Goal: Task Accomplishment & Management: Manage account settings

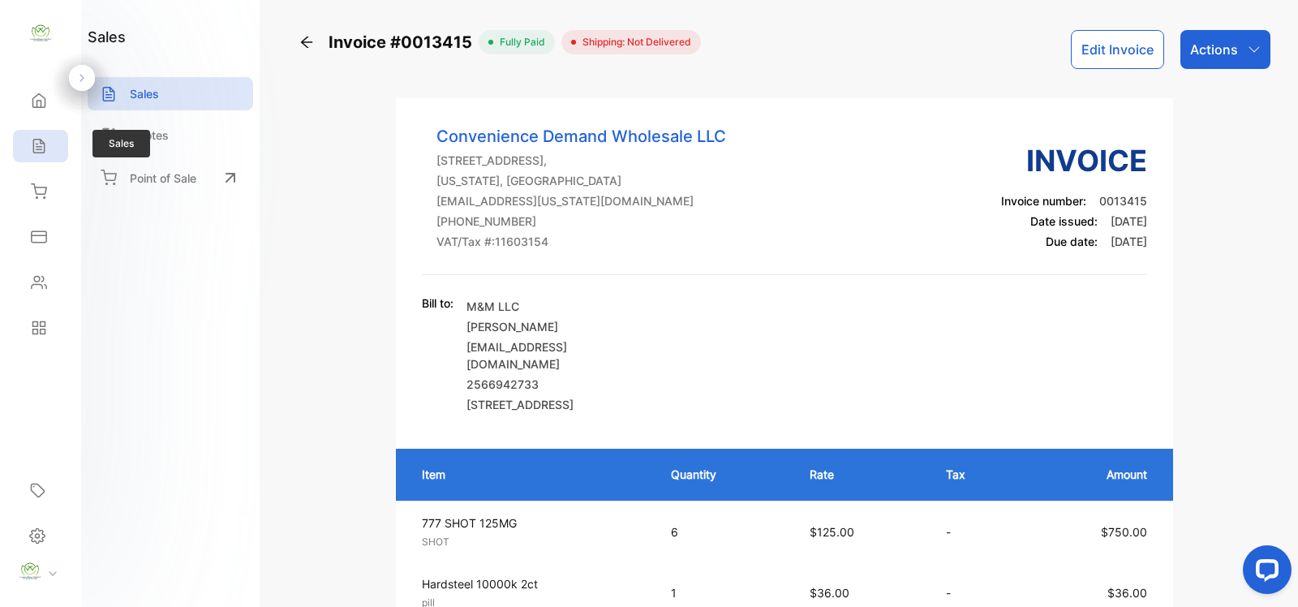
click at [32, 148] on icon at bounding box center [39, 146] width 16 height 16
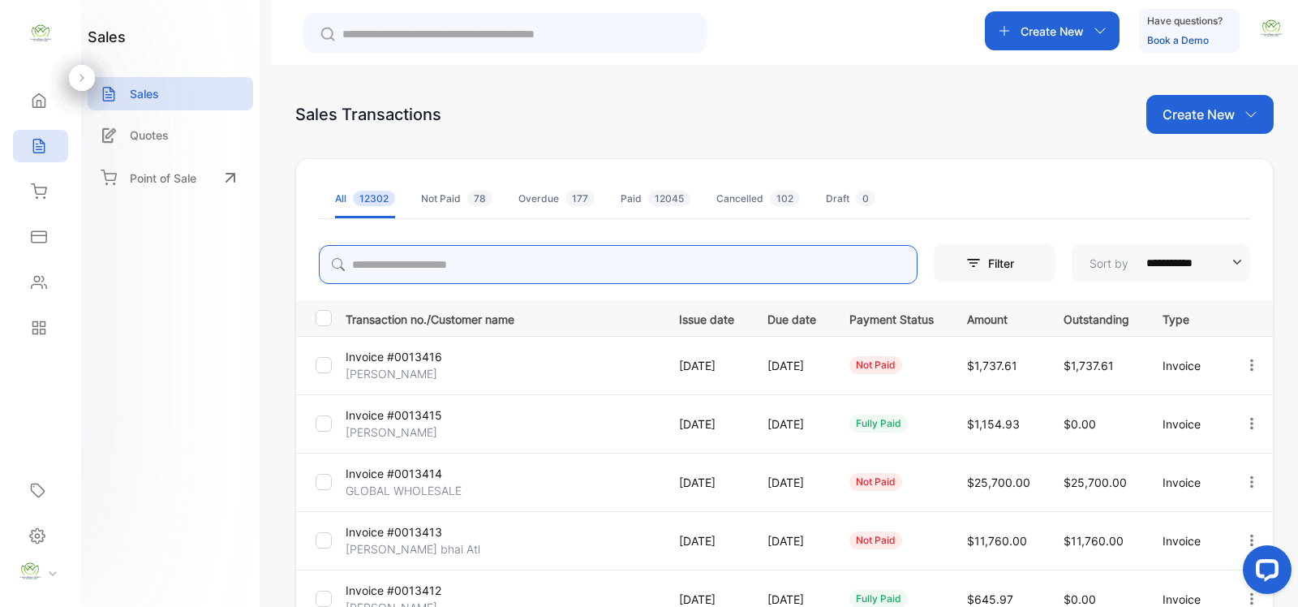
click at [480, 265] on input "search" at bounding box center [618, 264] width 598 height 39
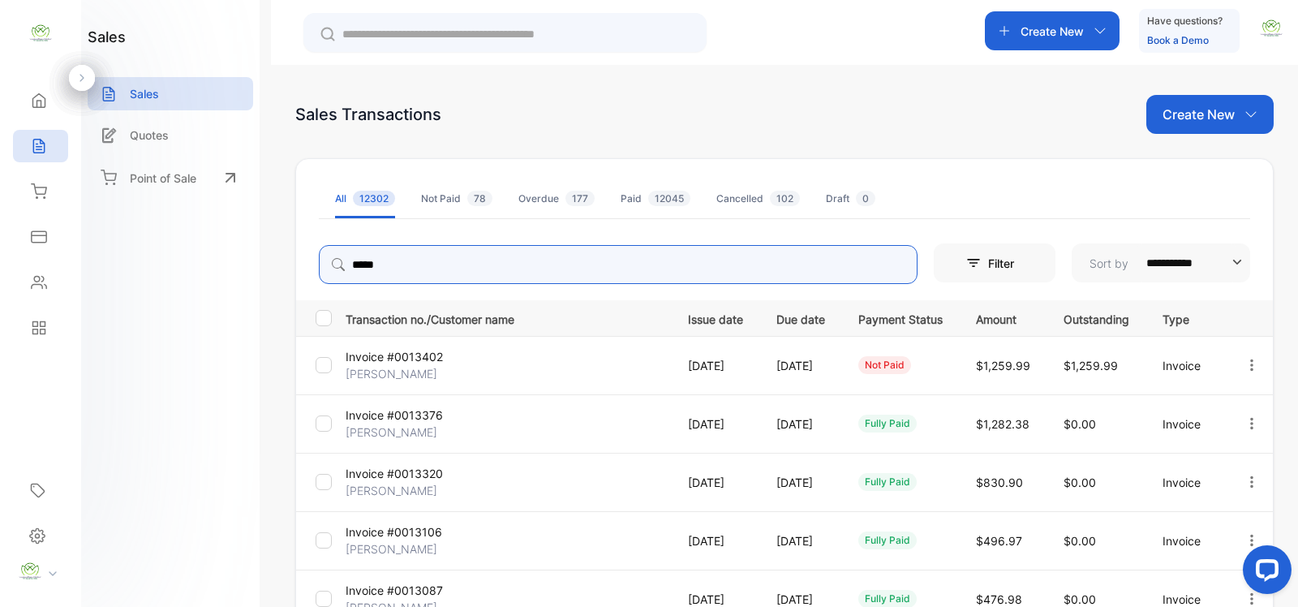
type input "*****"
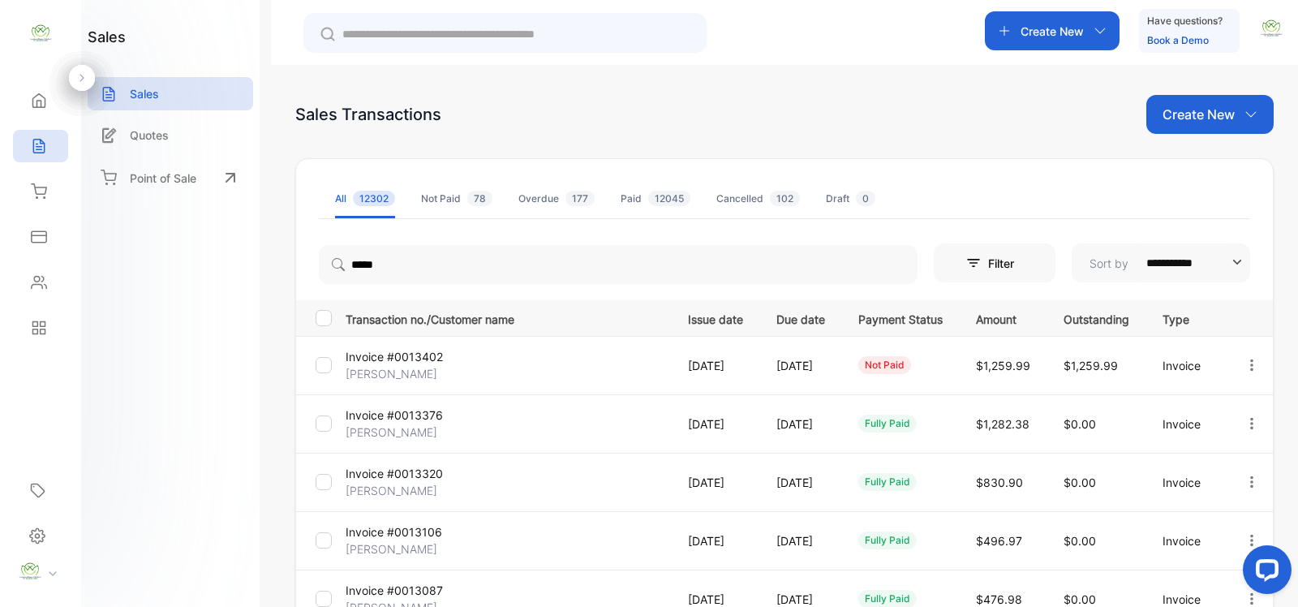
click at [523, 235] on div "**********" at bounding box center [784, 573] width 978 height 830
click at [1245, 367] on icon "button" at bounding box center [1251, 365] width 15 height 15
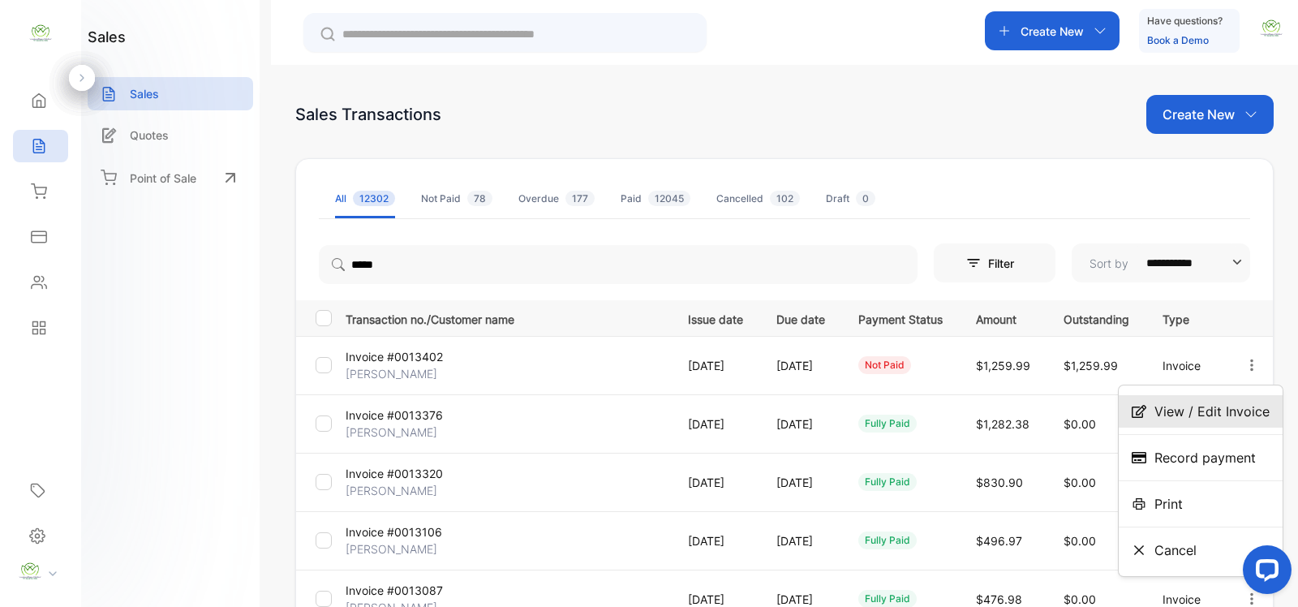
click at [1190, 408] on span "View / Edit Invoice" at bounding box center [1211, 410] width 115 height 19
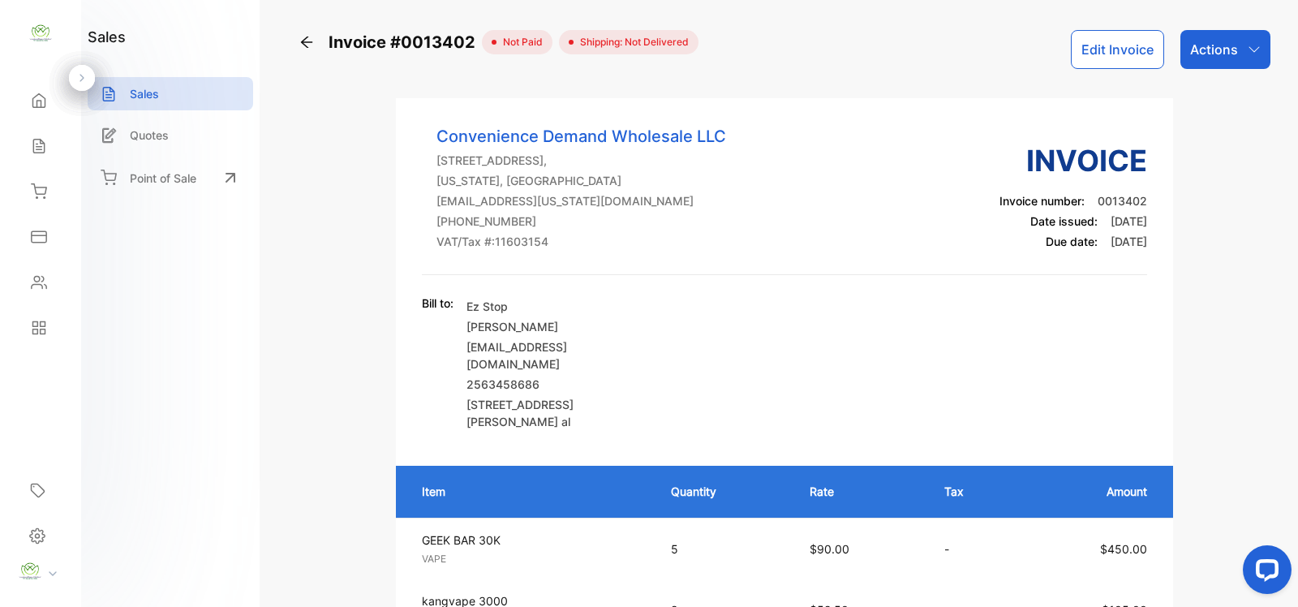
click at [1219, 51] on p "Actions" at bounding box center [1214, 49] width 48 height 19
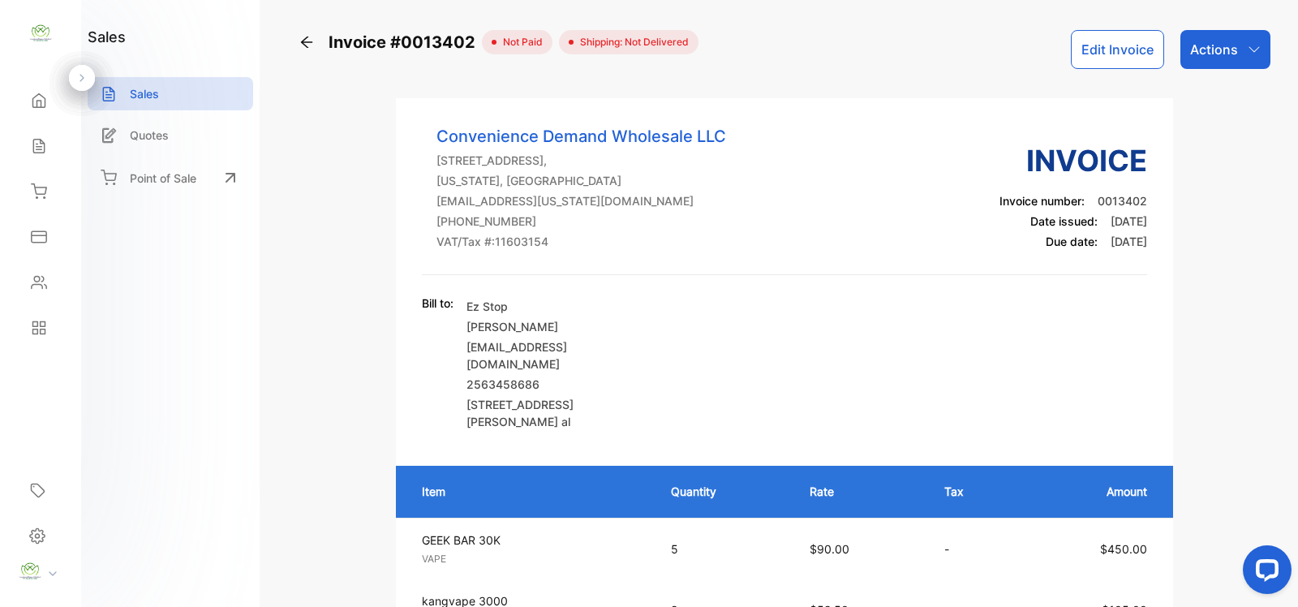
click at [1105, 49] on button "Edit Invoice" at bounding box center [1116, 49] width 93 height 39
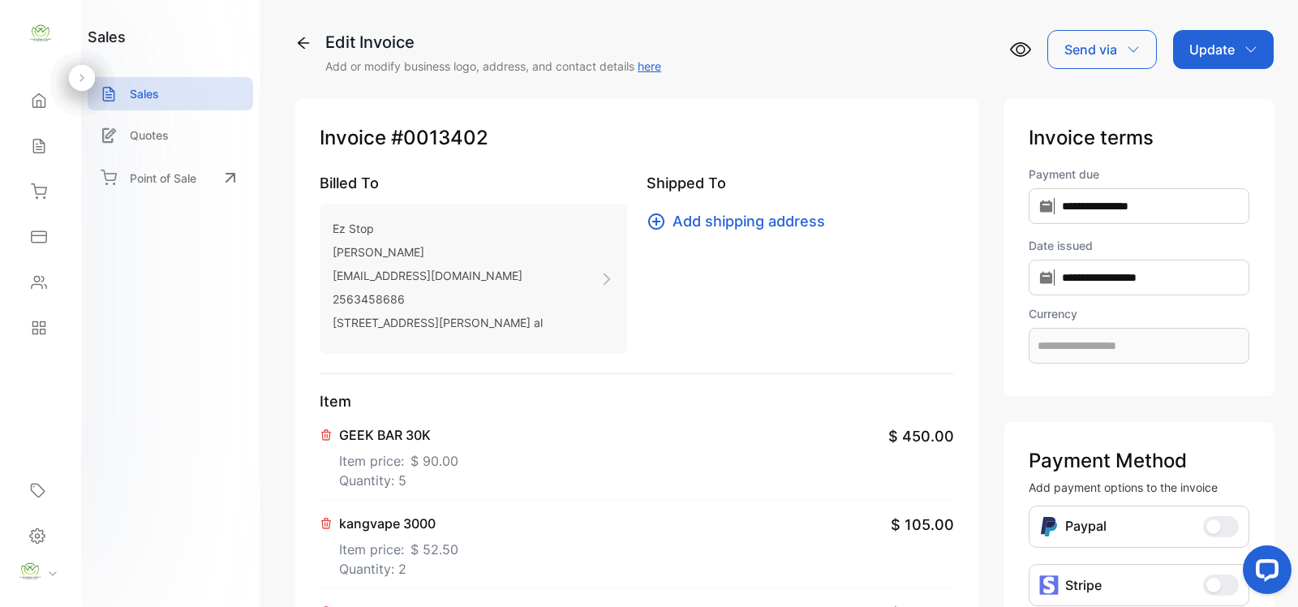
type input "**********"
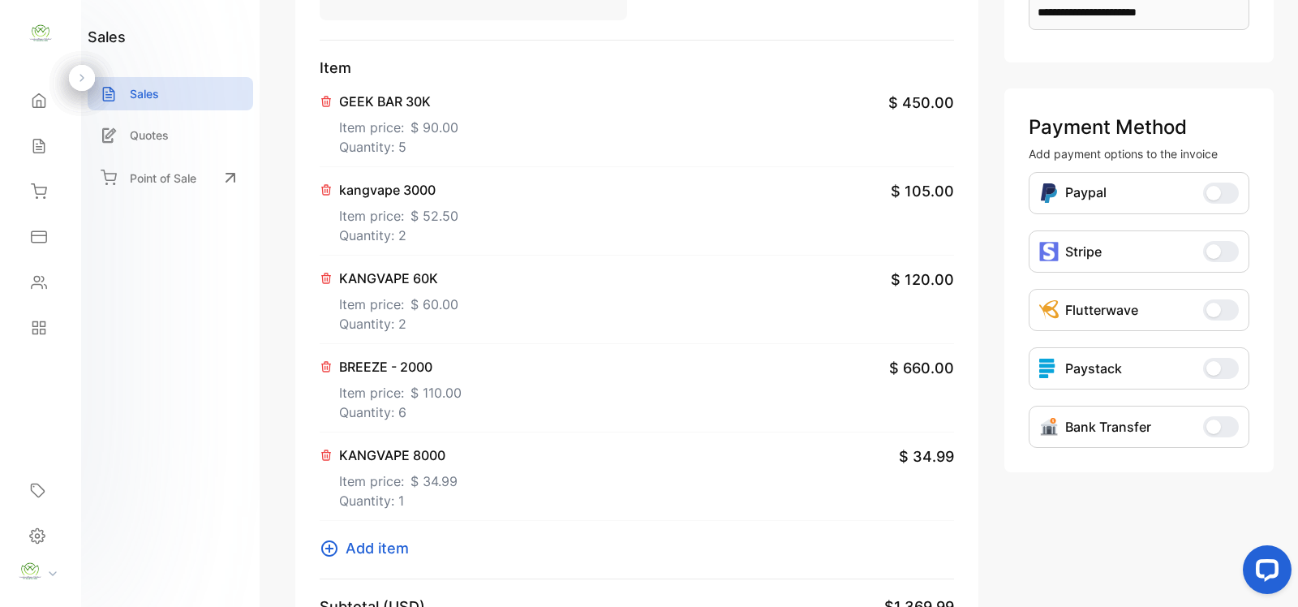
scroll to position [473, 0]
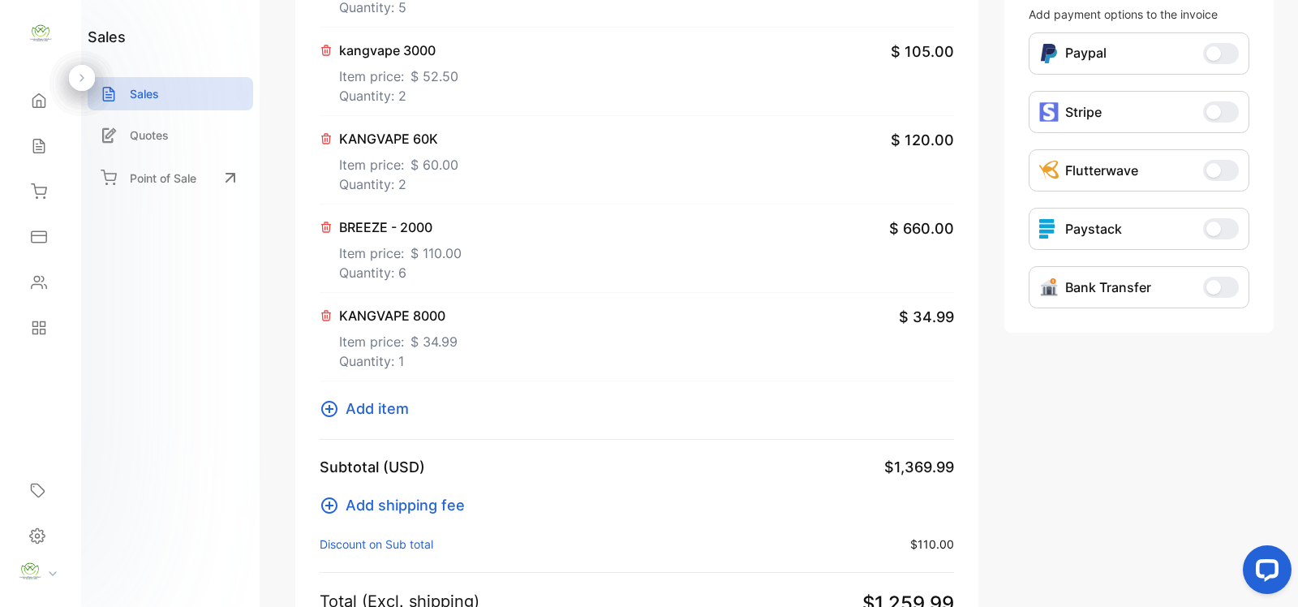
click at [324, 228] on icon at bounding box center [326, 227] width 13 height 13
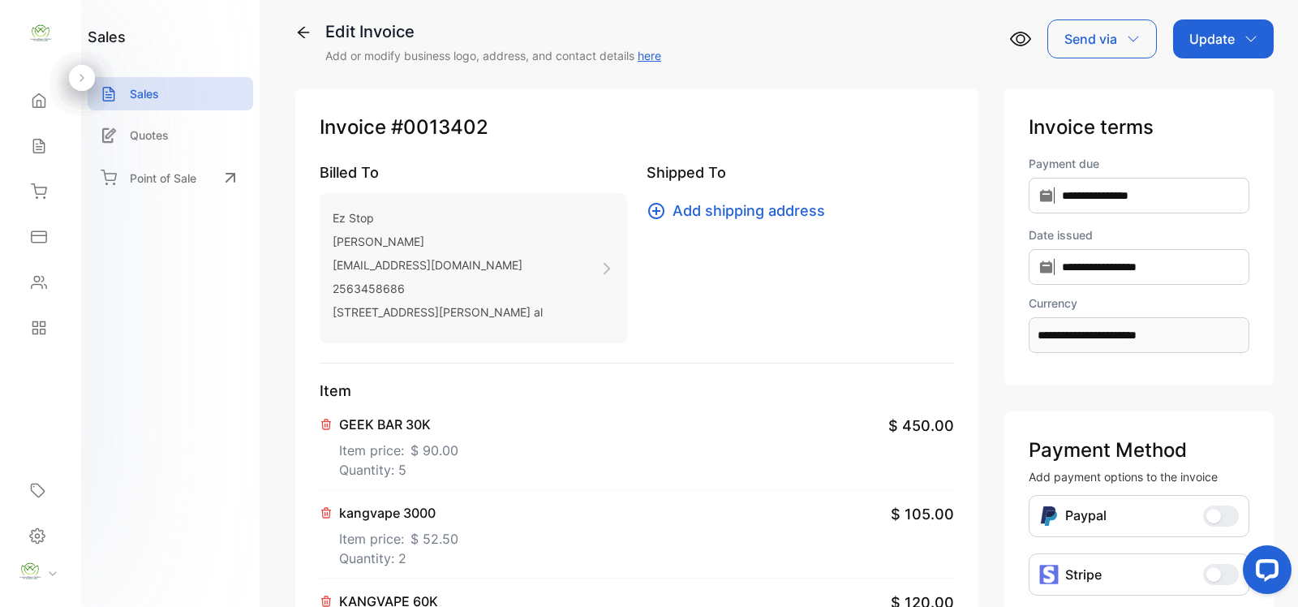
scroll to position [0, 0]
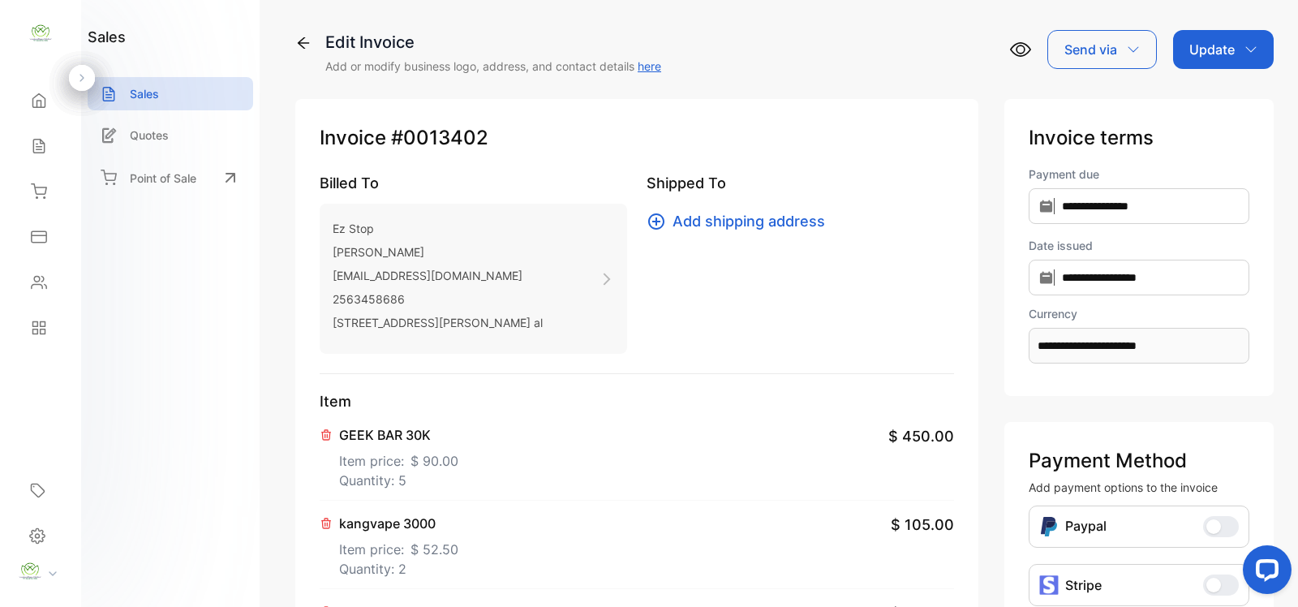
click at [1235, 66] on div "Update" at bounding box center [1223, 49] width 101 height 39
click at [1231, 61] on div "Update" at bounding box center [1223, 49] width 101 height 39
click at [1212, 96] on div "Invoice" at bounding box center [1225, 103] width 93 height 32
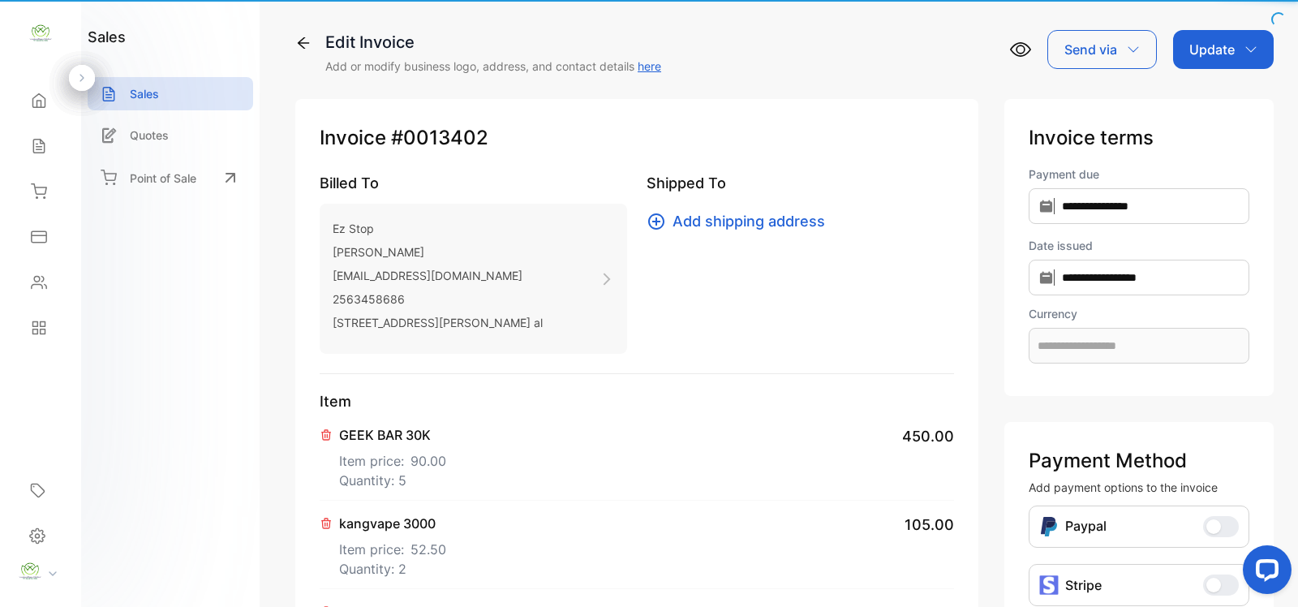
type input "**********"
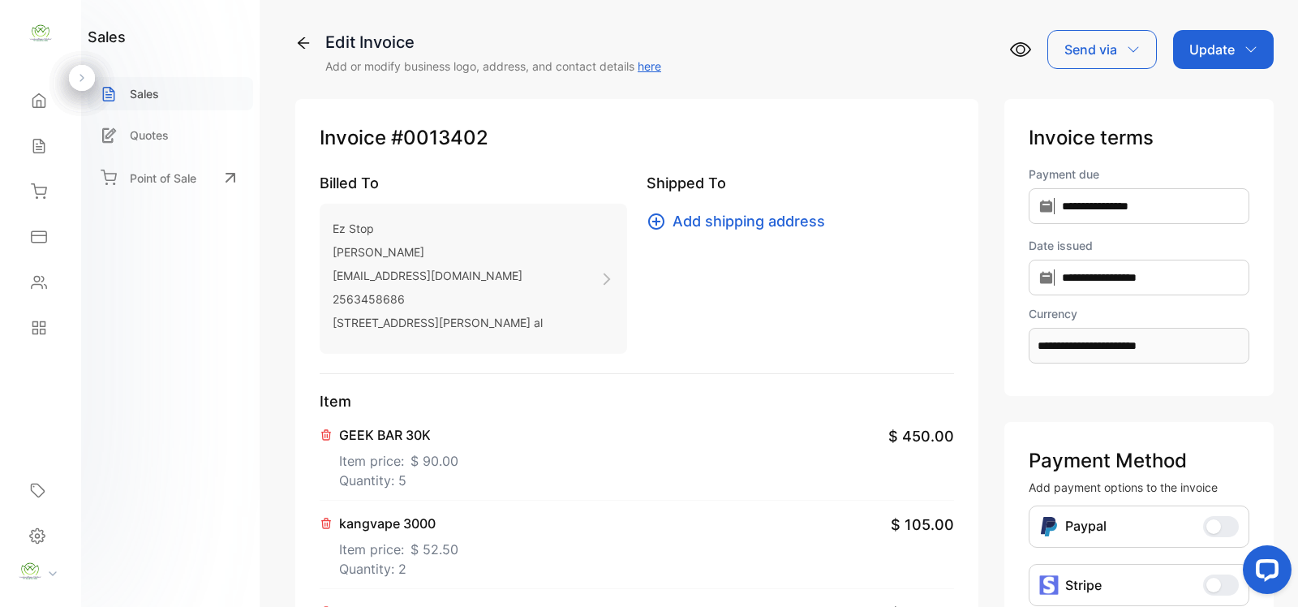
click at [150, 87] on p "Sales" at bounding box center [144, 93] width 29 height 17
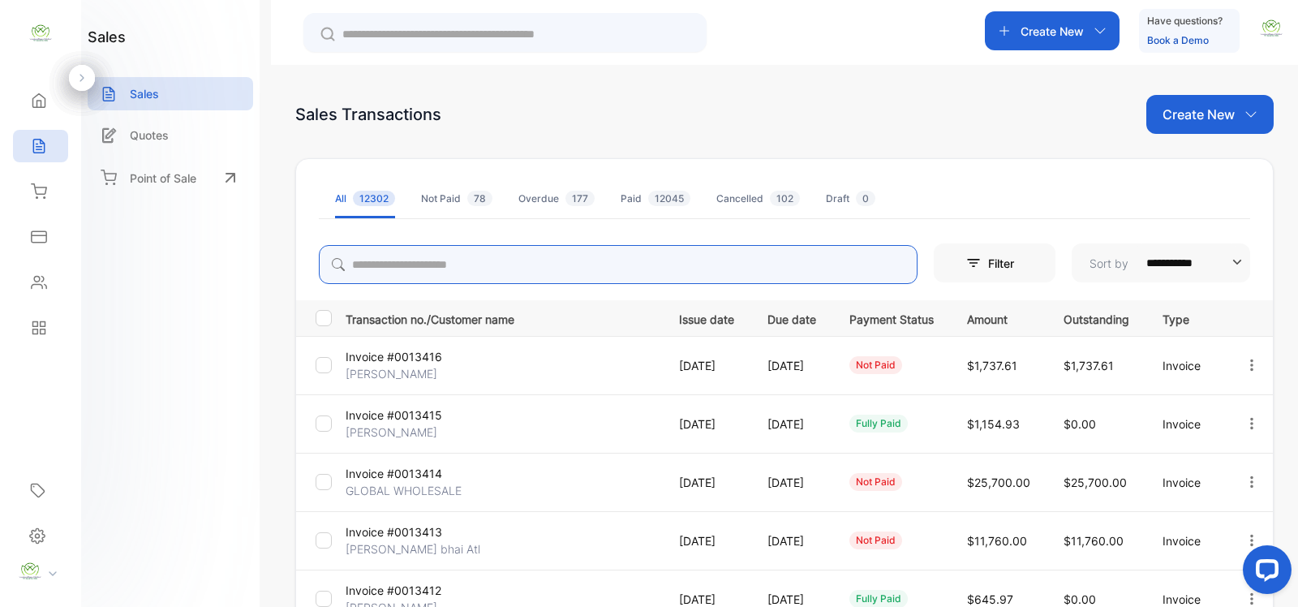
click at [497, 264] on input "search" at bounding box center [618, 264] width 598 height 39
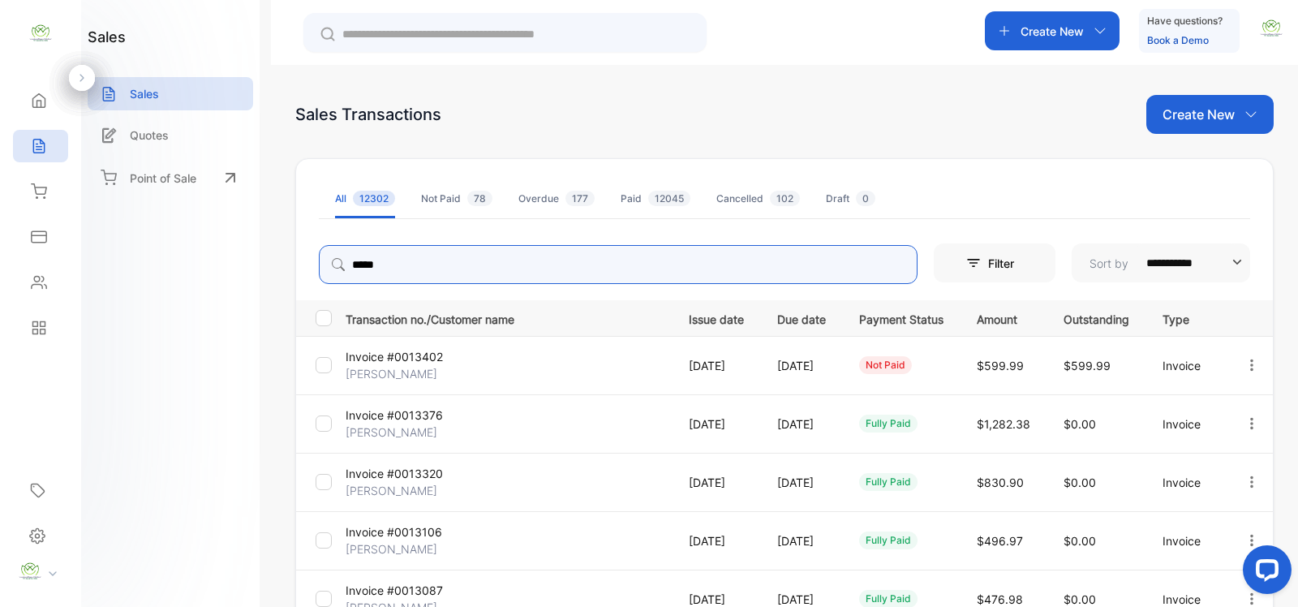
type input "*****"
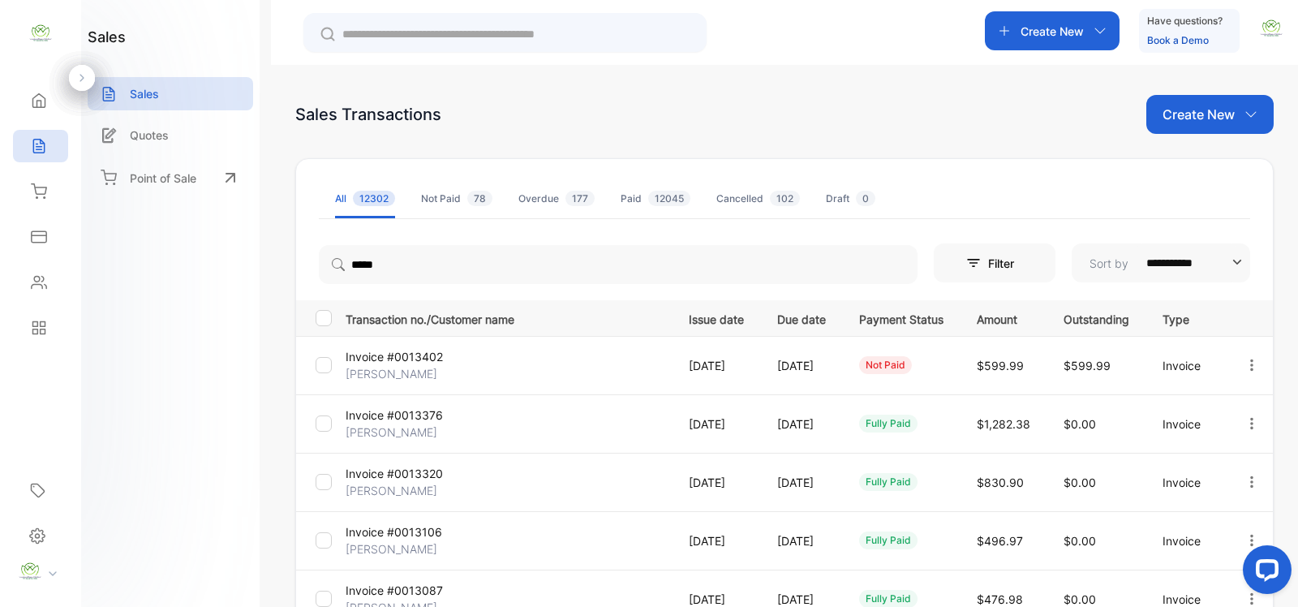
click at [1036, 187] on ul "All 12302 Not Paid 78 Overdue 177 Paid 12045 Cancelled 102 Draft 0" at bounding box center [784, 199] width 931 height 40
click at [1249, 426] on icon "button" at bounding box center [1251, 423] width 15 height 15
click at [1211, 463] on span "View / Edit Invoice" at bounding box center [1211, 469] width 115 height 19
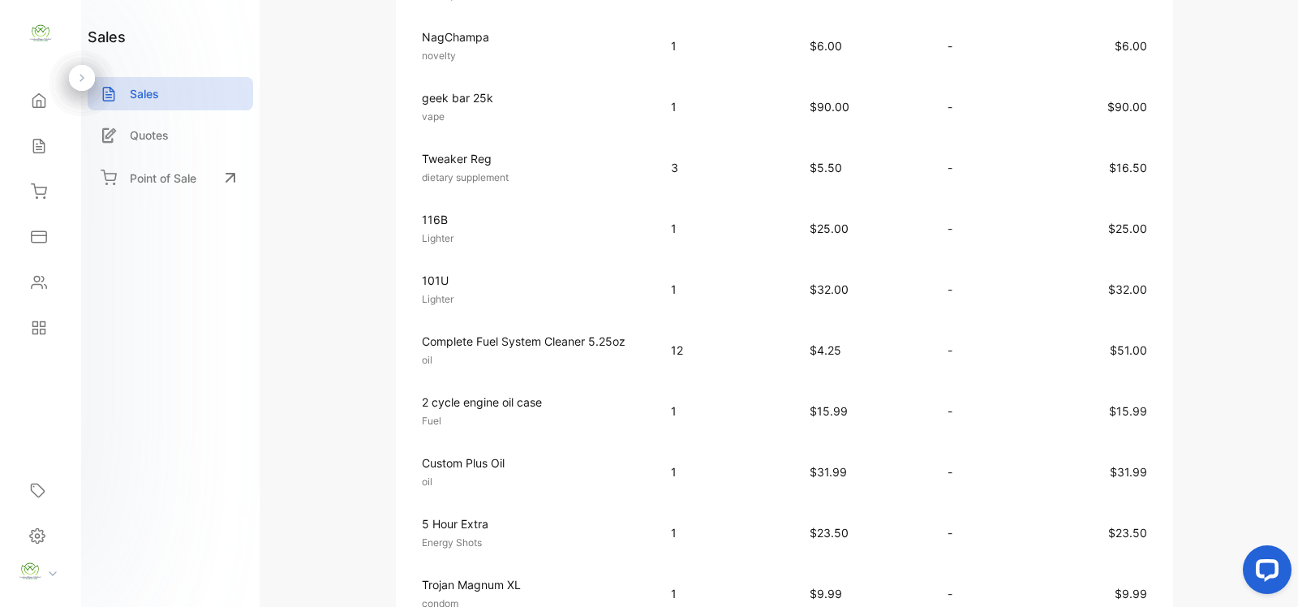
scroll to position [946, 0]
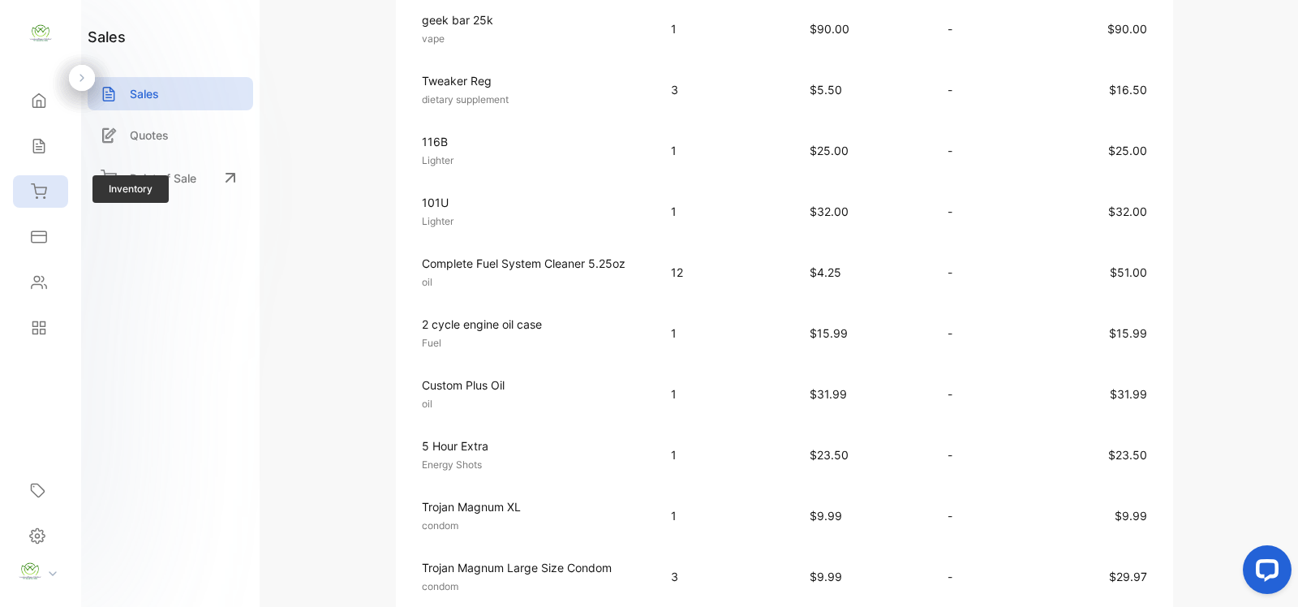
click at [35, 180] on div "Inventory" at bounding box center [40, 191] width 55 height 32
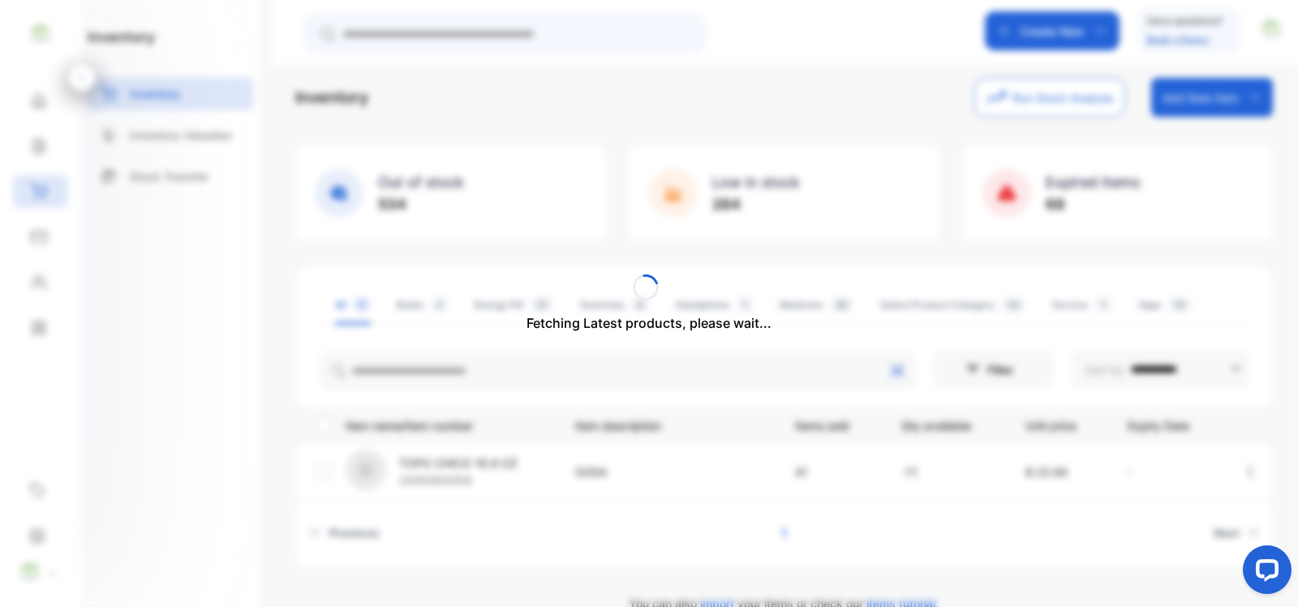
scroll to position [47, 0]
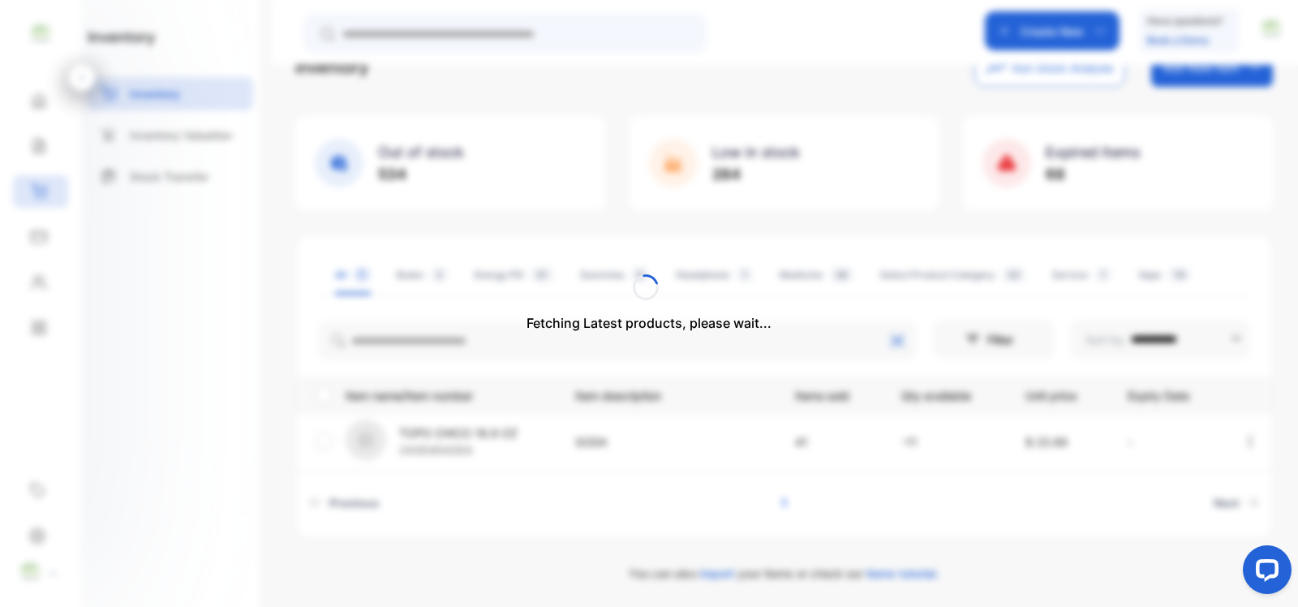
click at [598, 29] on div "Fetching Latest products, please wait..." at bounding box center [649, 303] width 1298 height 607
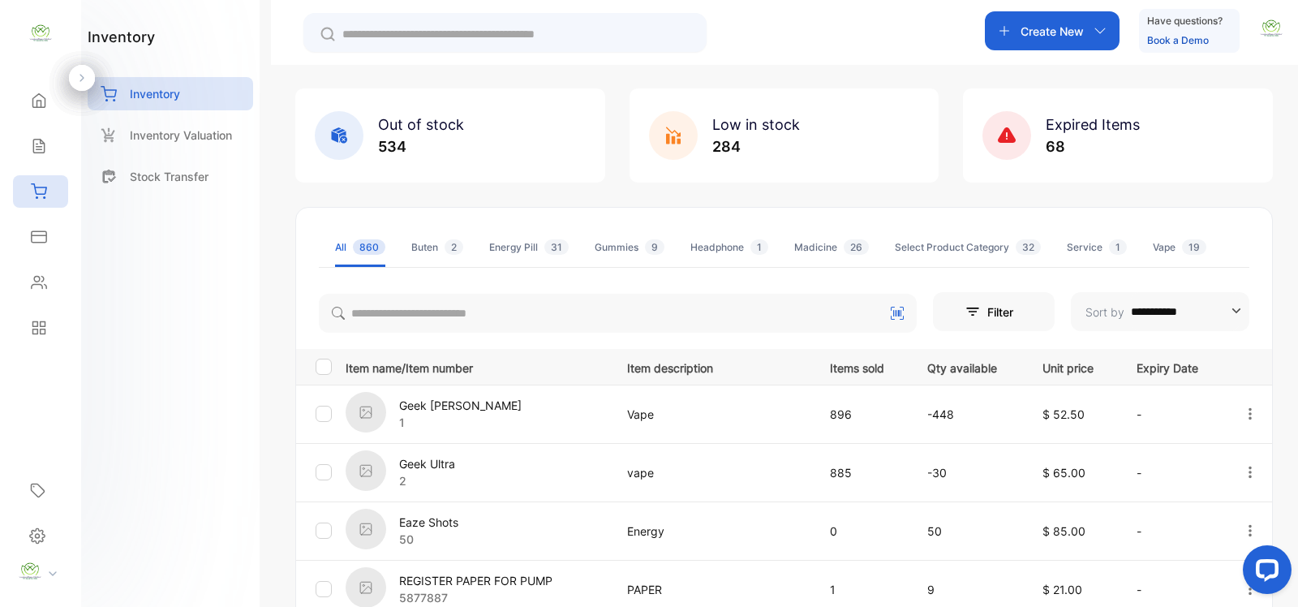
click at [581, 34] on input "text" at bounding box center [516, 34] width 348 height 17
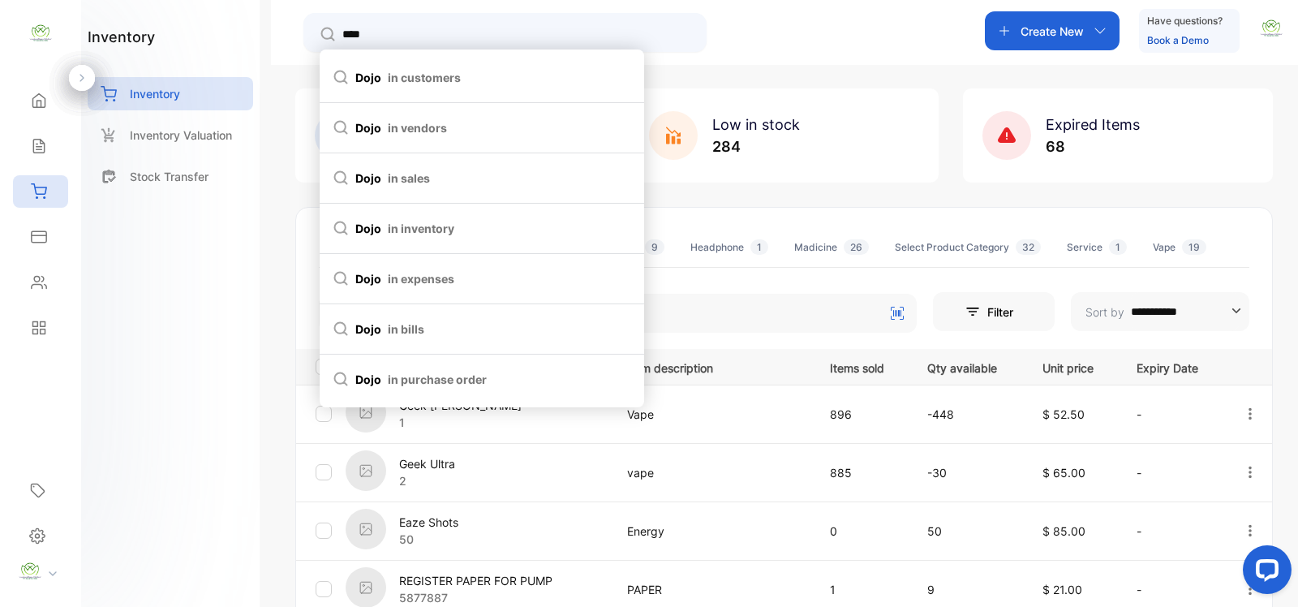
type input "****"
click at [420, 223] on span "in inventory" at bounding box center [421, 228] width 66 height 17
type input "****"
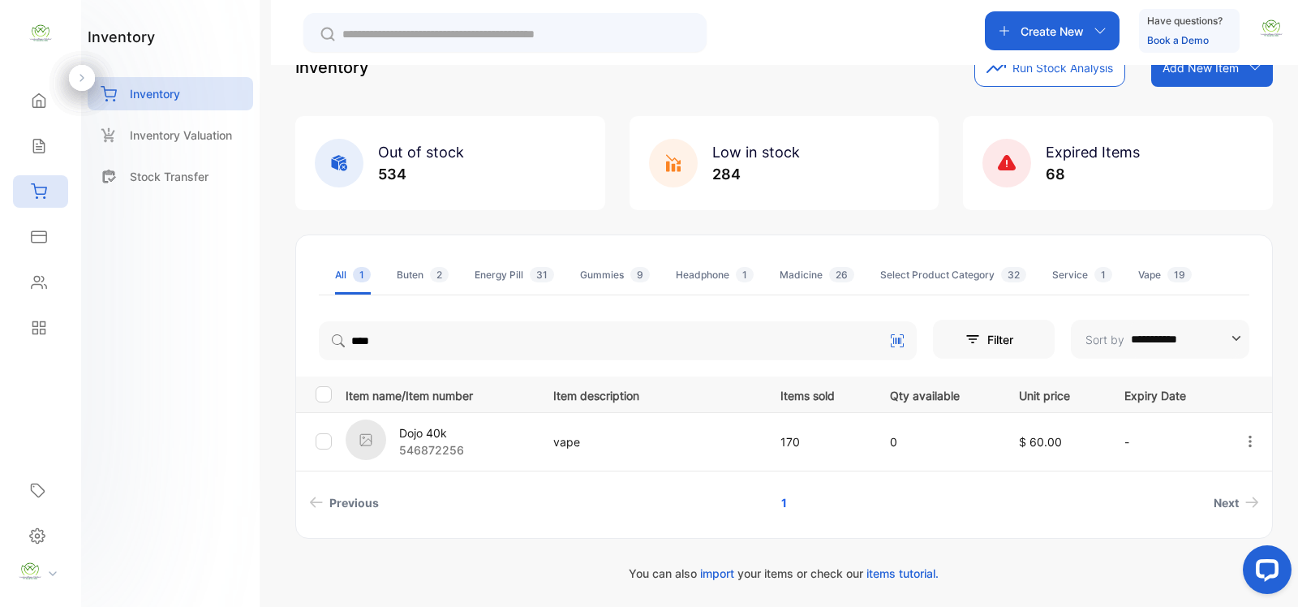
scroll to position [0, 0]
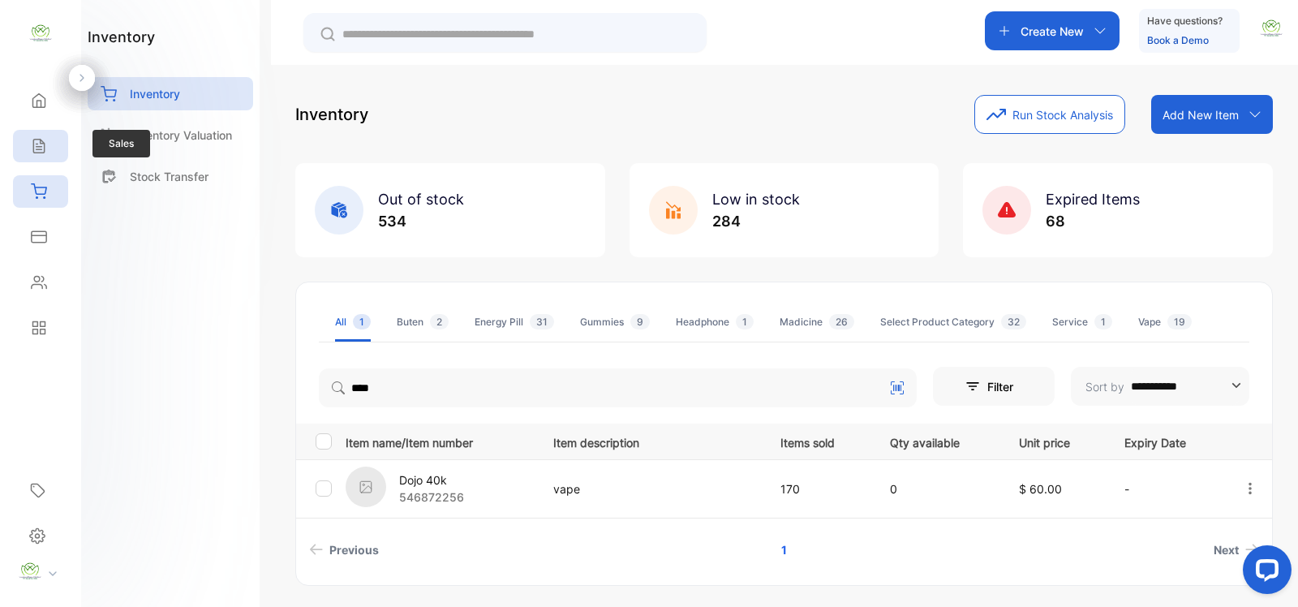
click at [58, 144] on div "Sales" at bounding box center [40, 146] width 55 height 32
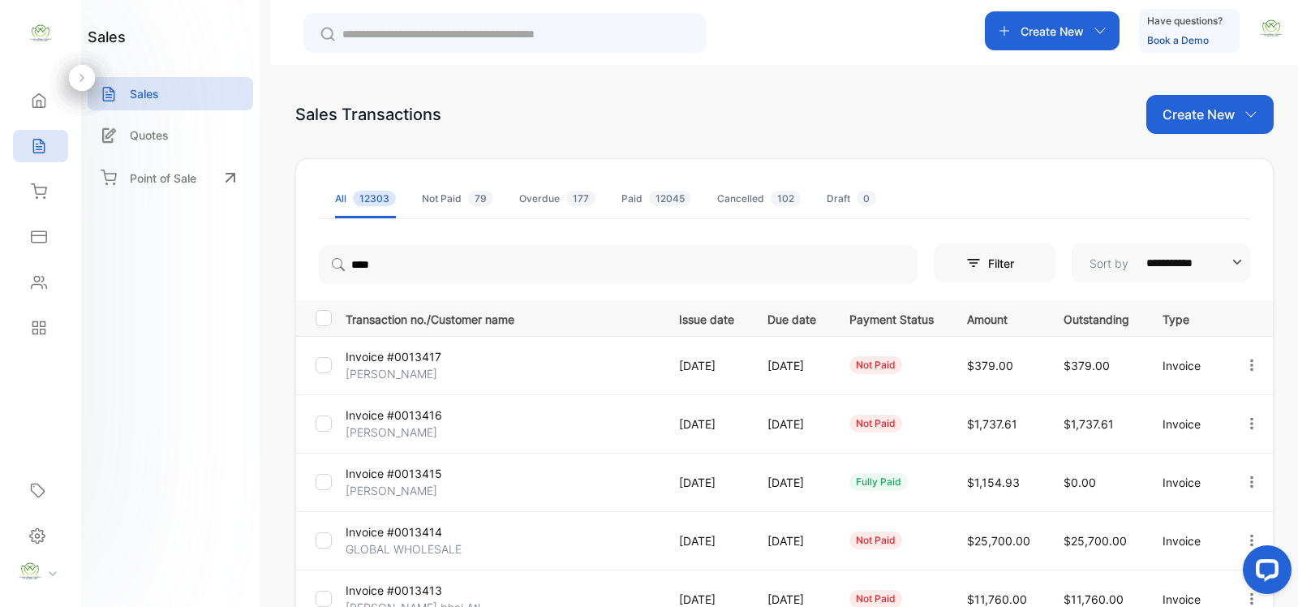
click at [1084, 21] on div "Create New" at bounding box center [1052, 30] width 135 height 39
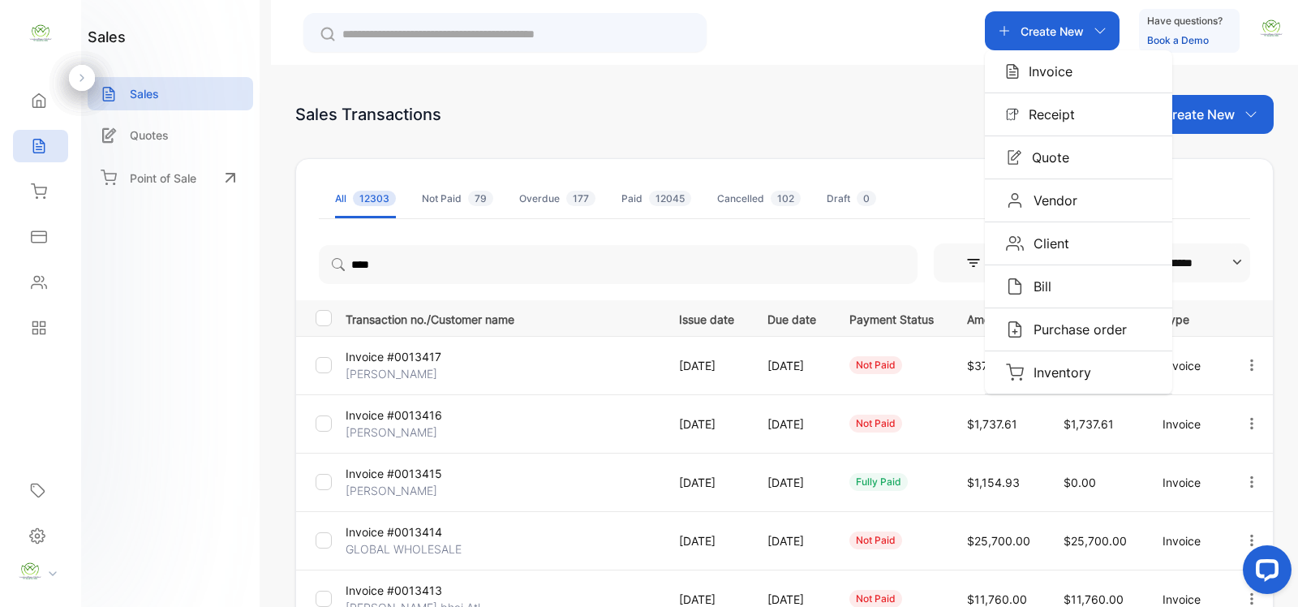
click at [849, 127] on div "Sales Transactions Create New" at bounding box center [784, 114] width 978 height 39
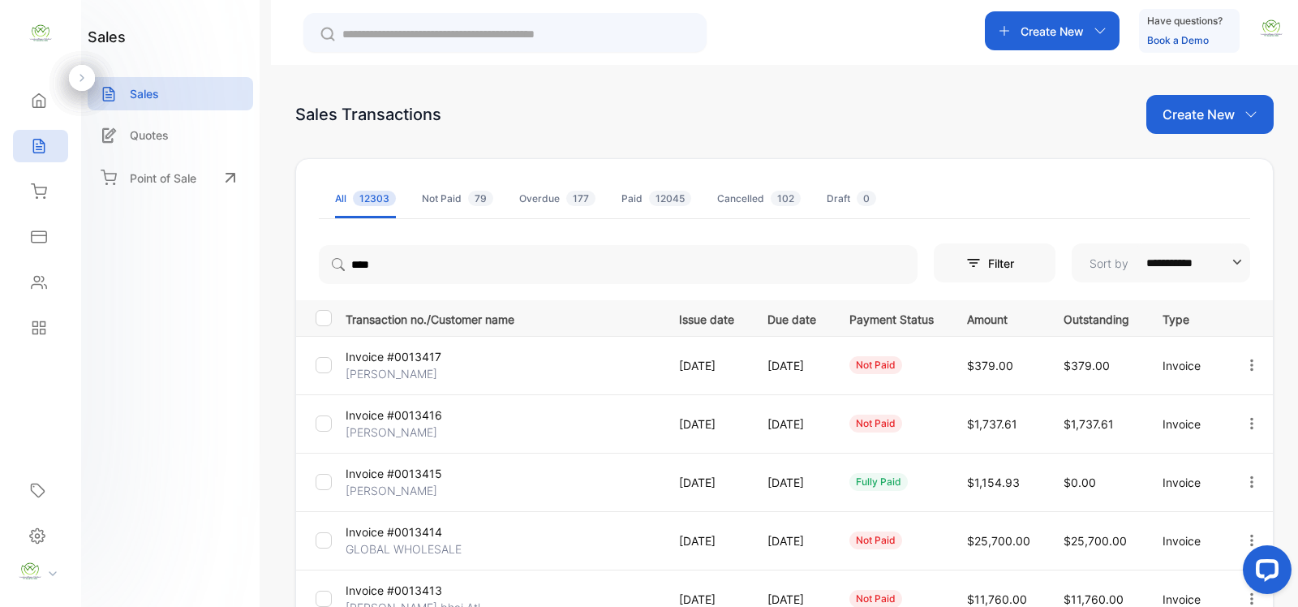
click at [1073, 32] on p "Create New" at bounding box center [1051, 31] width 63 height 17
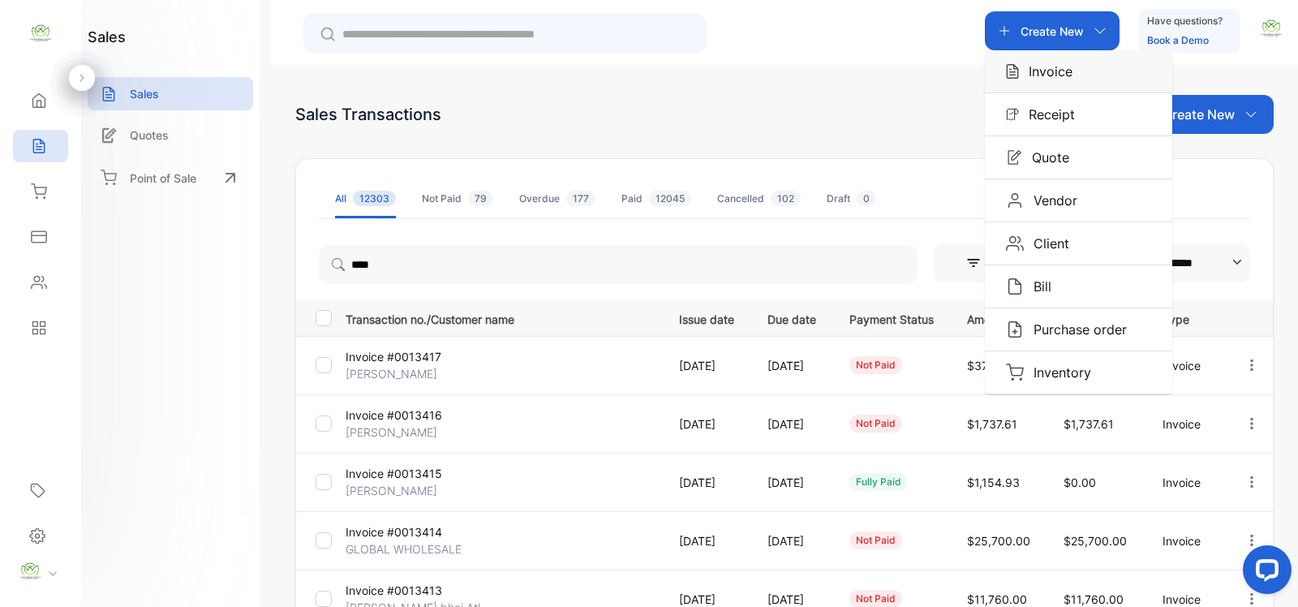
click at [1035, 70] on p "Invoice" at bounding box center [1046, 71] width 54 height 19
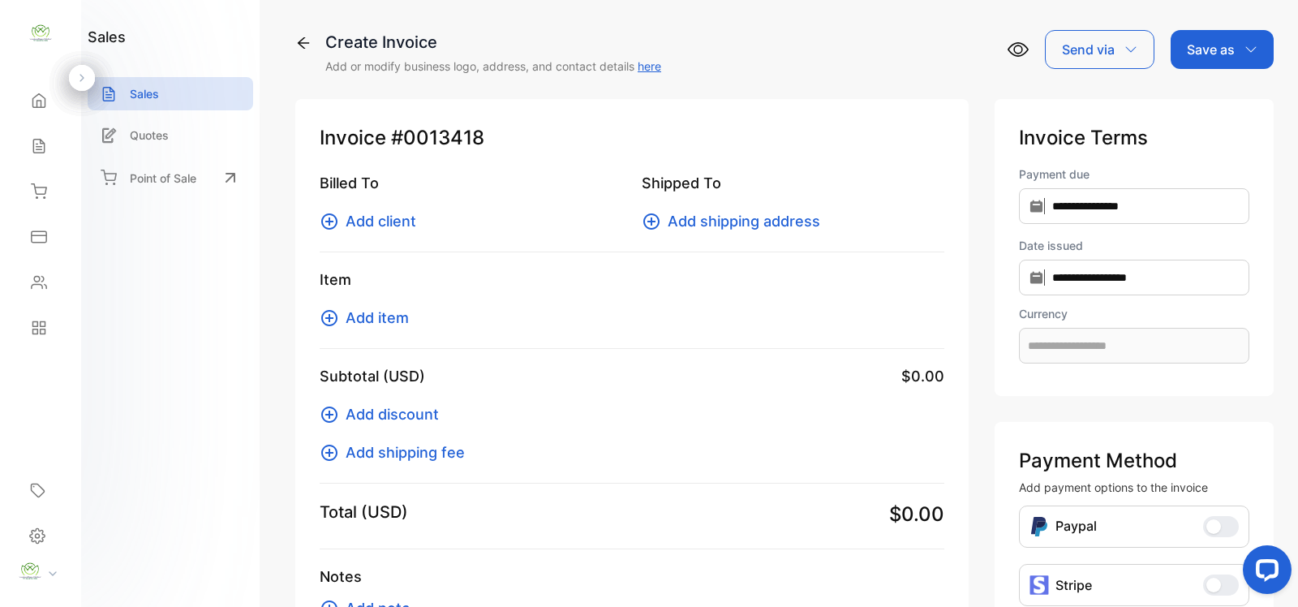
type input "**********"
click at [337, 219] on icon at bounding box center [329, 221] width 19 height 19
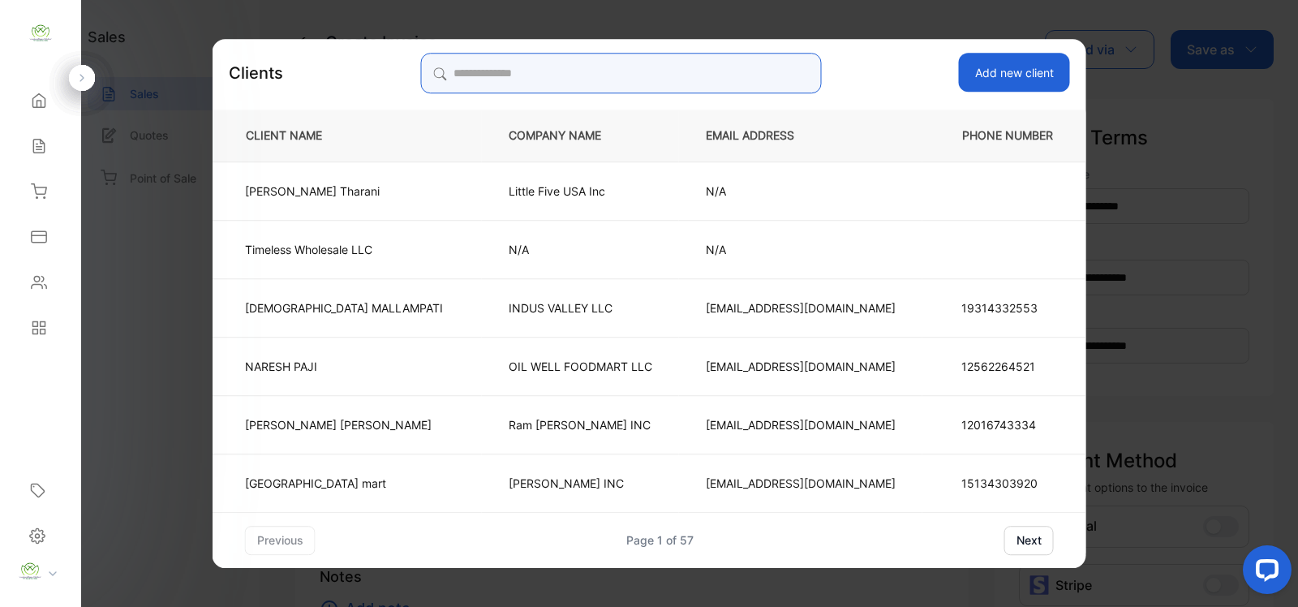
click at [592, 75] on input "search" at bounding box center [620, 73] width 401 height 41
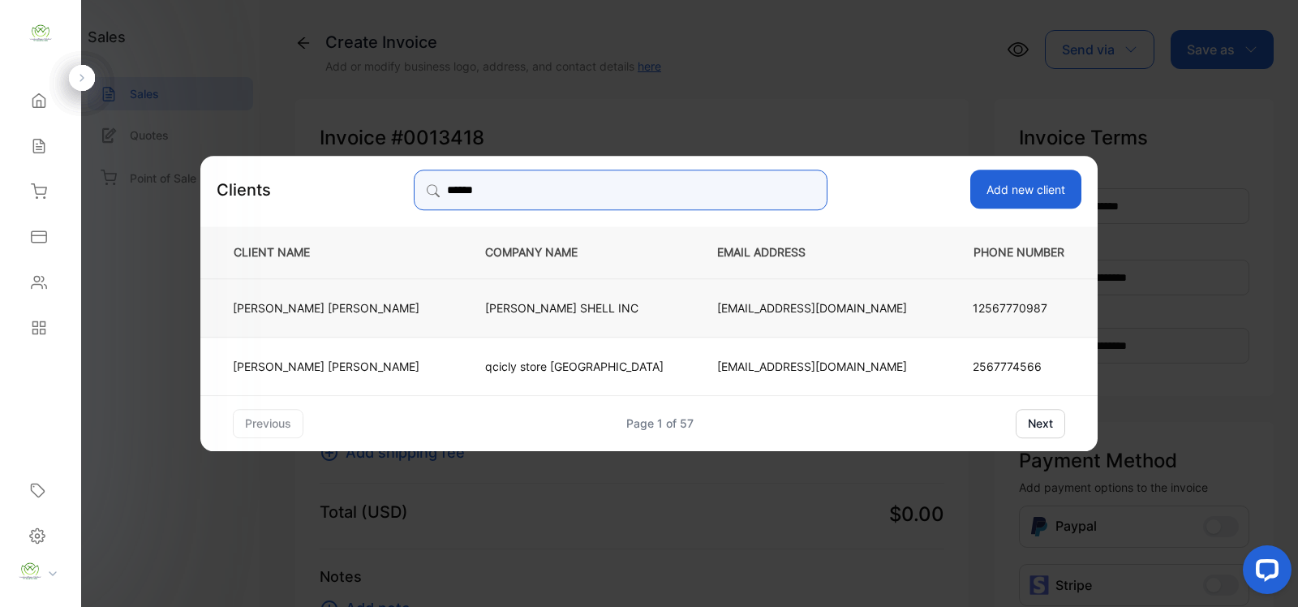
type input "******"
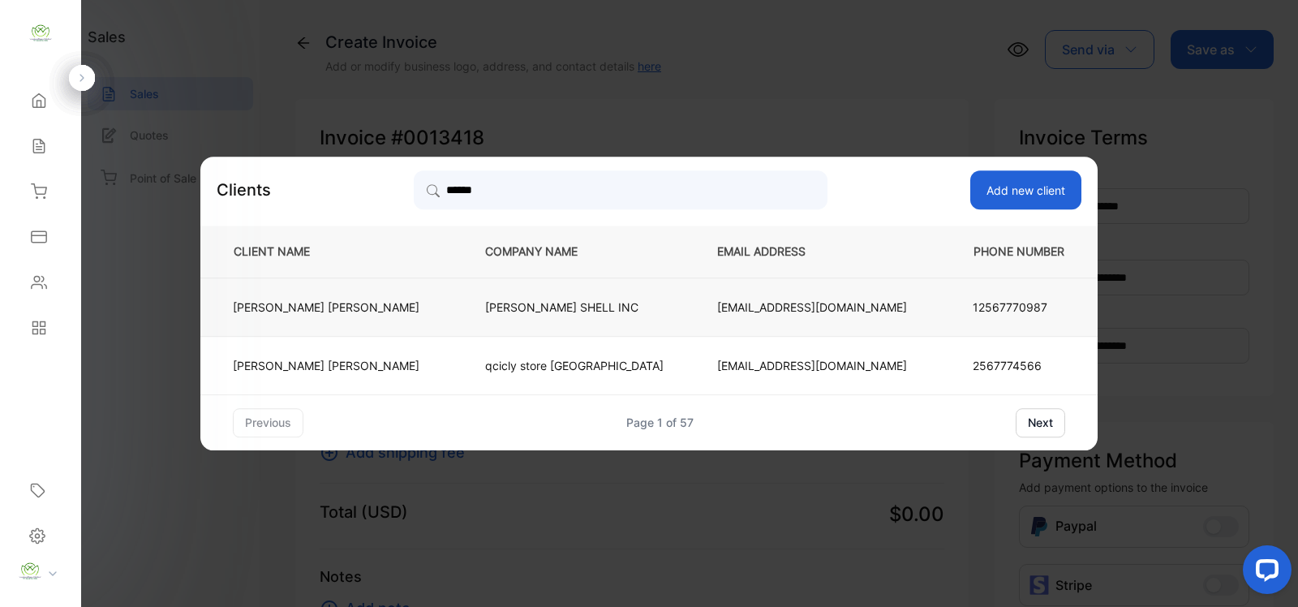
click at [493, 305] on p "[PERSON_NAME] SHELL INC" at bounding box center [574, 306] width 178 height 17
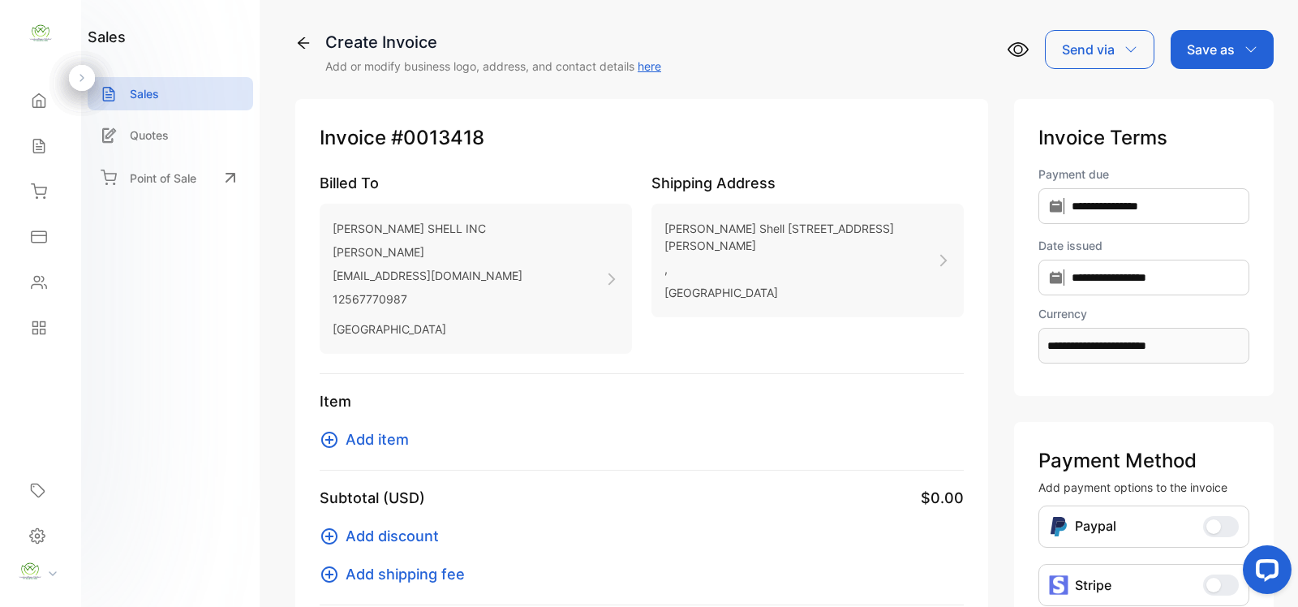
click at [332, 443] on icon at bounding box center [329, 439] width 19 height 19
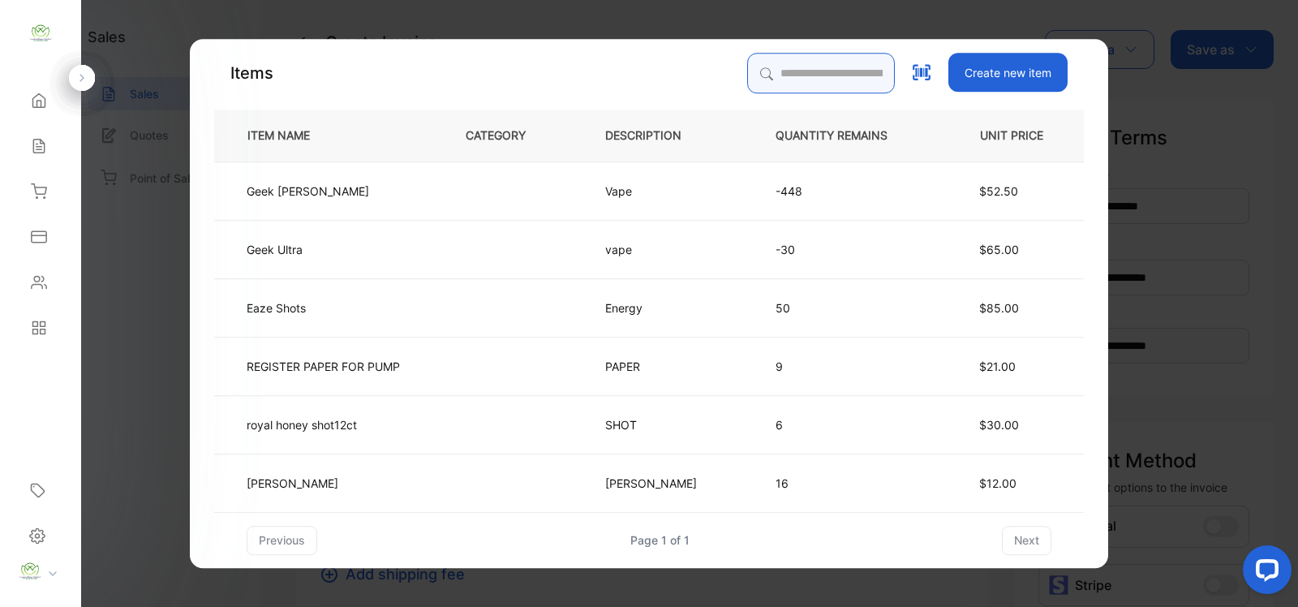
click at [761, 83] on input "search" at bounding box center [821, 73] width 148 height 41
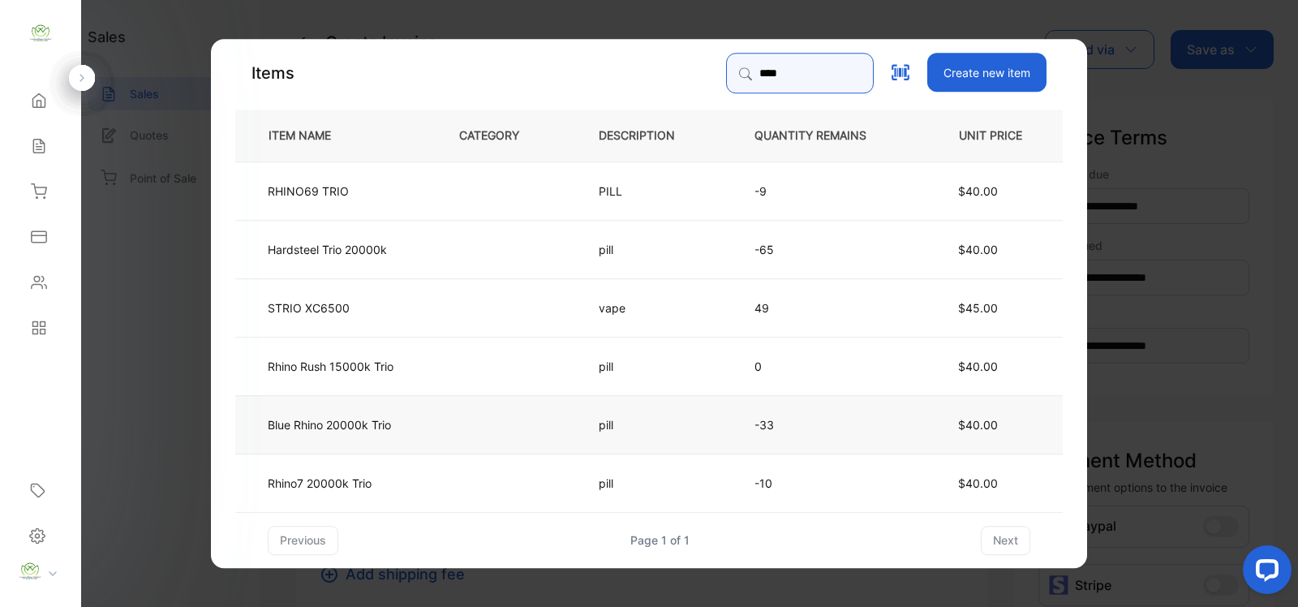
type input "****"
click at [452, 423] on td at bounding box center [501, 423] width 139 height 58
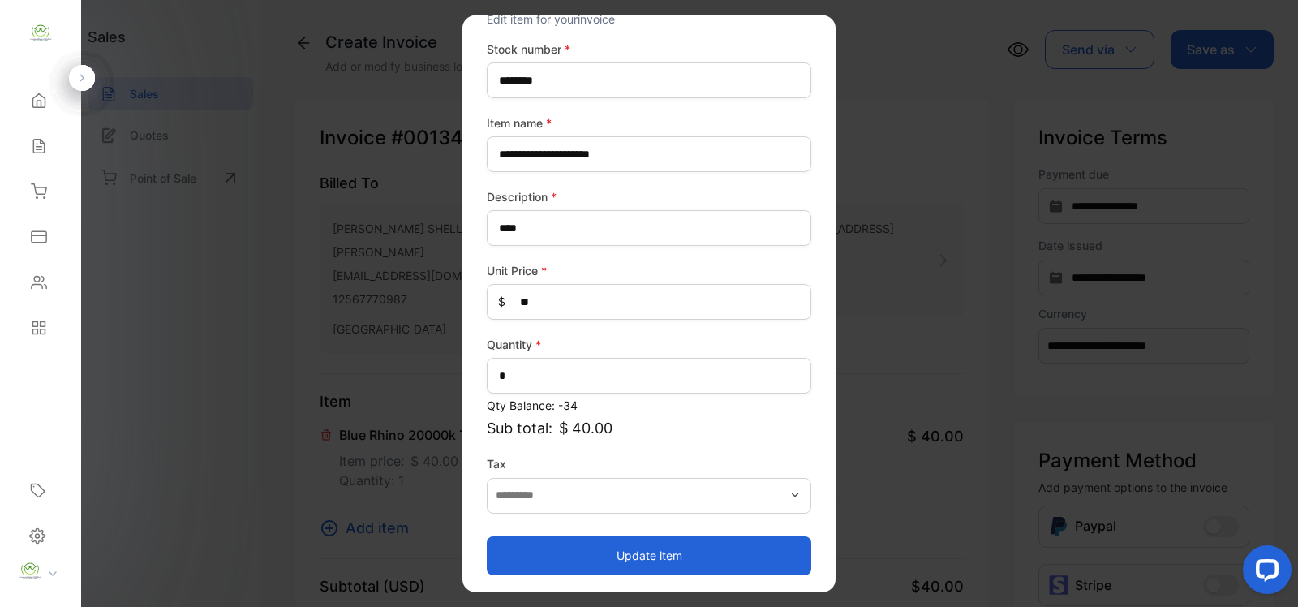
scroll to position [63, 0]
click at [665, 552] on button "Update item" at bounding box center [649, 553] width 324 height 39
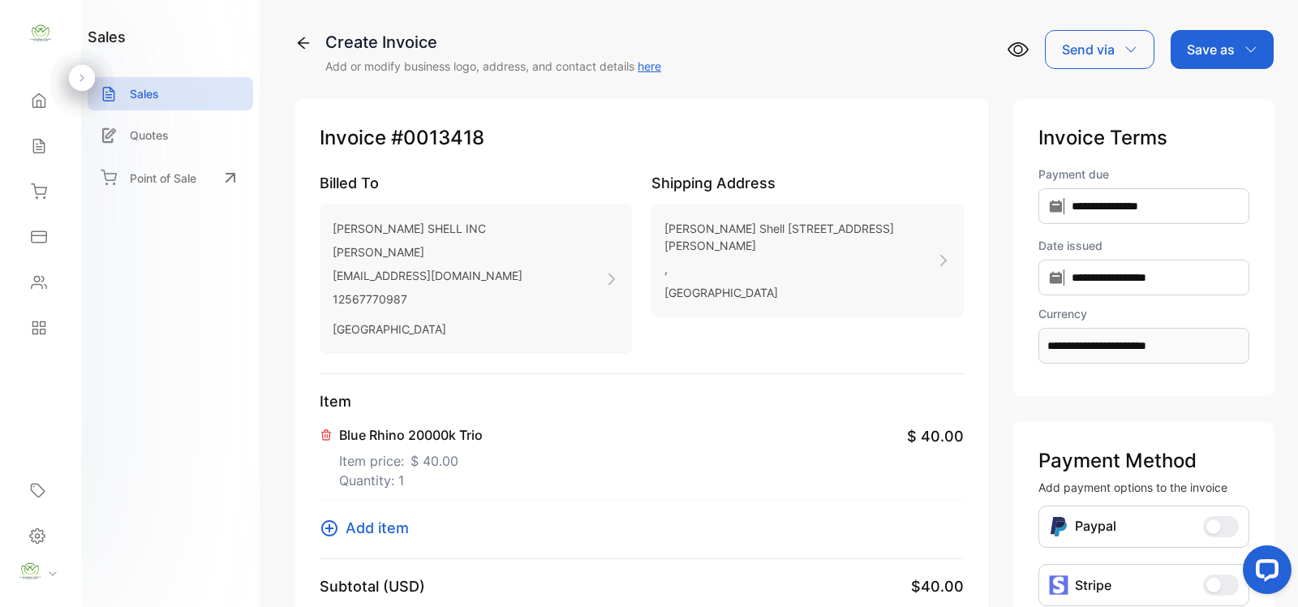
click at [325, 529] on icon at bounding box center [329, 527] width 19 height 19
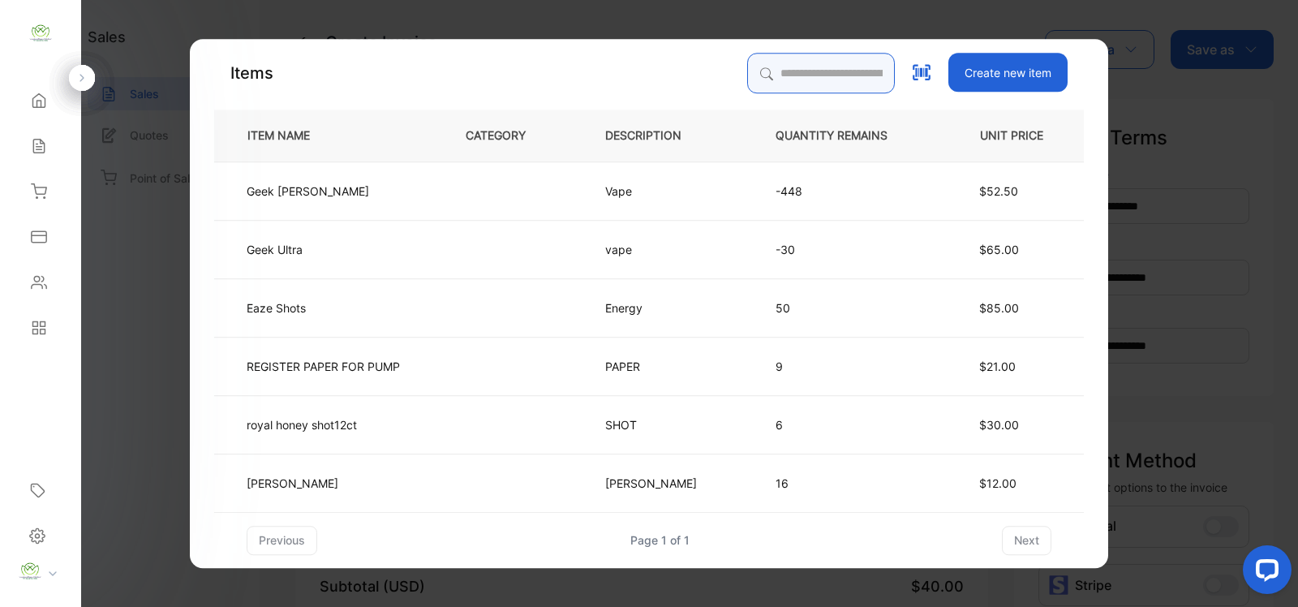
click at [834, 69] on input "search" at bounding box center [821, 73] width 148 height 41
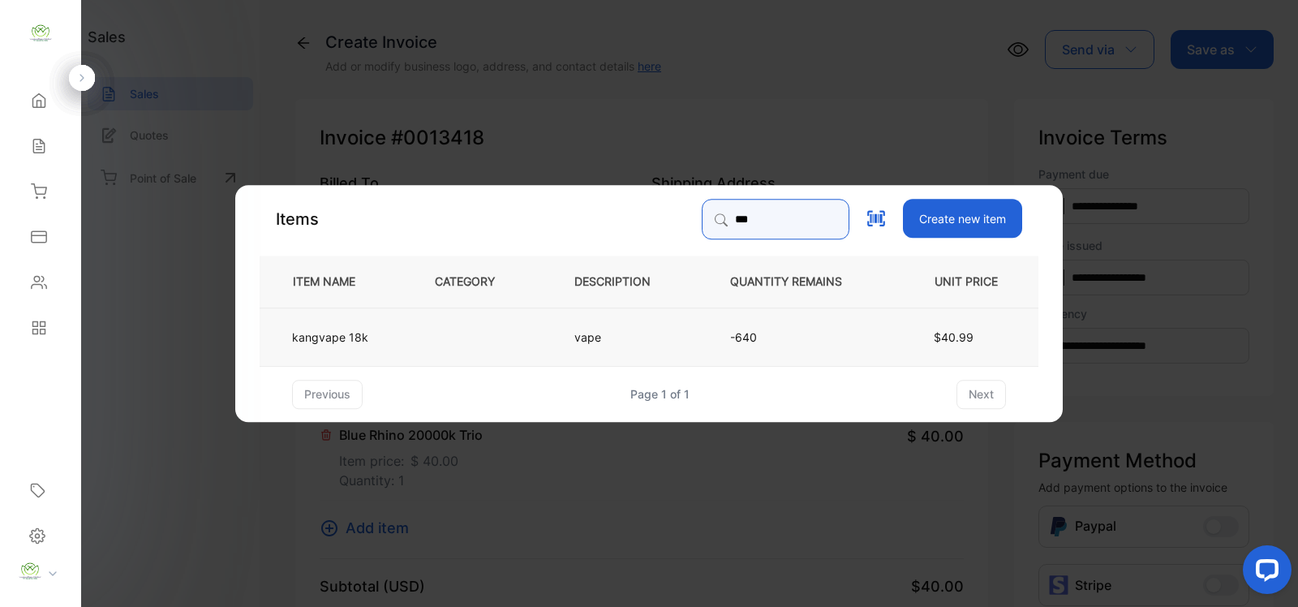
type input "***"
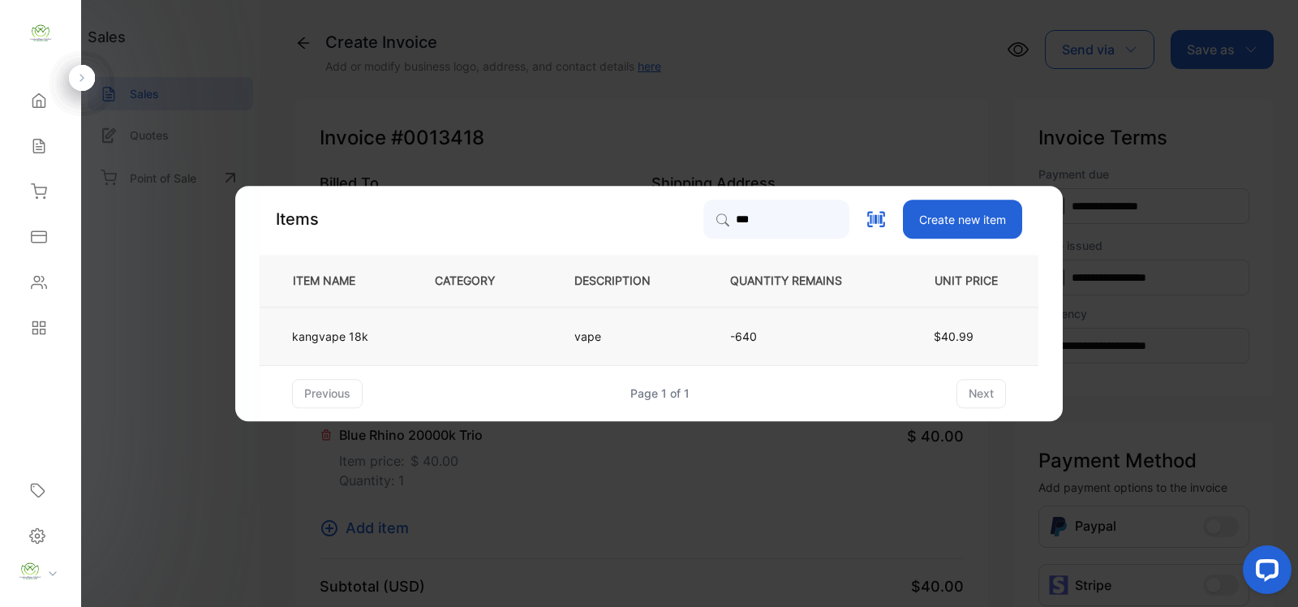
click at [470, 347] on td at bounding box center [477, 336] width 139 height 58
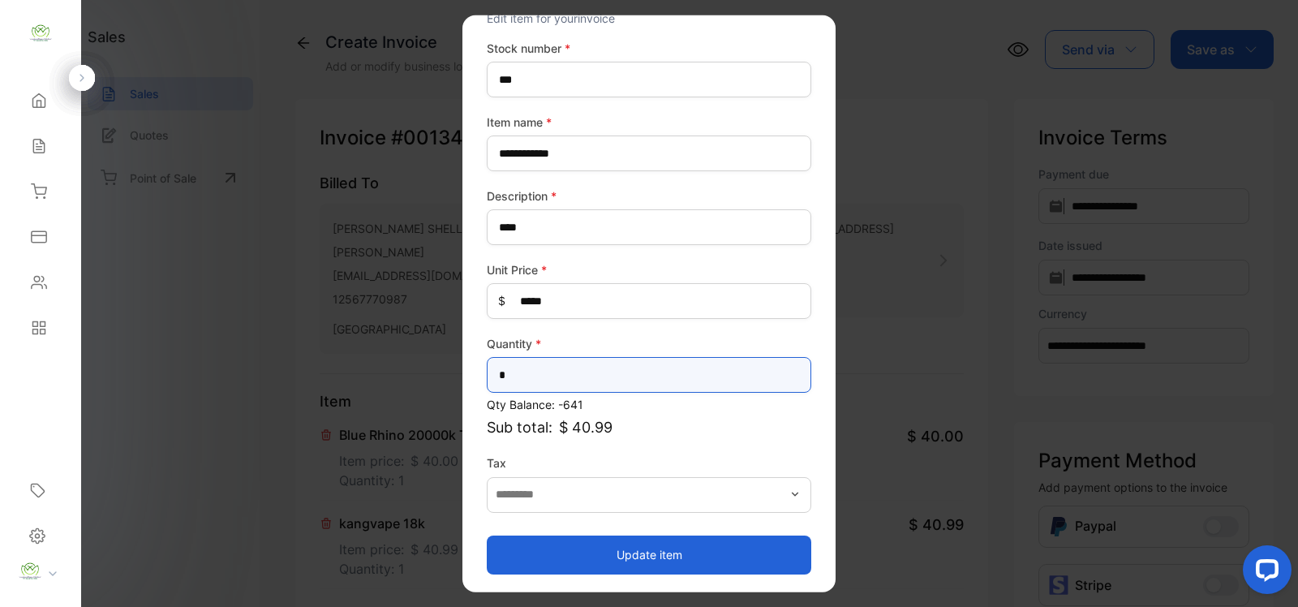
click at [624, 367] on input "*" at bounding box center [649, 375] width 324 height 36
type input "*"
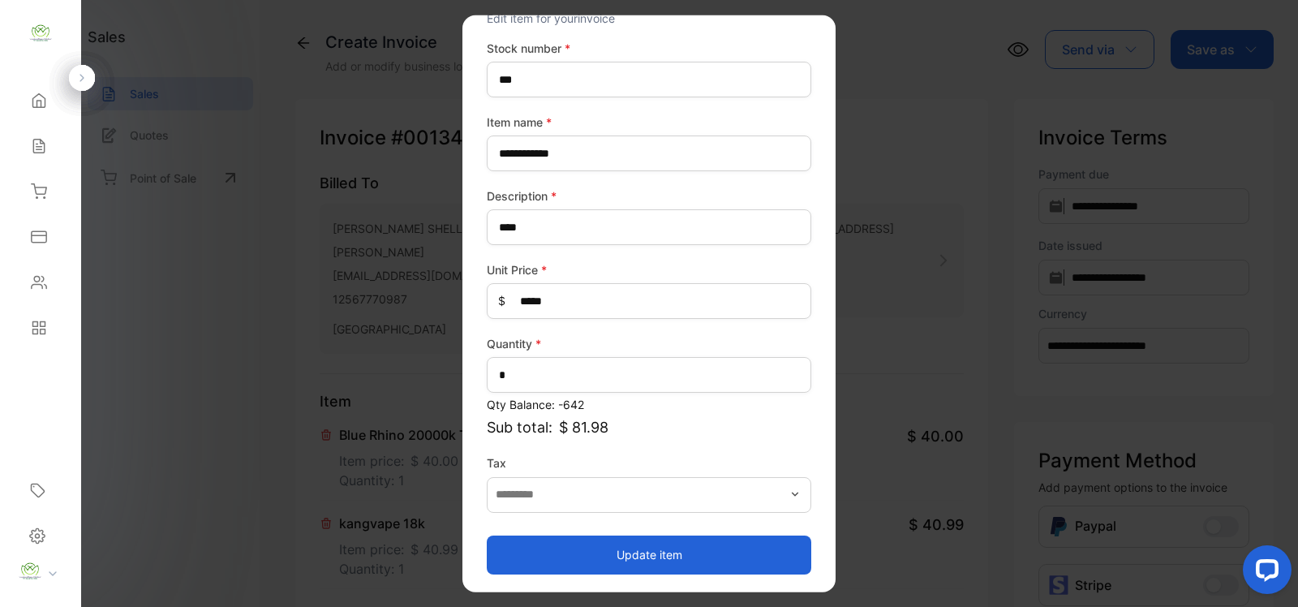
click at [590, 539] on button "Update item" at bounding box center [649, 553] width 324 height 39
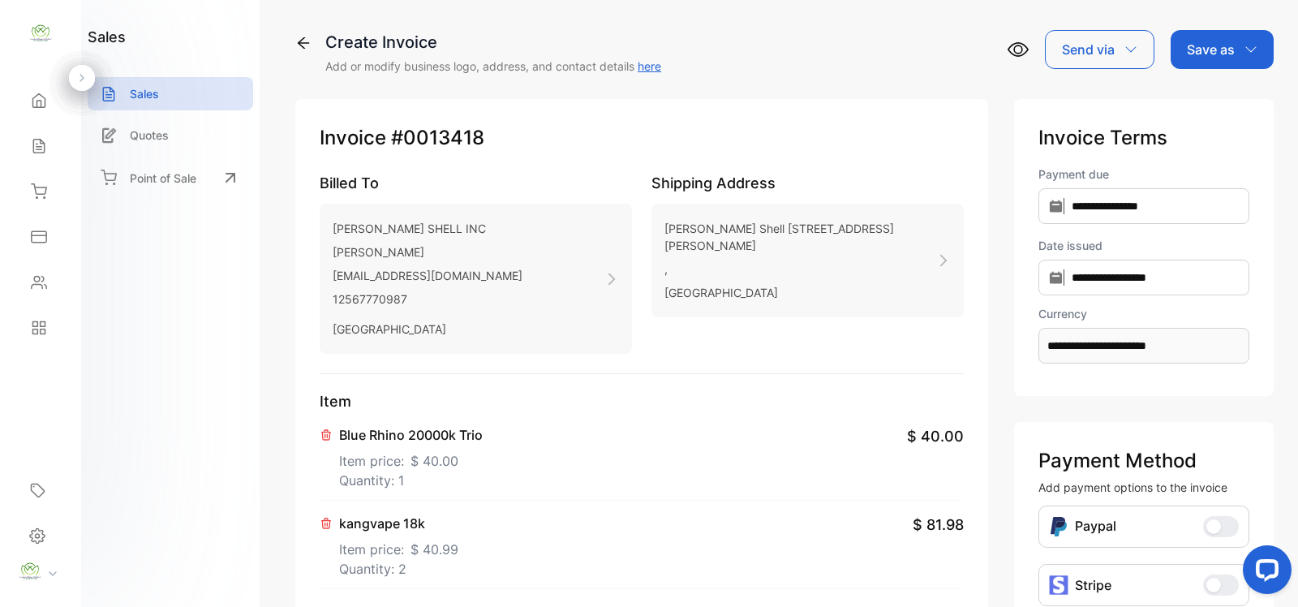
scroll to position [236, 0]
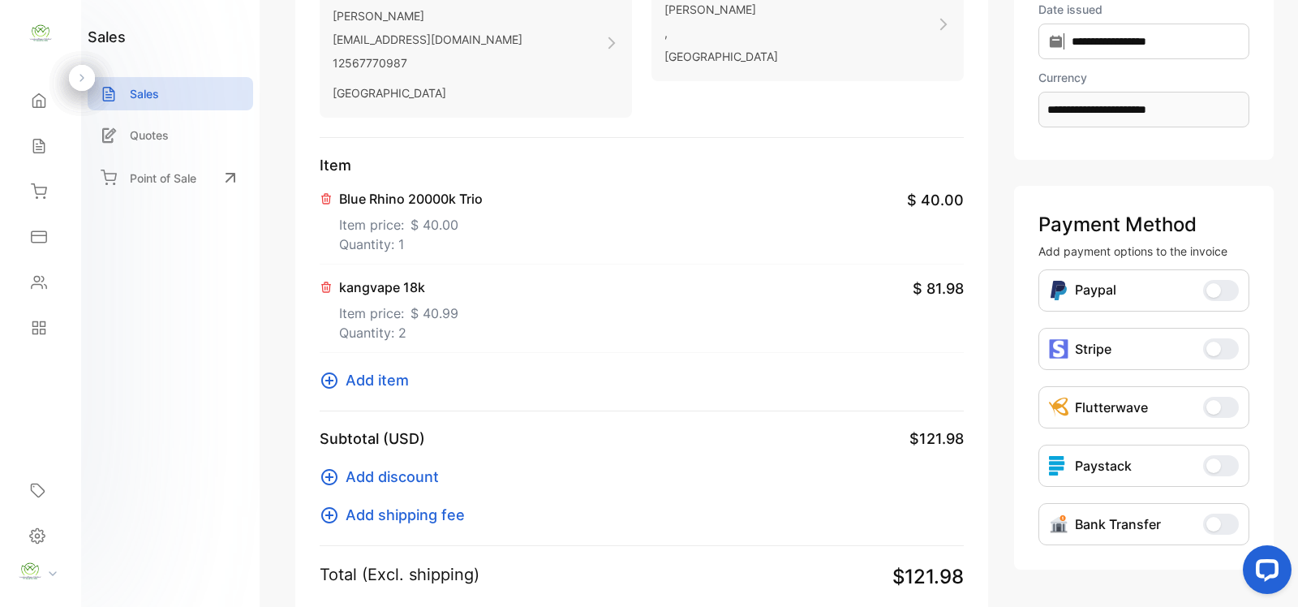
click at [327, 382] on icon at bounding box center [329, 380] width 19 height 19
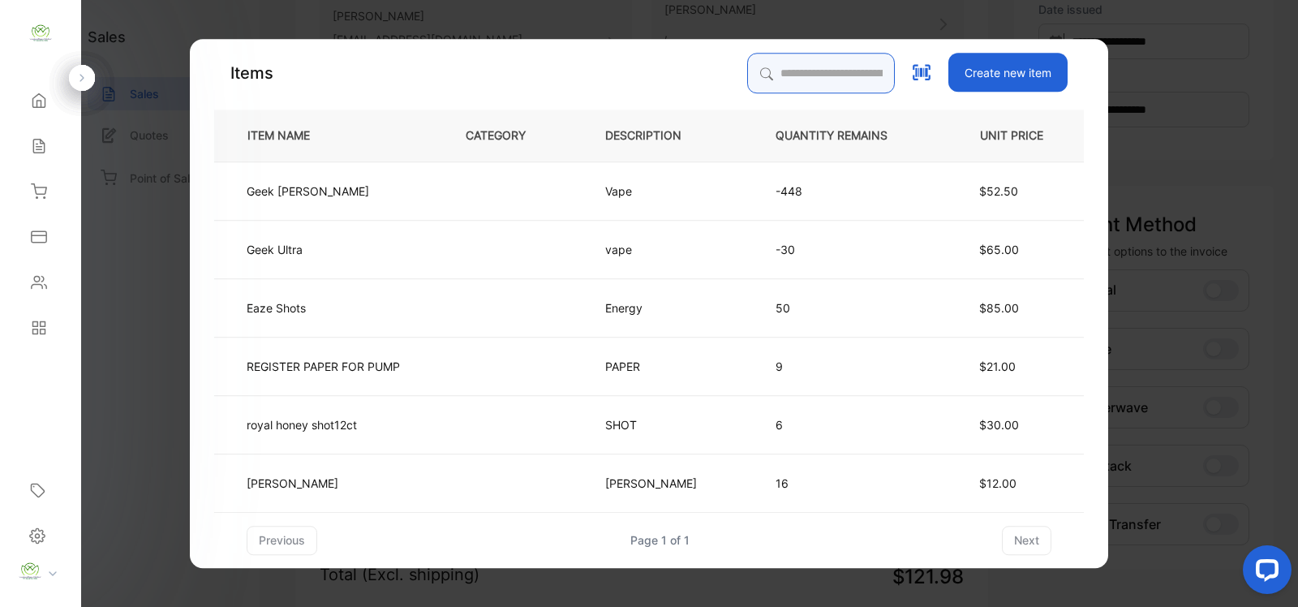
click at [803, 67] on input "search" at bounding box center [821, 73] width 148 height 41
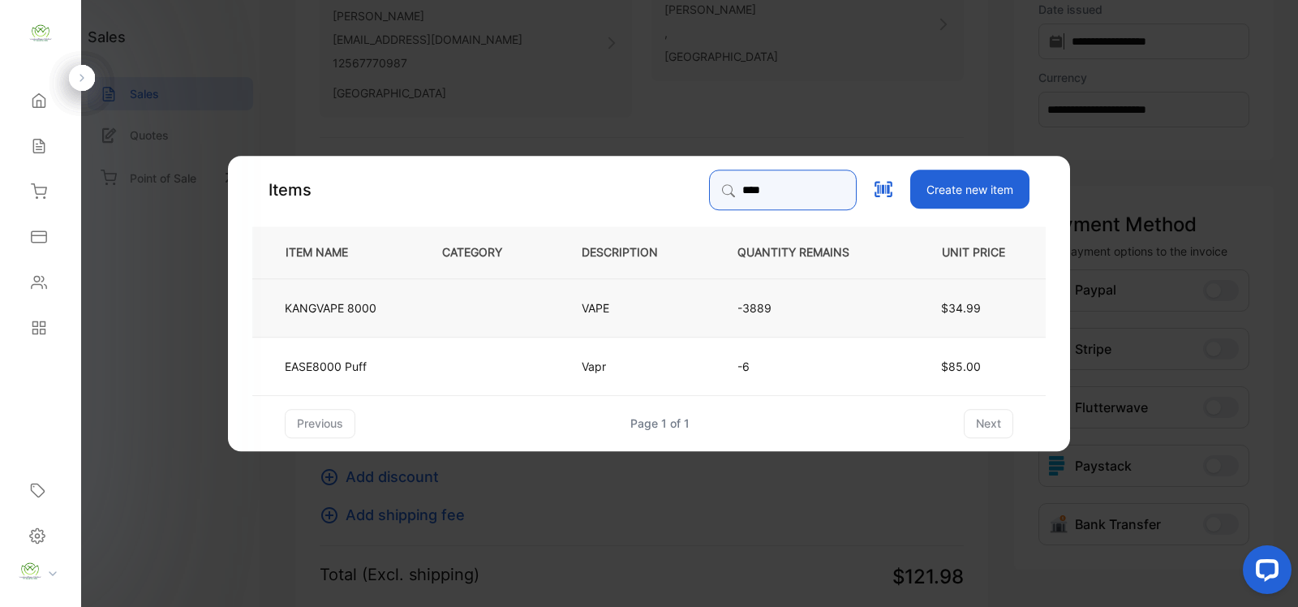
type input "****"
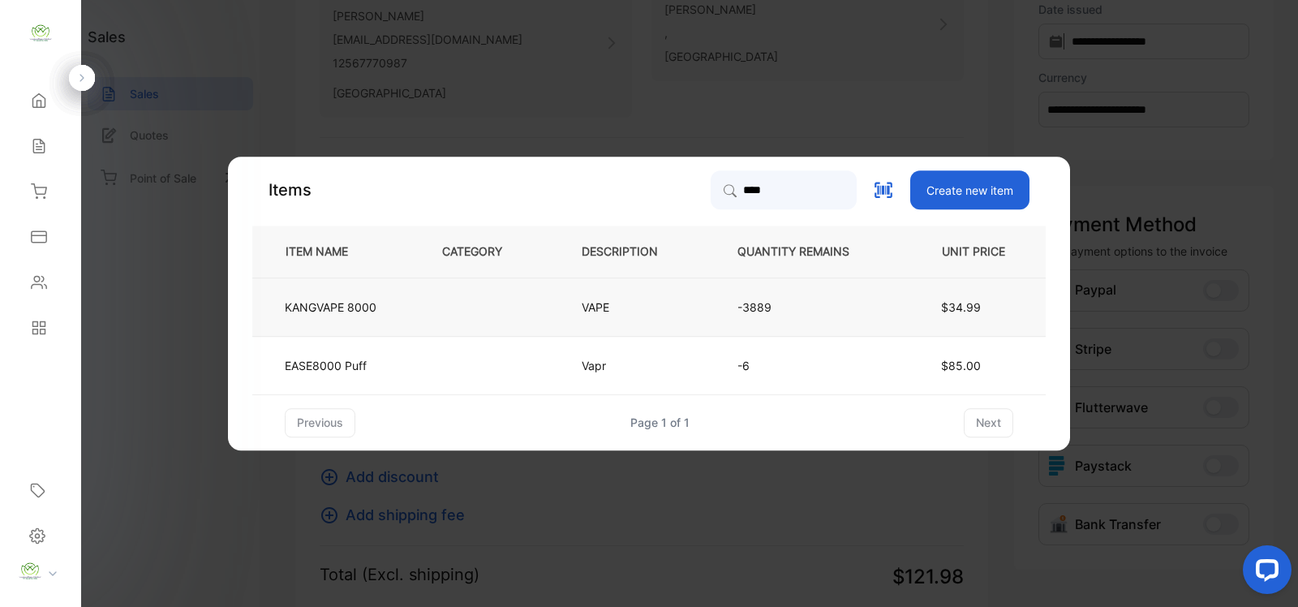
click at [1006, 311] on td "$34.99" at bounding box center [974, 306] width 144 height 58
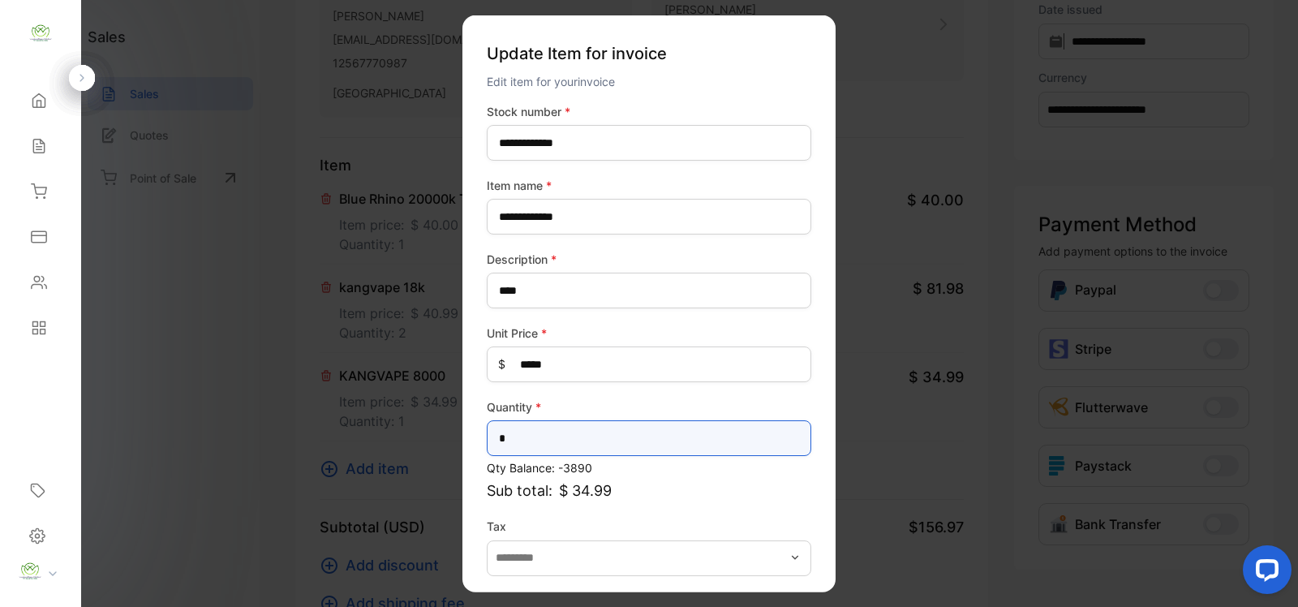
click at [517, 424] on input "*" at bounding box center [649, 438] width 324 height 36
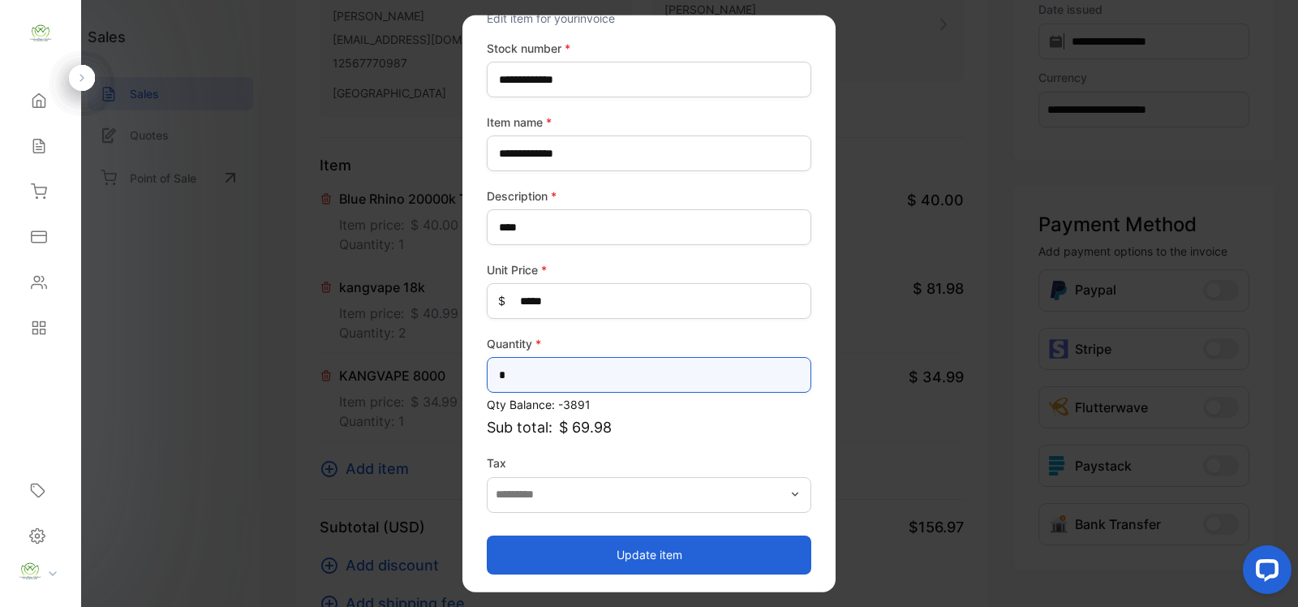
type input "*"
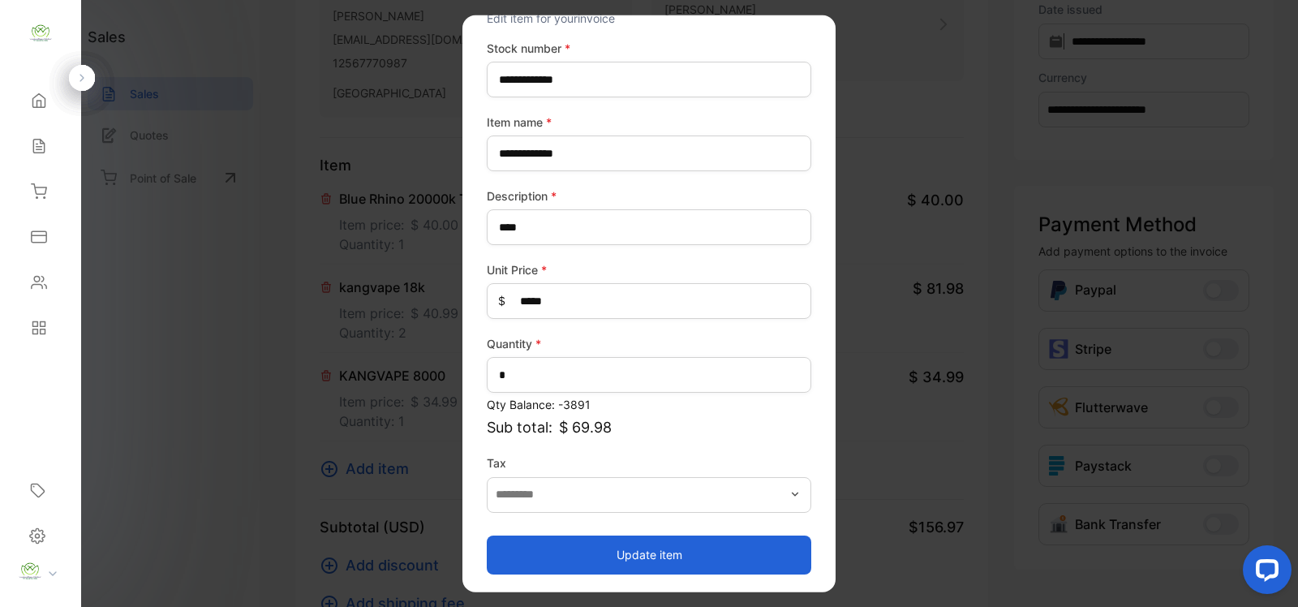
click at [659, 556] on button "Update item" at bounding box center [649, 553] width 324 height 39
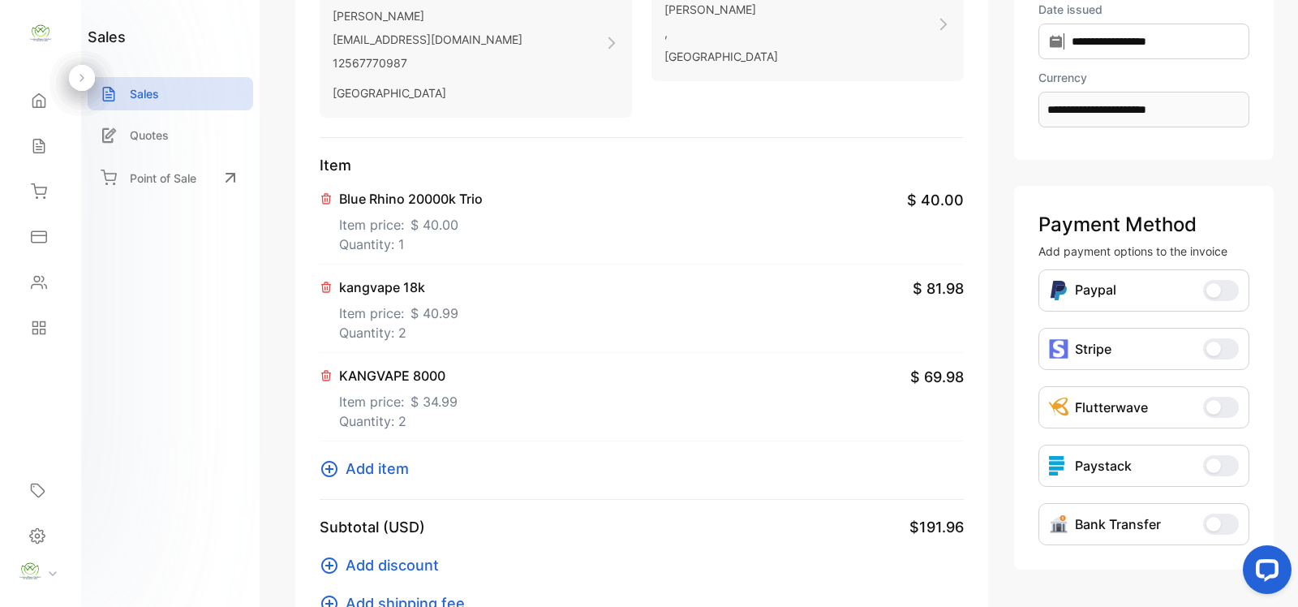
click at [338, 467] on icon at bounding box center [329, 468] width 19 height 19
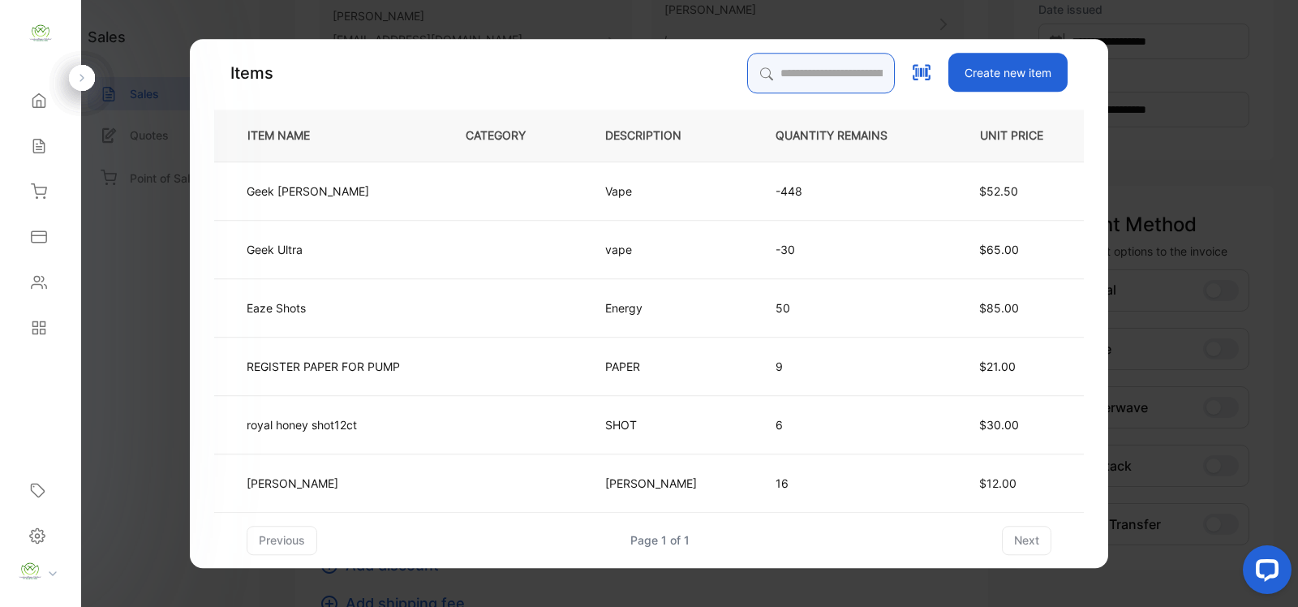
click at [828, 61] on input "search" at bounding box center [821, 73] width 148 height 41
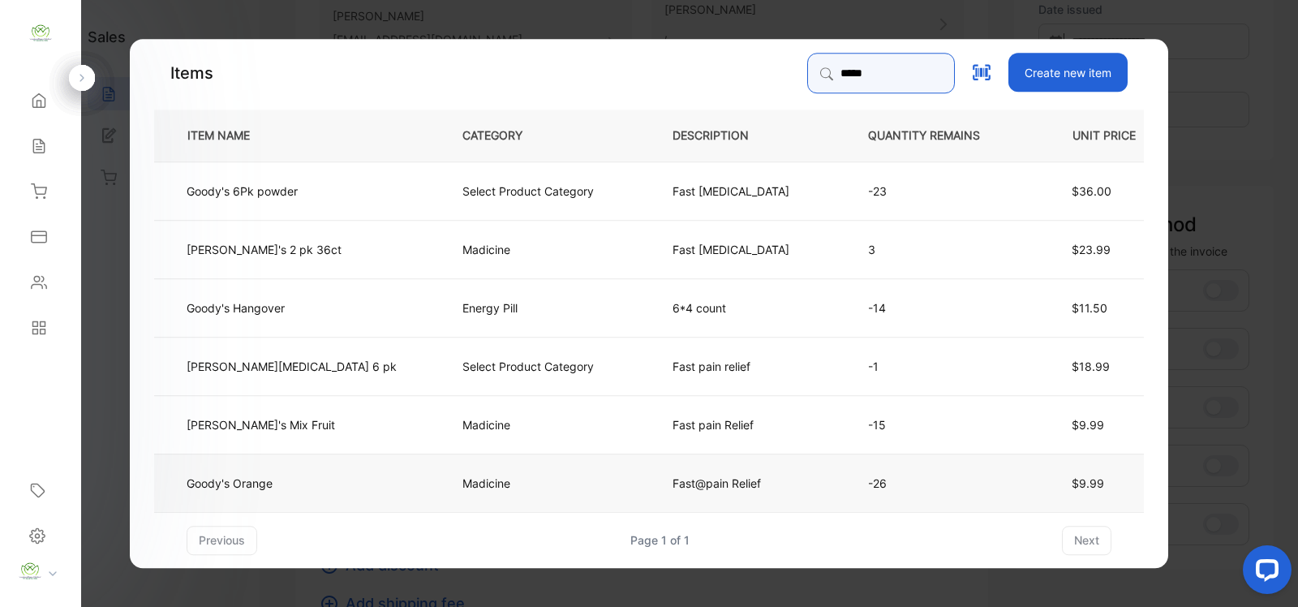
type input "*****"
click at [435, 473] on td "Madicine" at bounding box center [540, 482] width 210 height 58
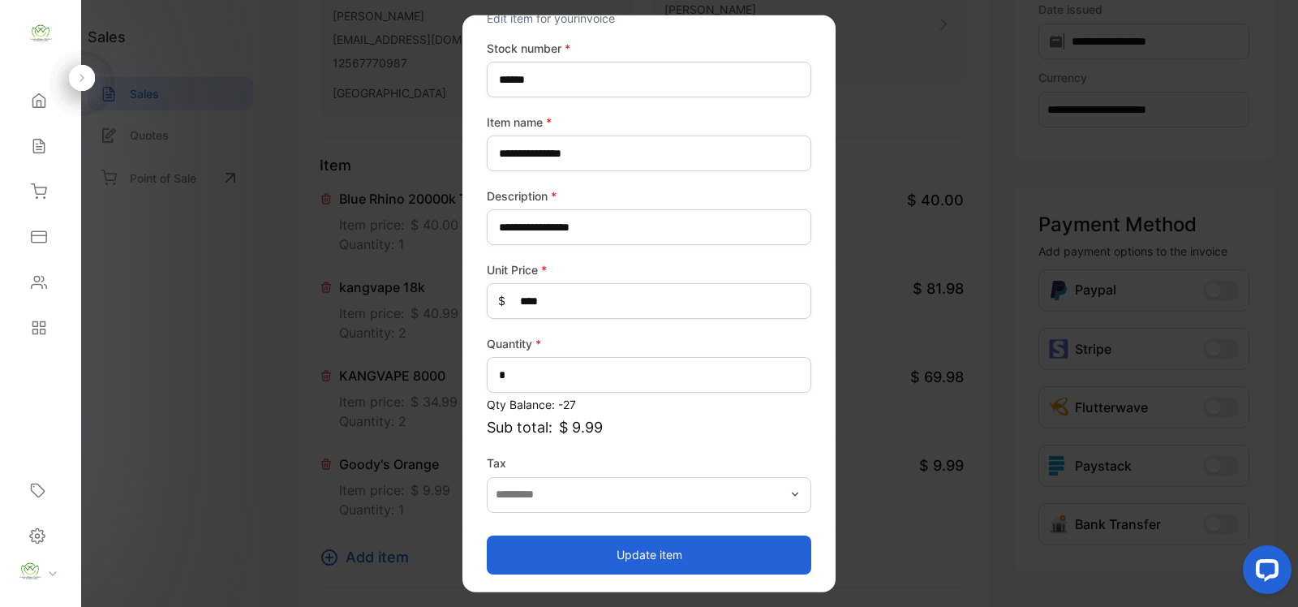
click at [685, 560] on button "Update item" at bounding box center [649, 553] width 324 height 39
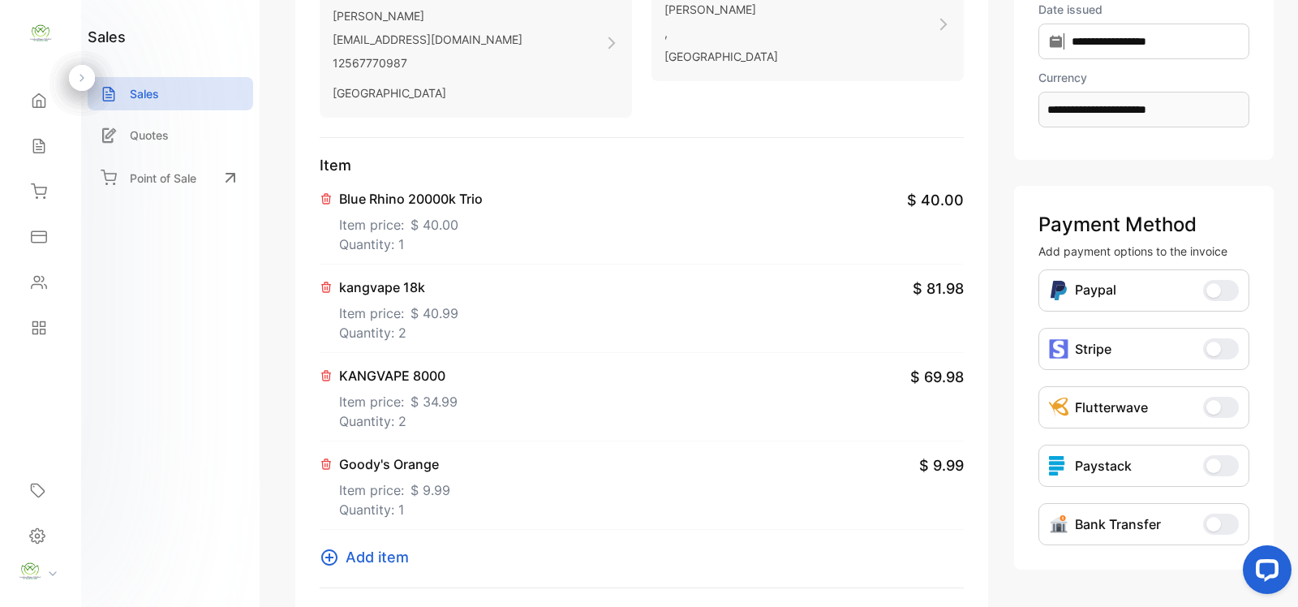
click at [330, 554] on icon at bounding box center [329, 556] width 19 height 19
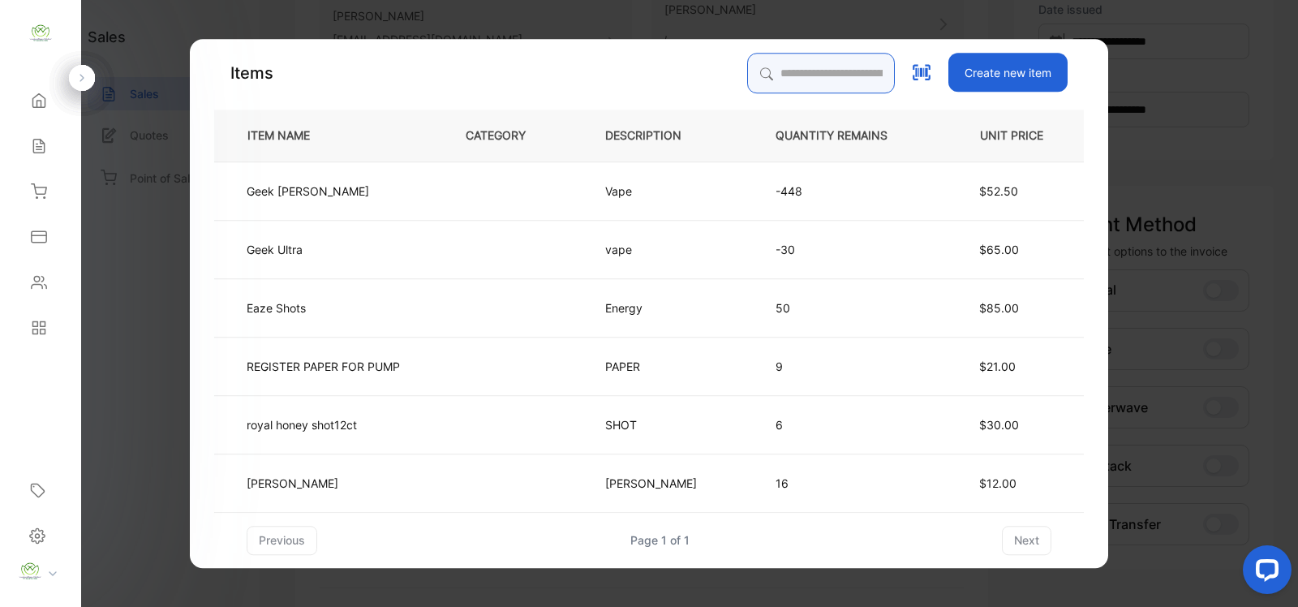
click at [812, 79] on input "search" at bounding box center [821, 73] width 148 height 41
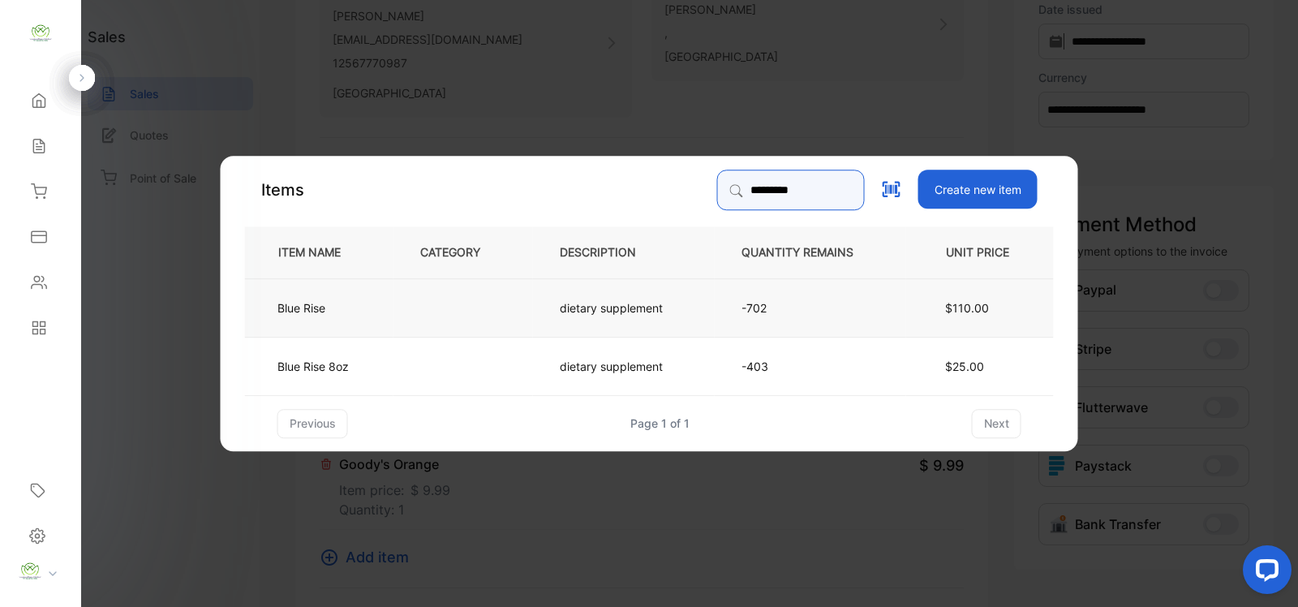
type input "*********"
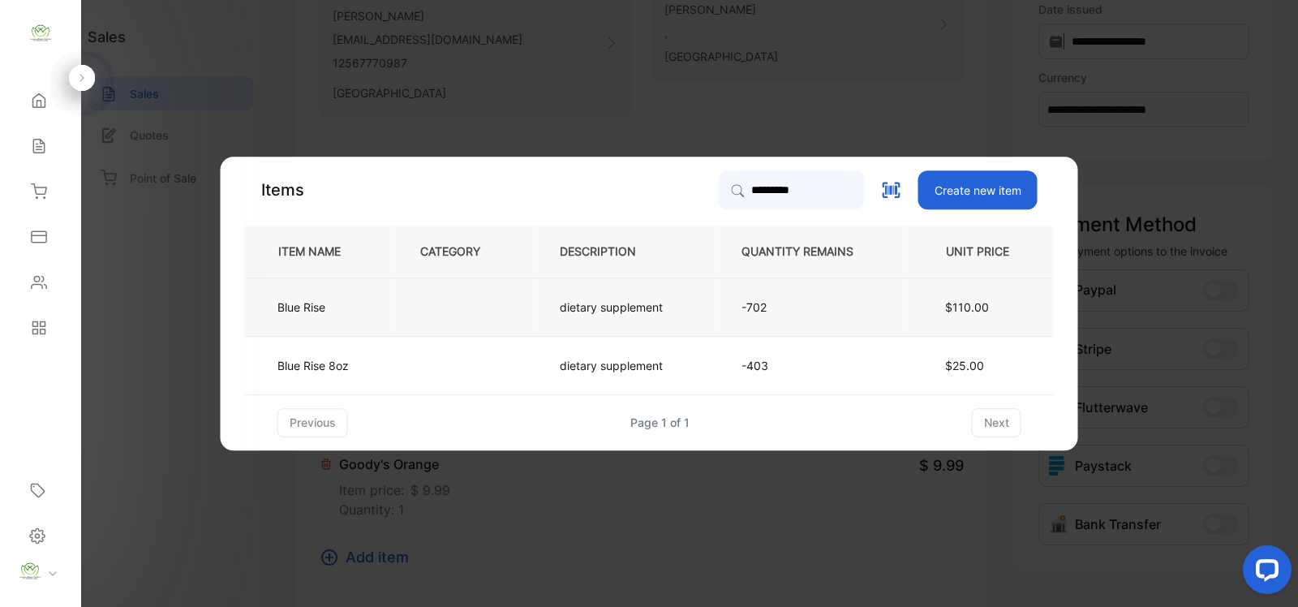
click at [630, 318] on td "dietary supplement" at bounding box center [624, 306] width 182 height 58
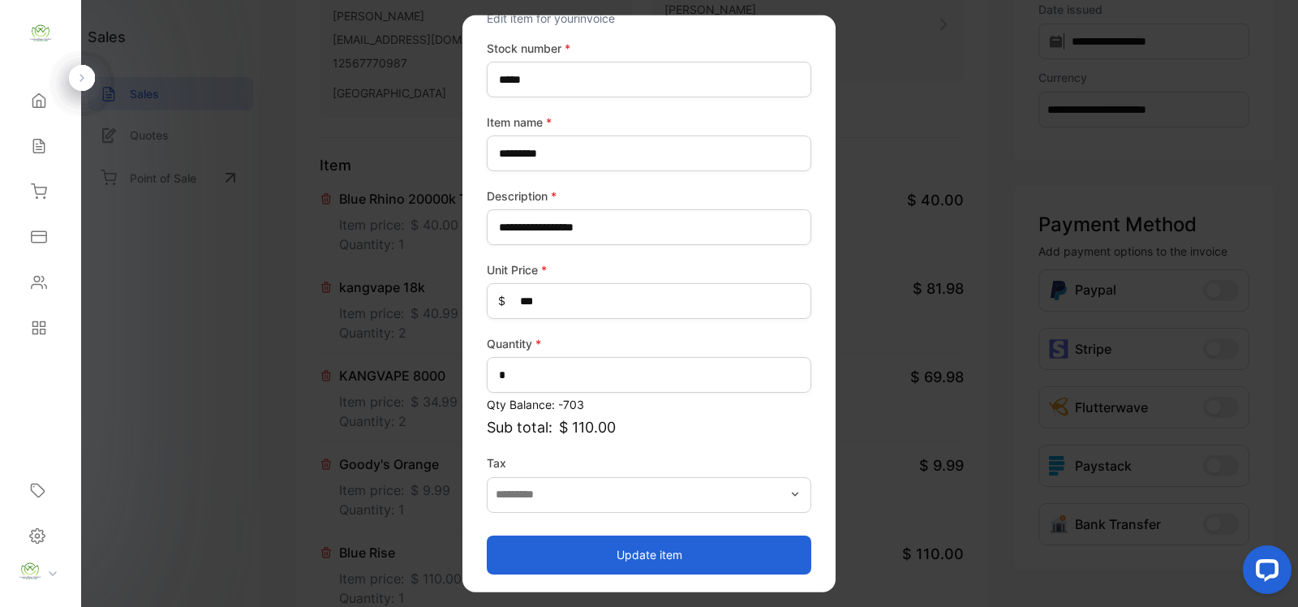
click at [754, 553] on button "Update item" at bounding box center [649, 553] width 324 height 39
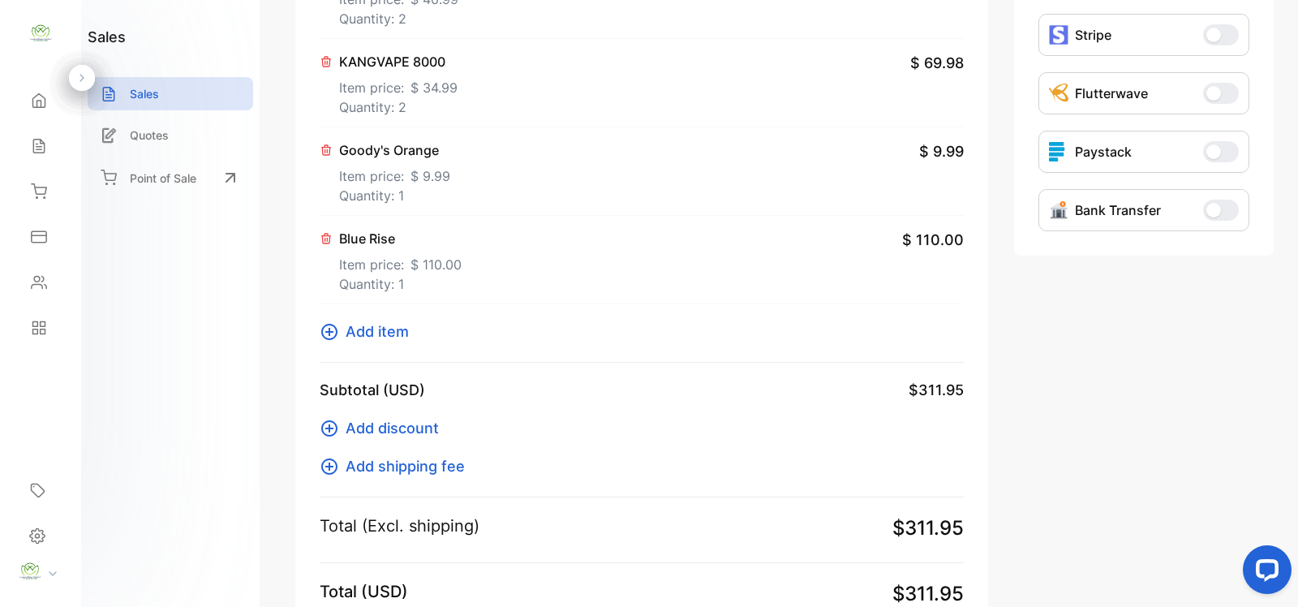
scroll to position [0, 0]
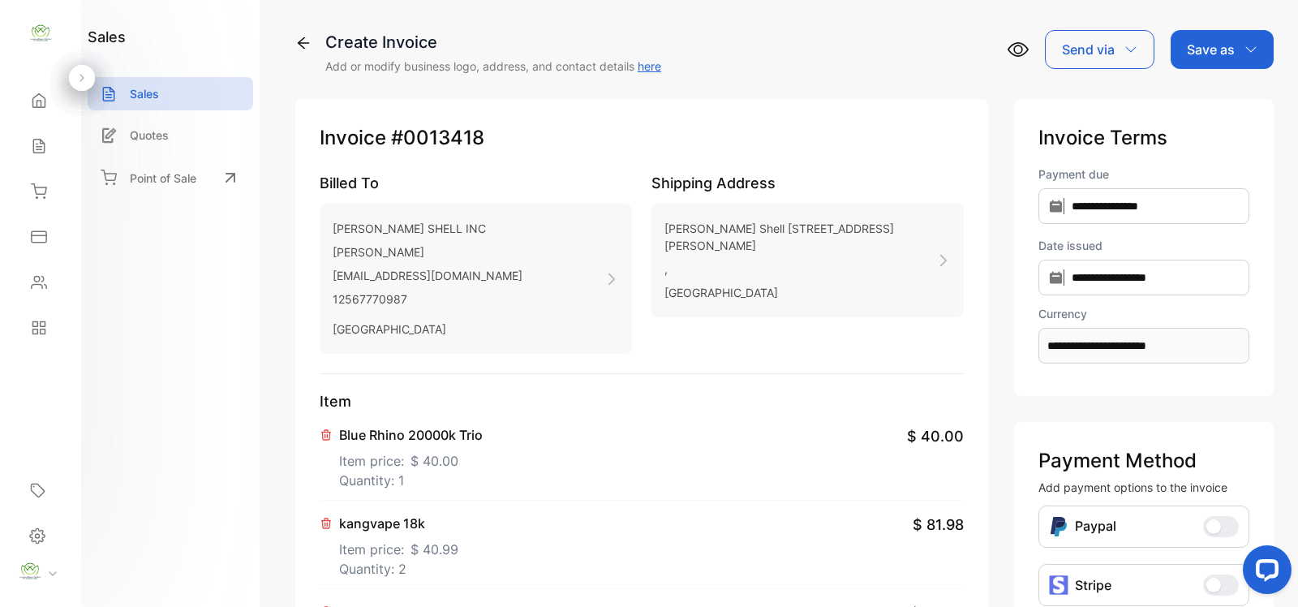
click at [1229, 62] on div "Save as" at bounding box center [1221, 49] width 103 height 39
click at [1212, 94] on div "Invoice" at bounding box center [1217, 103] width 93 height 32
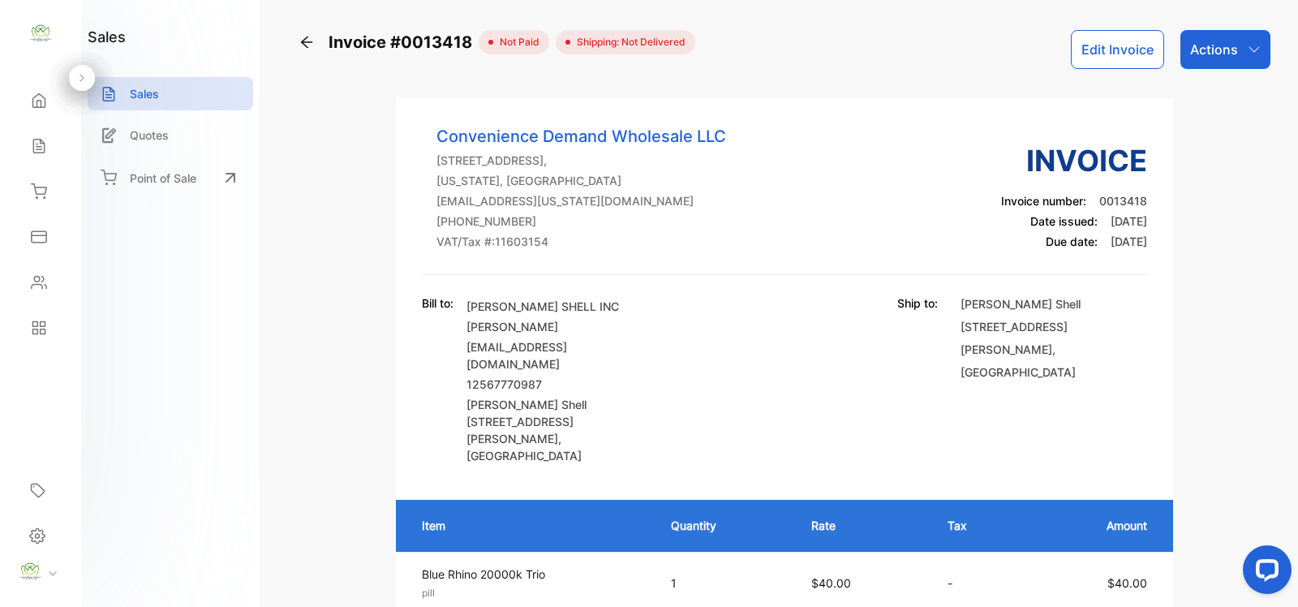
click at [1249, 49] on icon "button" at bounding box center [1253, 49] width 13 height 13
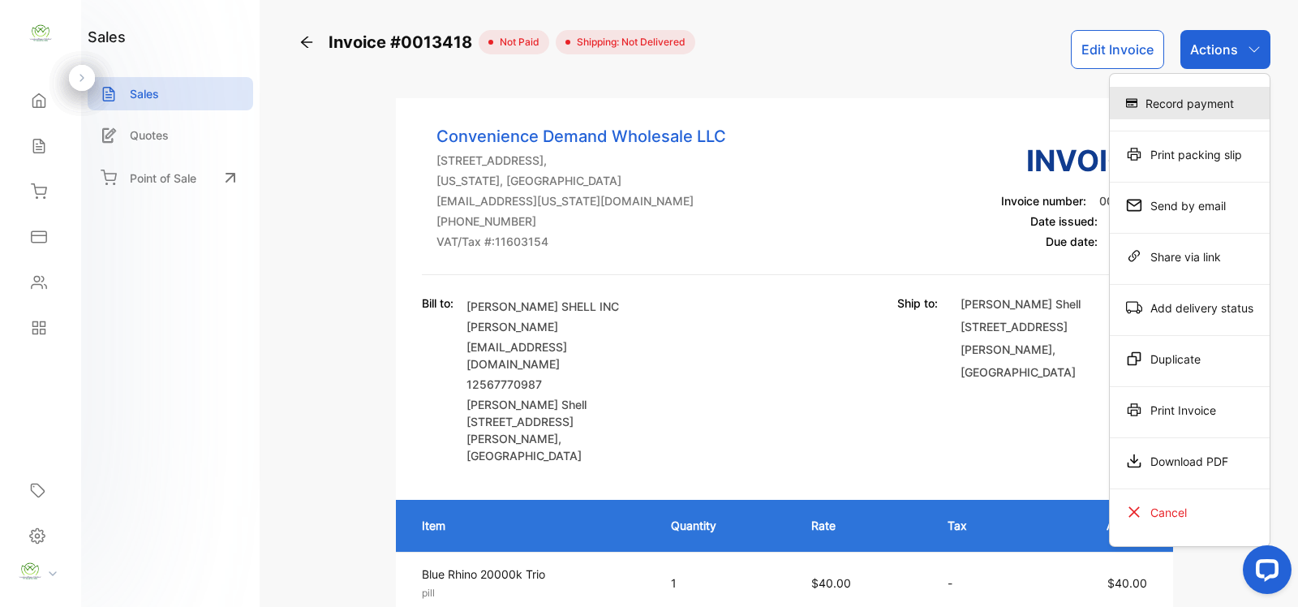
click at [1233, 89] on div "Record payment" at bounding box center [1189, 103] width 160 height 32
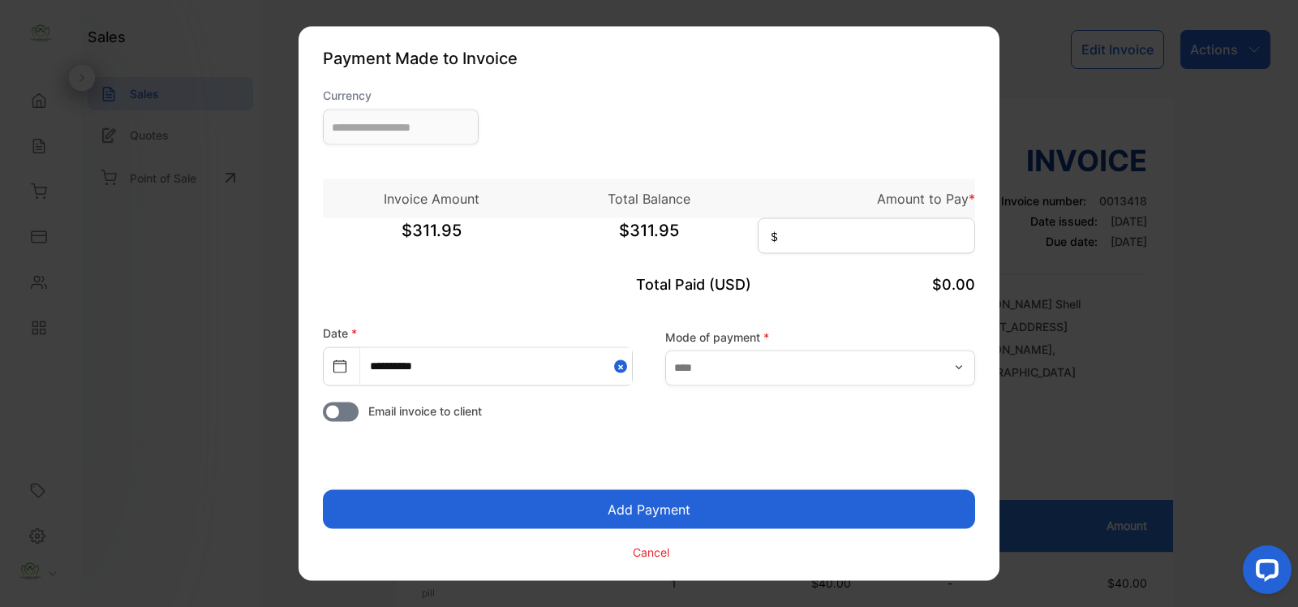
type input "**********"
click at [837, 233] on input at bounding box center [865, 236] width 217 height 36
type input "******"
click at [813, 358] on input "text" at bounding box center [820, 368] width 310 height 36
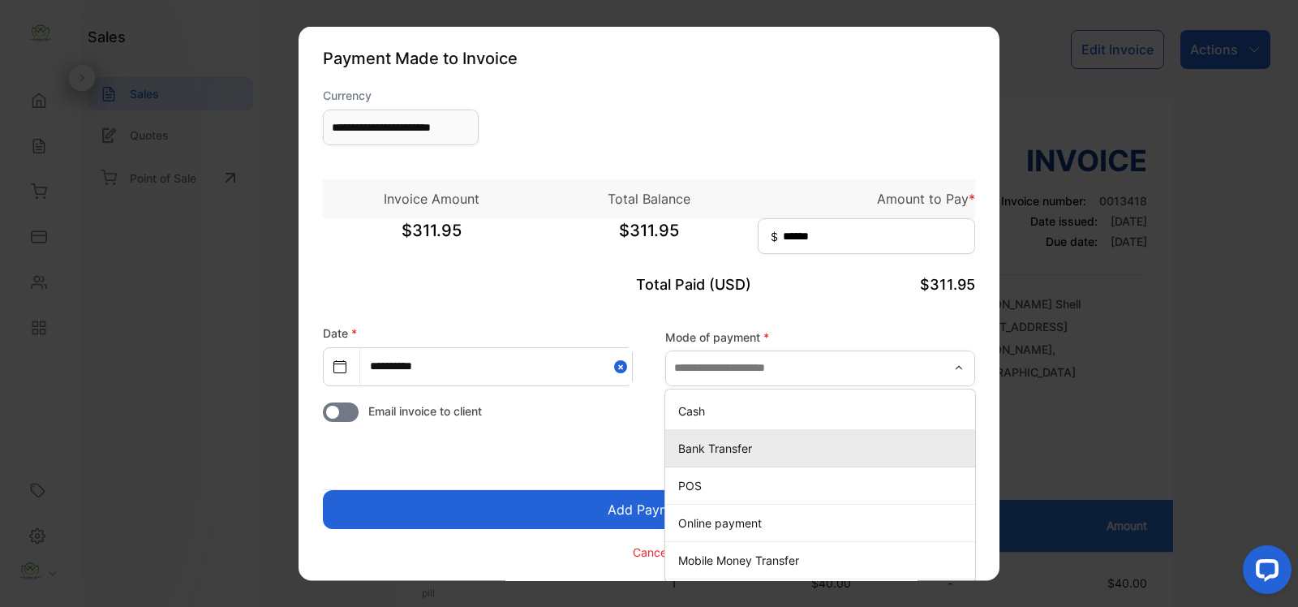
click at [702, 442] on p "Bank Transfer" at bounding box center [823, 447] width 290 height 17
type input "**********"
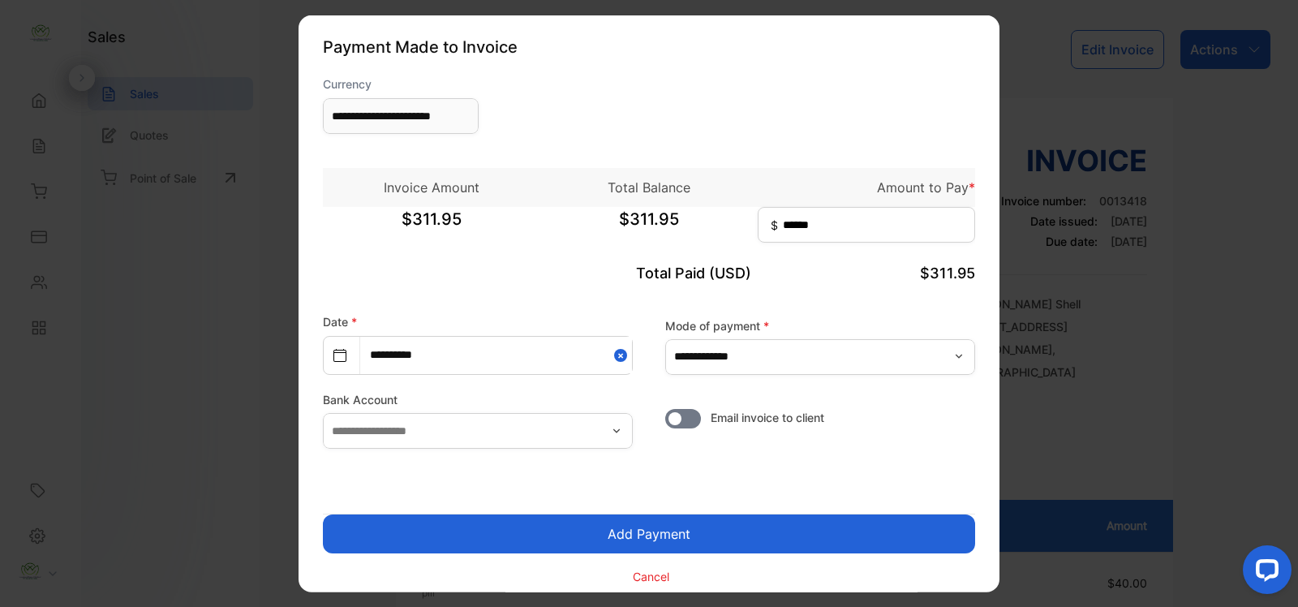
click at [665, 582] on p "Cancel" at bounding box center [651, 575] width 36 height 17
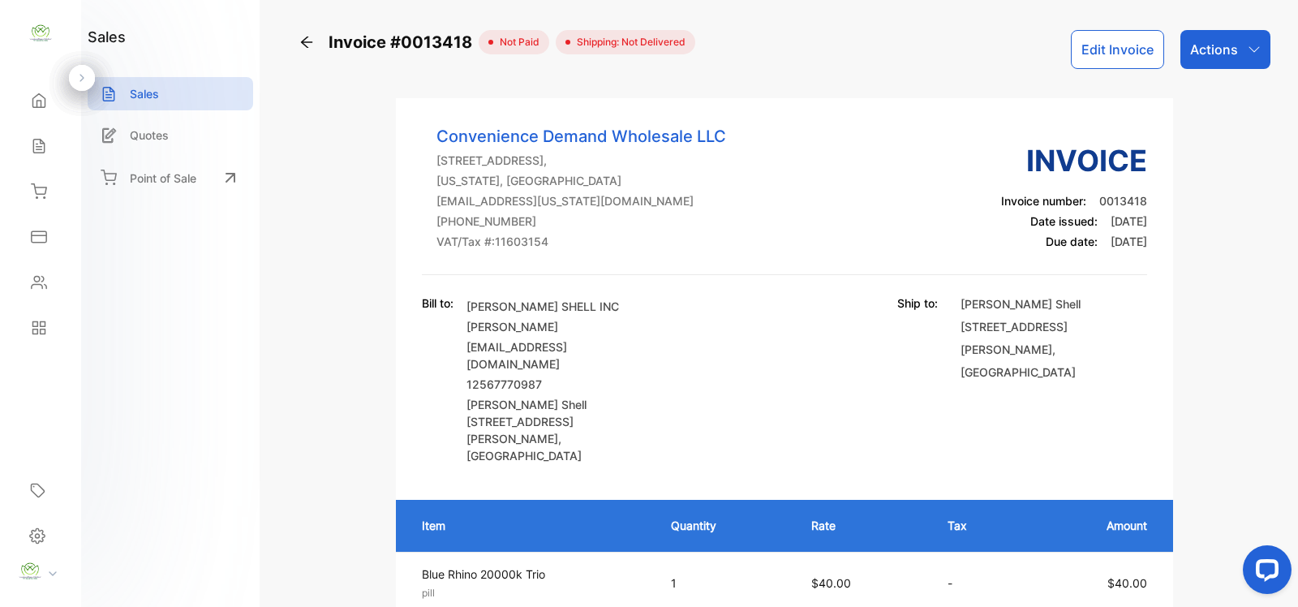
click at [1247, 49] on icon "button" at bounding box center [1253, 49] width 13 height 13
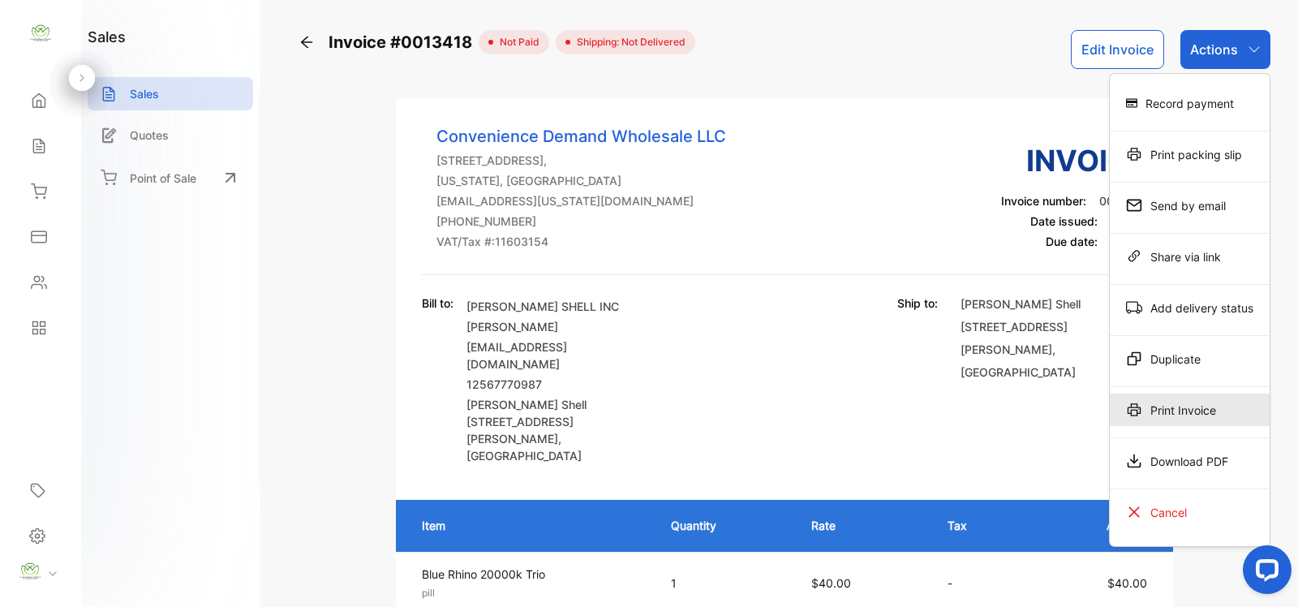
click at [1182, 422] on div "Print Invoice" at bounding box center [1189, 409] width 160 height 32
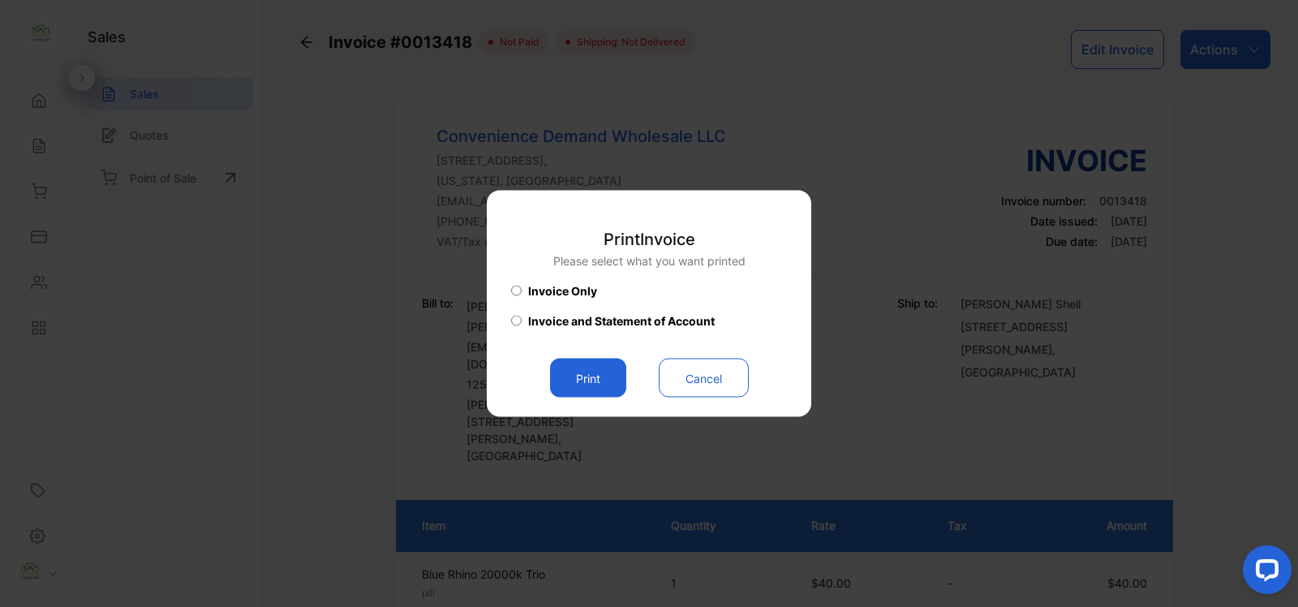
click at [562, 371] on button "Print" at bounding box center [588, 377] width 76 height 39
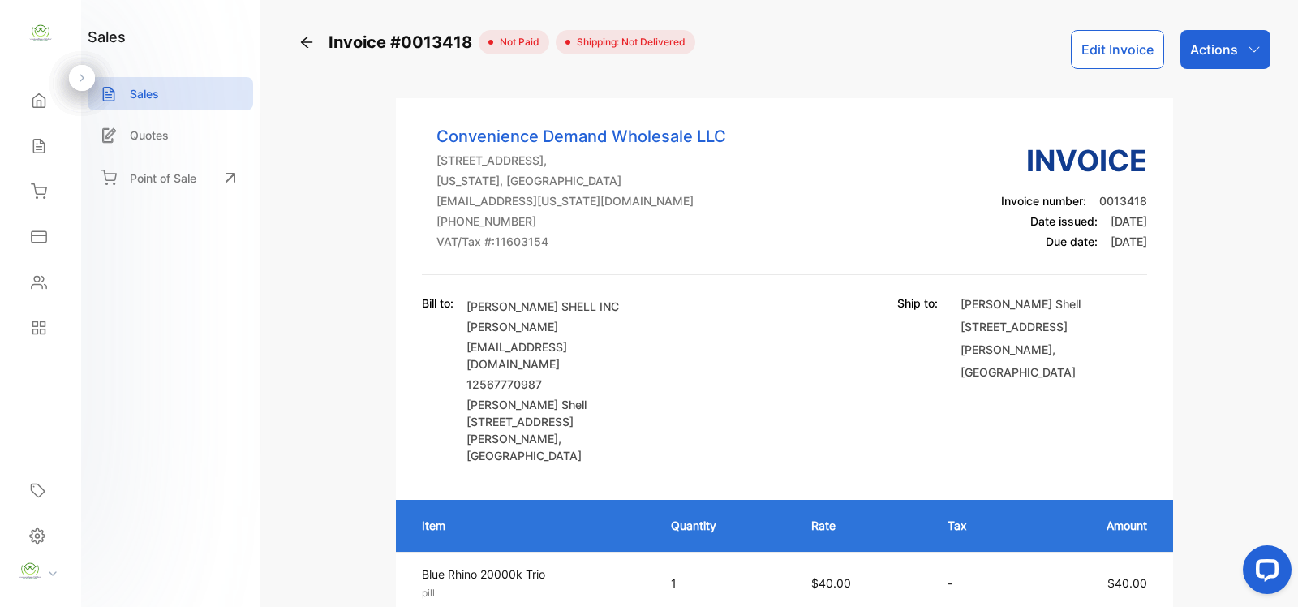
click at [1234, 57] on div "Actions" at bounding box center [1225, 49] width 90 height 39
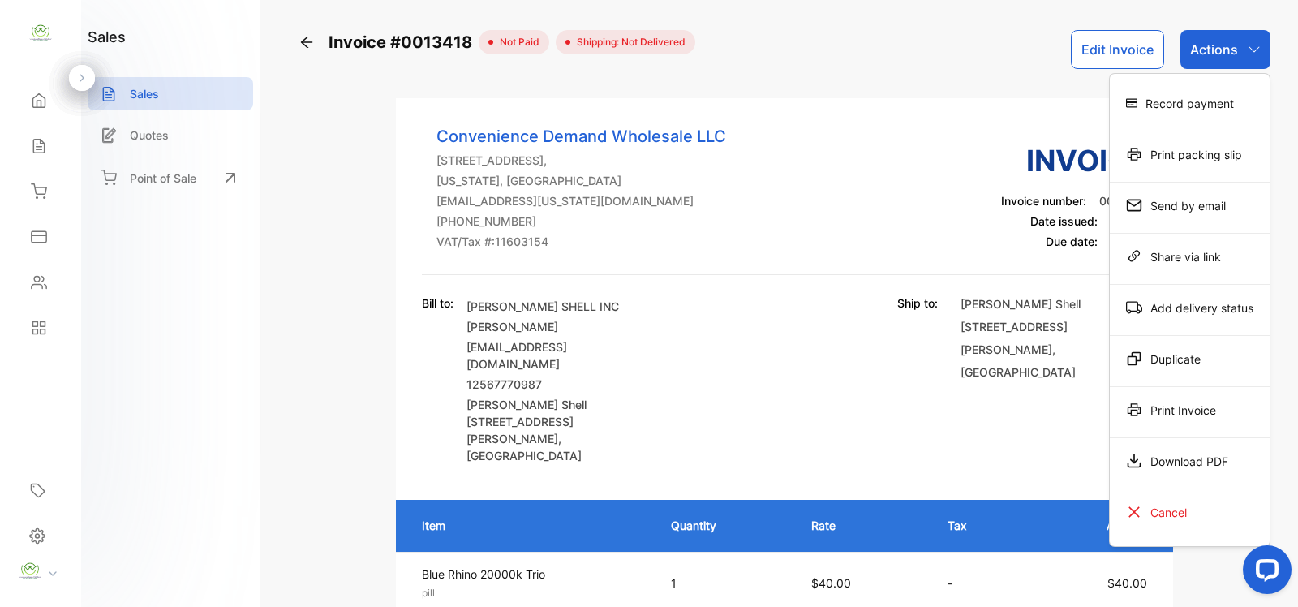
click at [1216, 89] on div "Record payment" at bounding box center [1189, 103] width 160 height 32
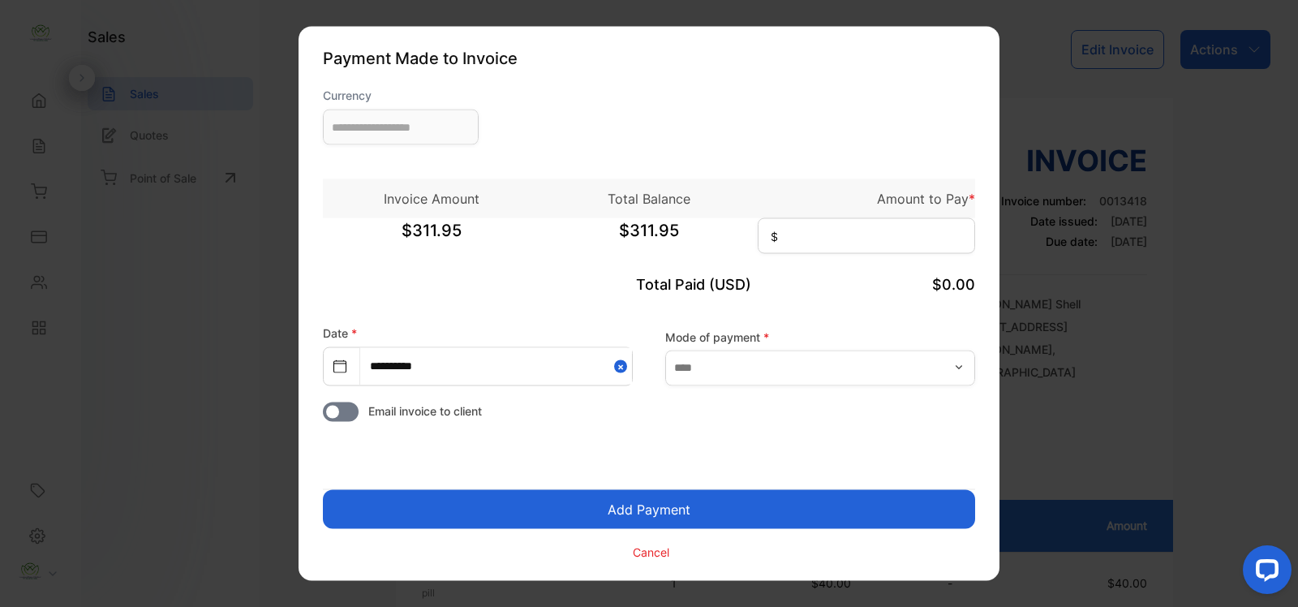
type input "**********"
click at [873, 239] on input at bounding box center [865, 236] width 217 height 36
type input "******"
click at [829, 370] on input "text" at bounding box center [820, 368] width 310 height 36
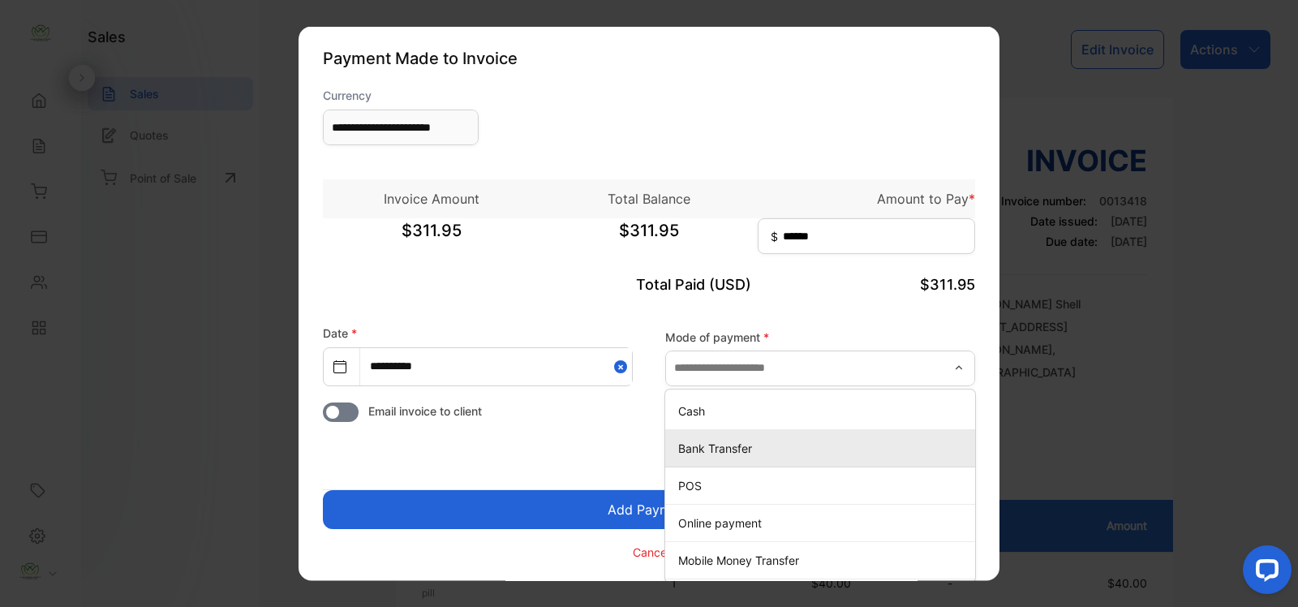
click at [710, 446] on p "Bank Transfer" at bounding box center [823, 447] width 290 height 17
type input "**********"
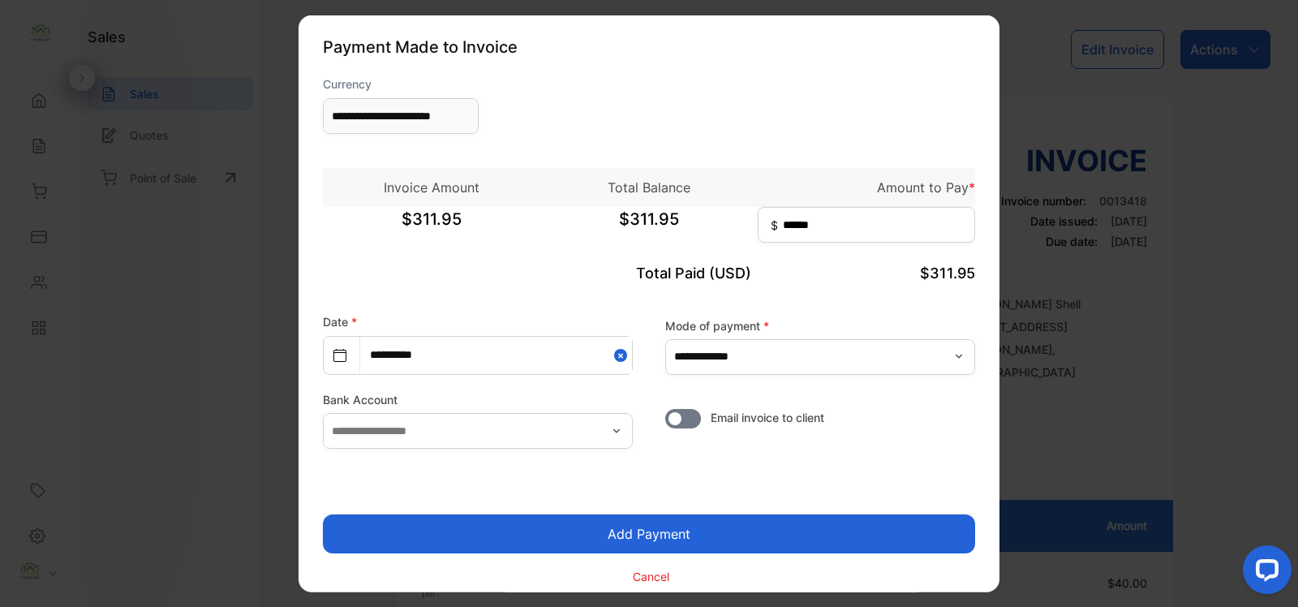
click at [696, 520] on button "Add Payment" at bounding box center [649, 533] width 652 height 39
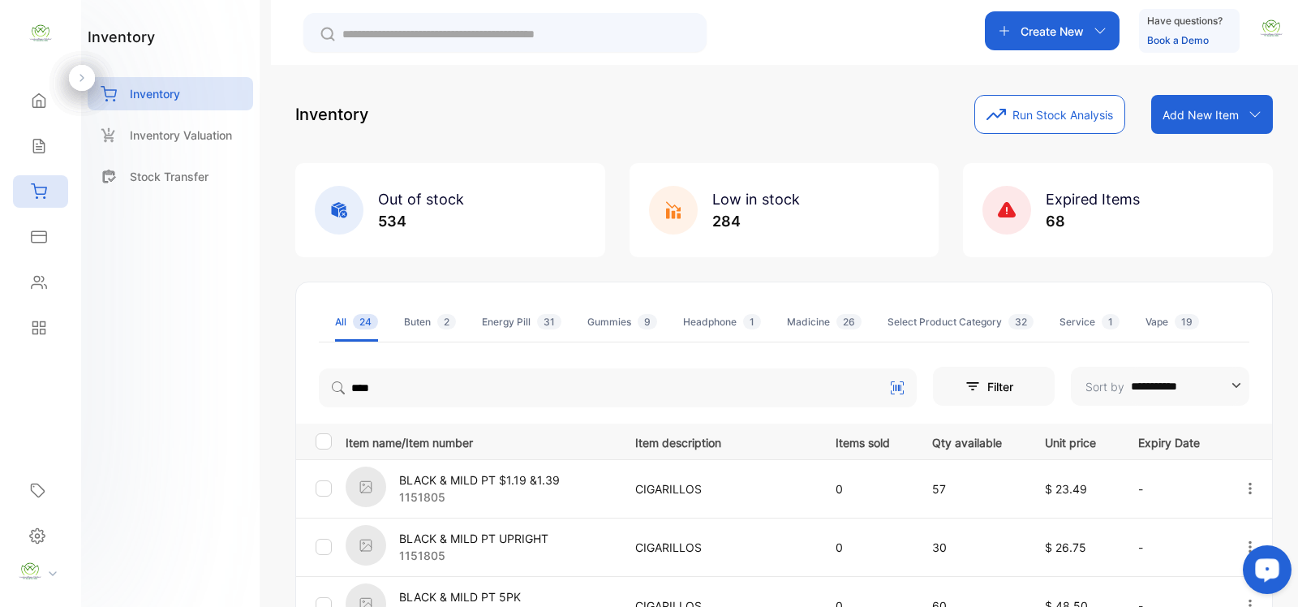
scroll to position [400, 0]
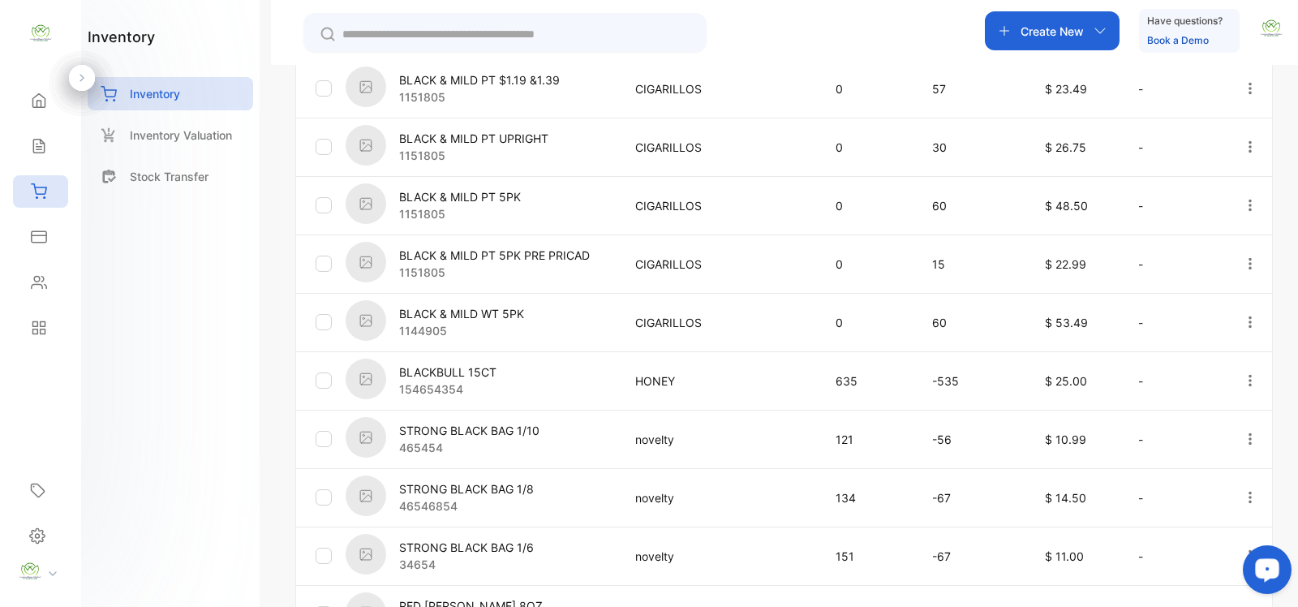
click at [1105, 38] on div "Create New" at bounding box center [1052, 30] width 135 height 39
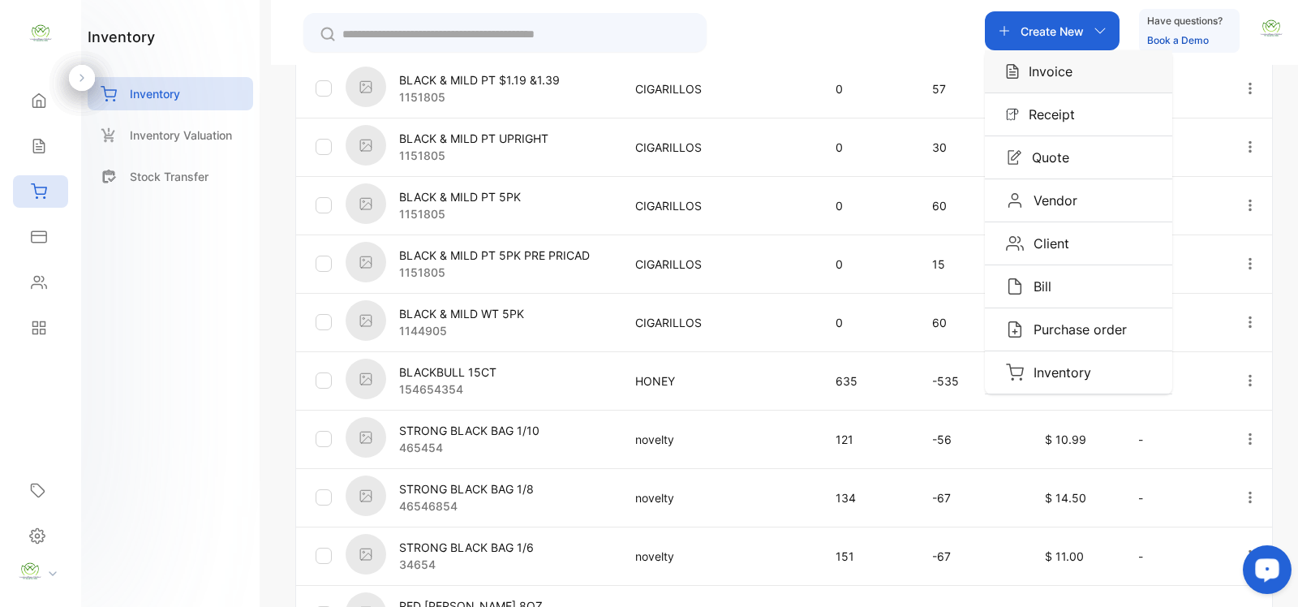
click at [1073, 65] on div "Invoice" at bounding box center [1078, 71] width 187 height 42
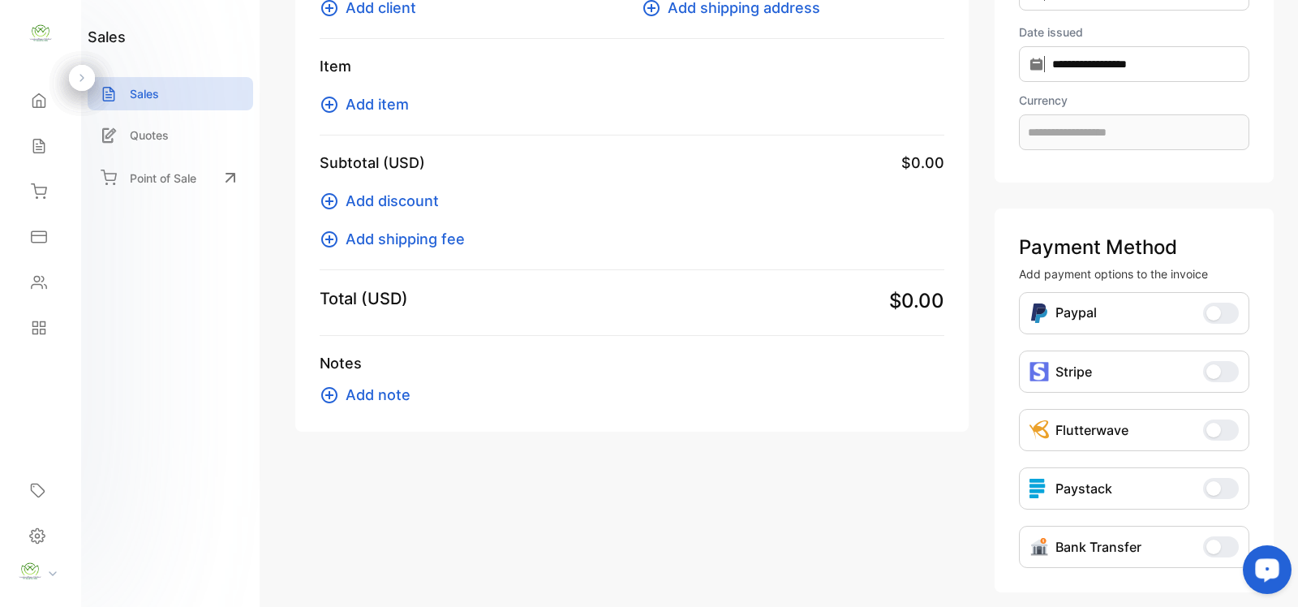
type input "**********"
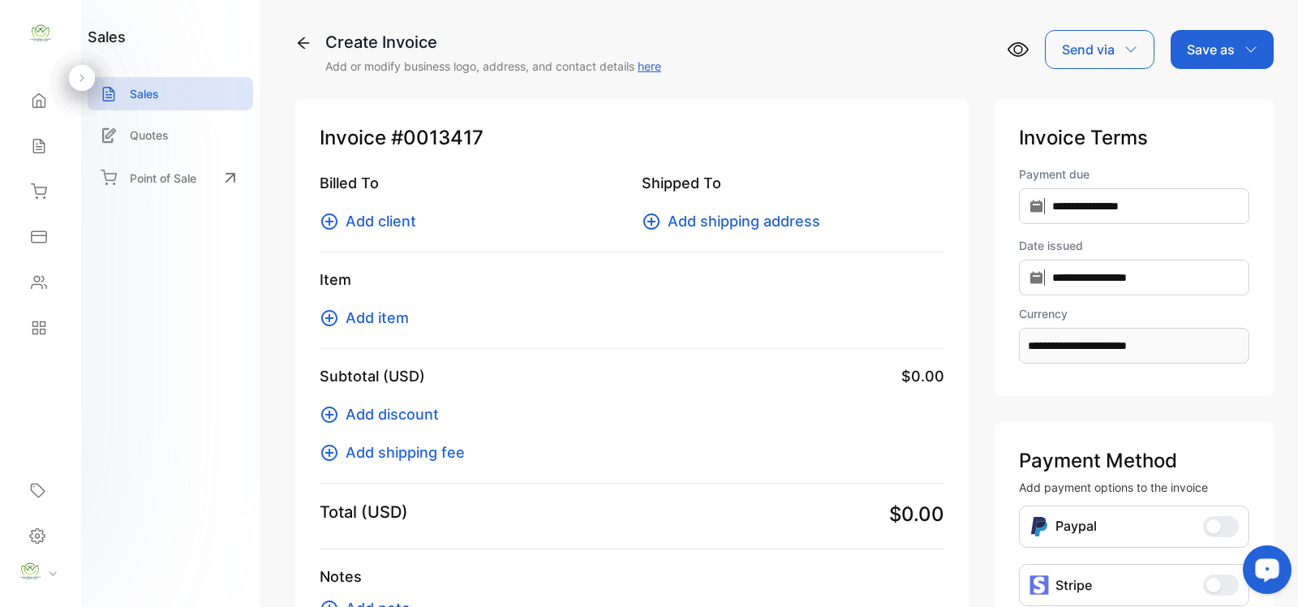
click at [334, 225] on icon at bounding box center [329, 221] width 16 height 16
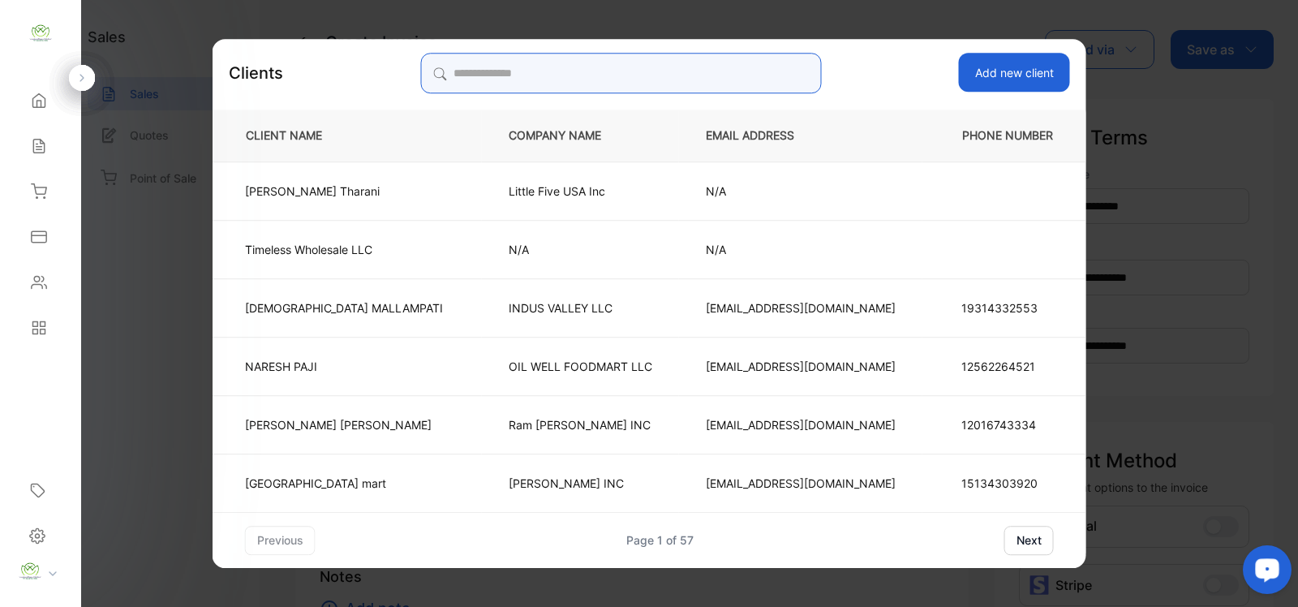
click at [700, 58] on input "search" at bounding box center [620, 73] width 401 height 41
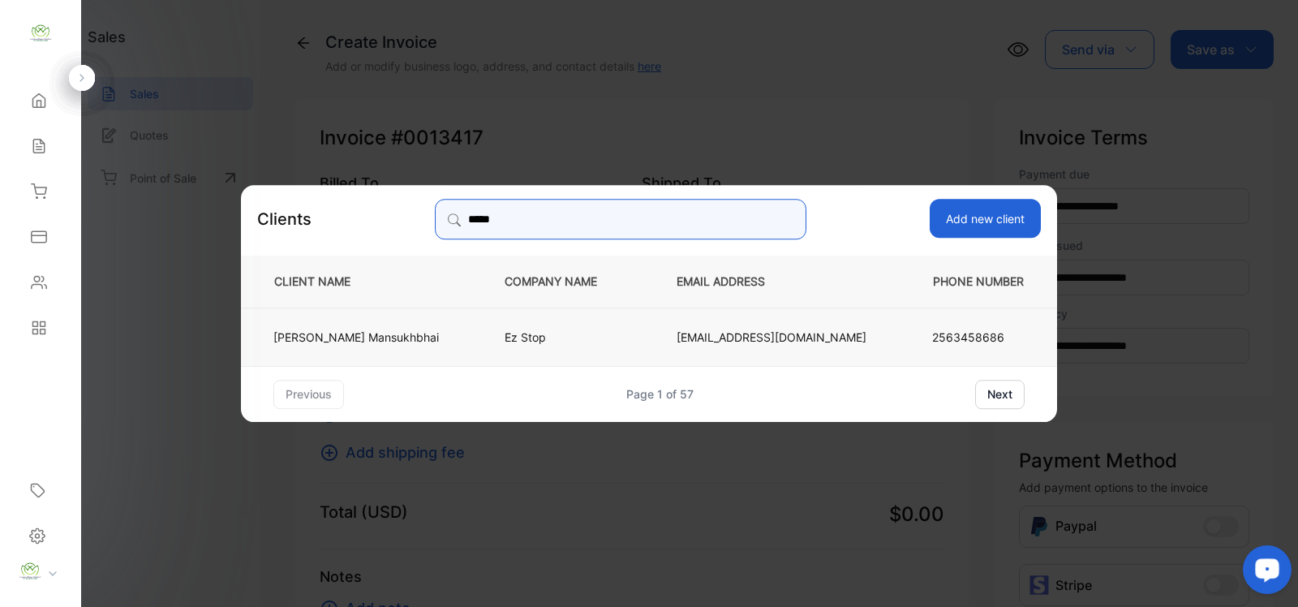
type input "*****"
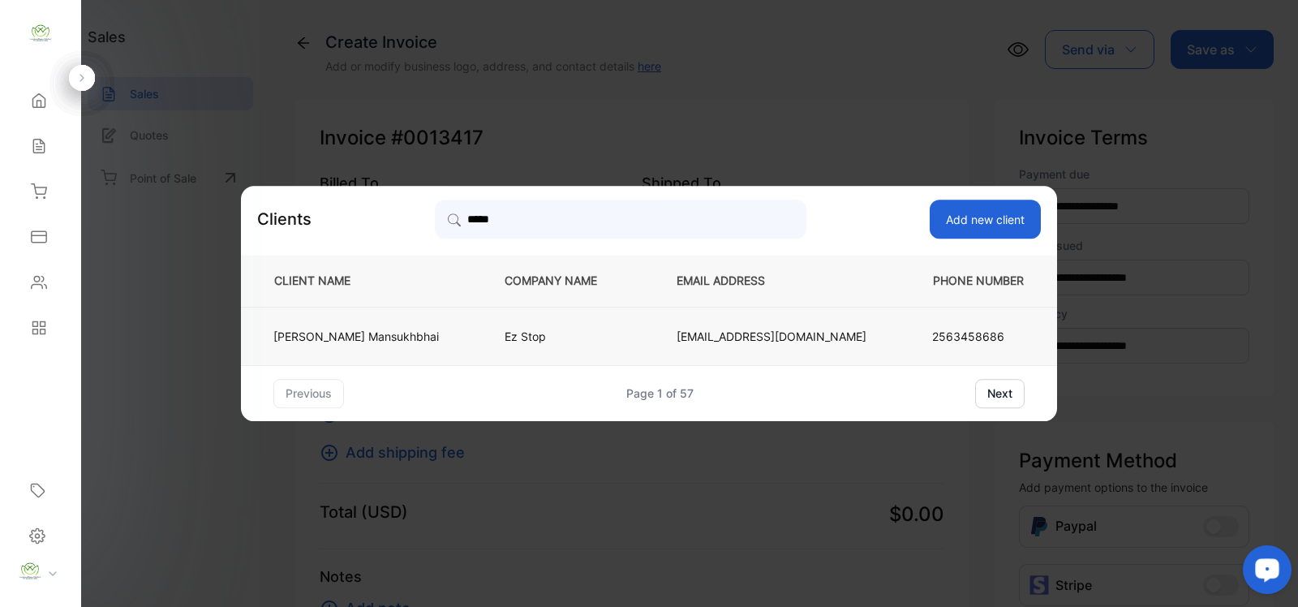
click at [453, 323] on td "Hirenkumar Mansukhbhai" at bounding box center [359, 336] width 237 height 58
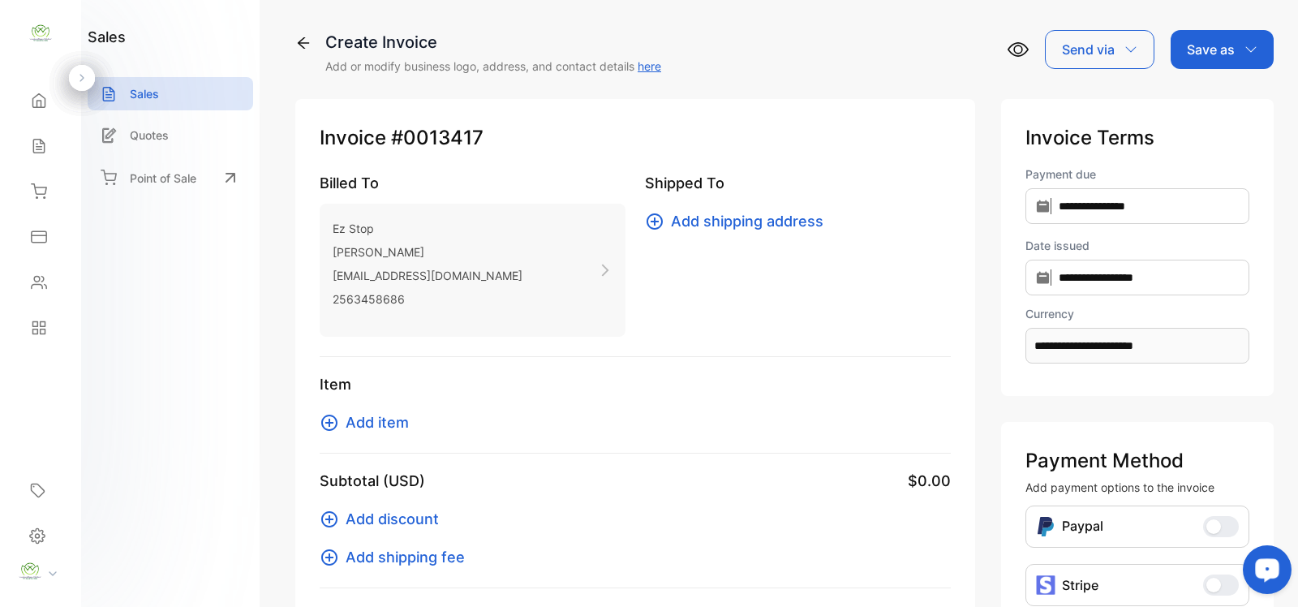
click at [325, 422] on icon at bounding box center [329, 422] width 16 height 16
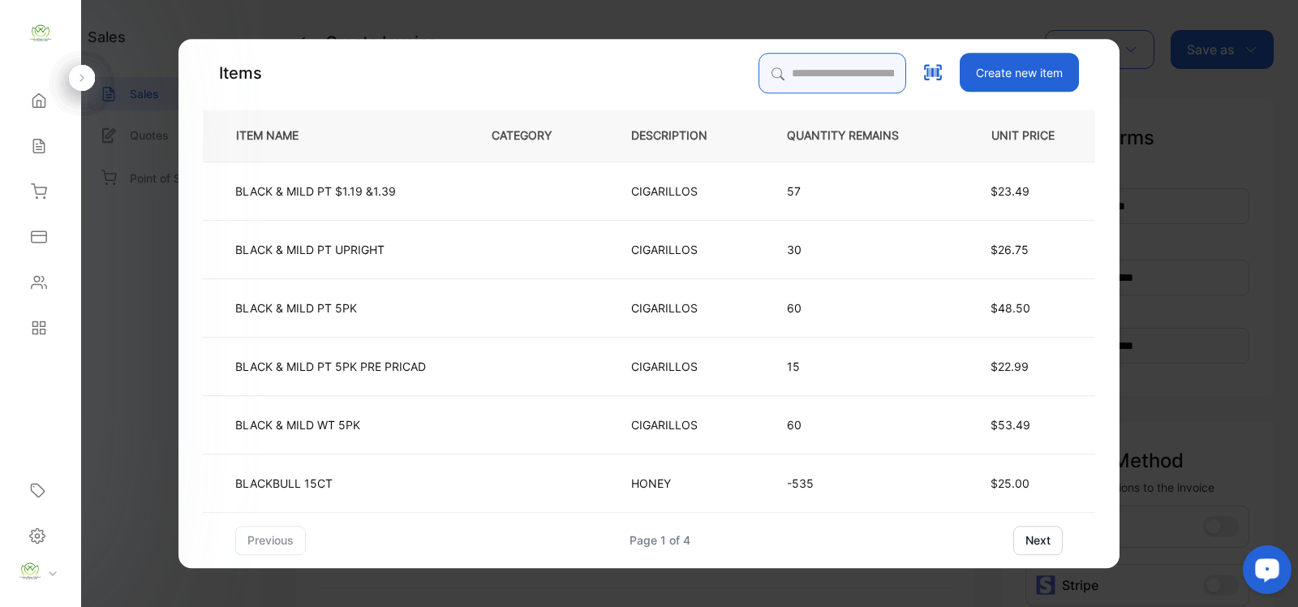
click at [817, 63] on input "search" at bounding box center [832, 73] width 148 height 41
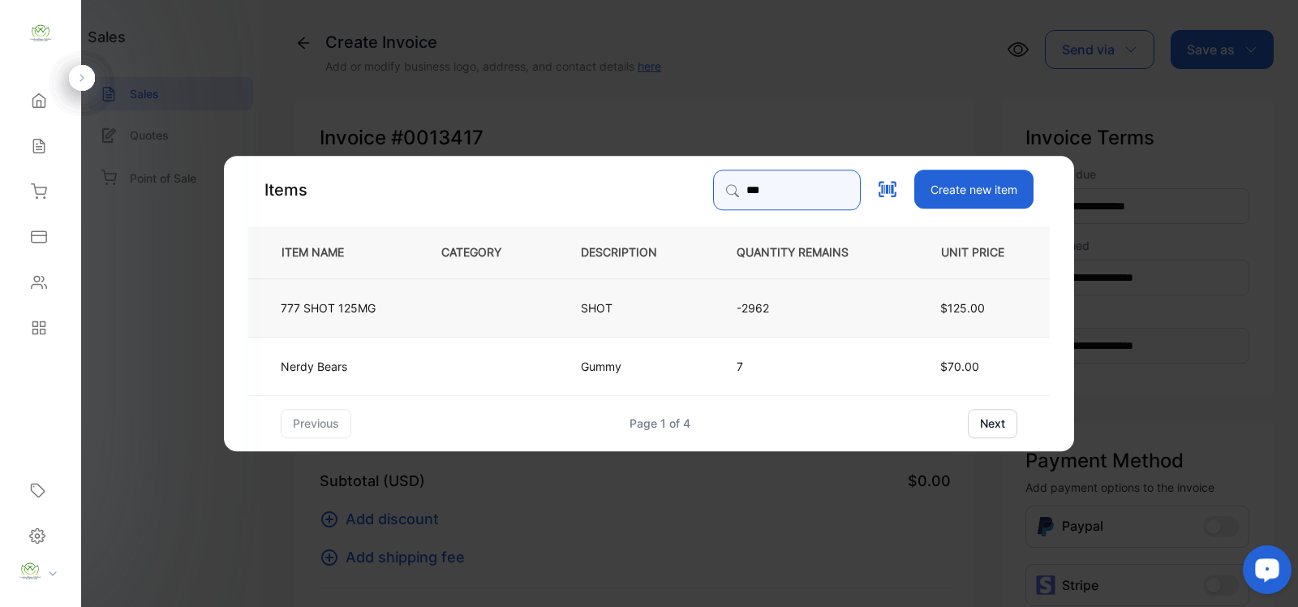
type input "***"
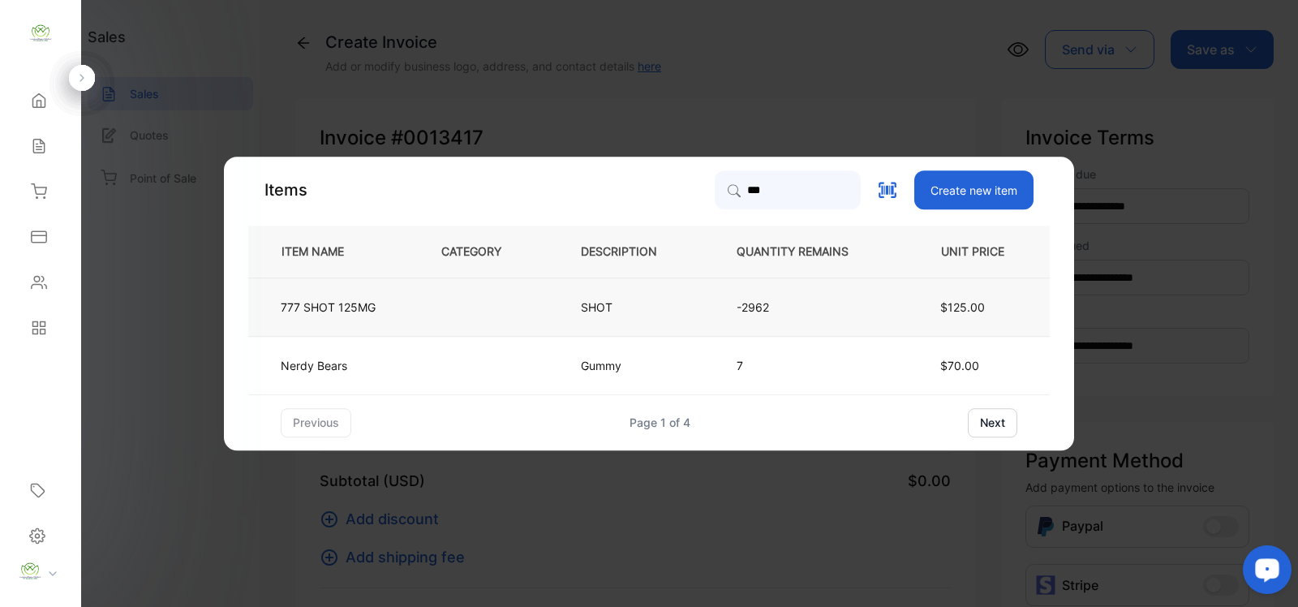
click at [835, 308] on p "-2962" at bounding box center [805, 306] width 138 height 17
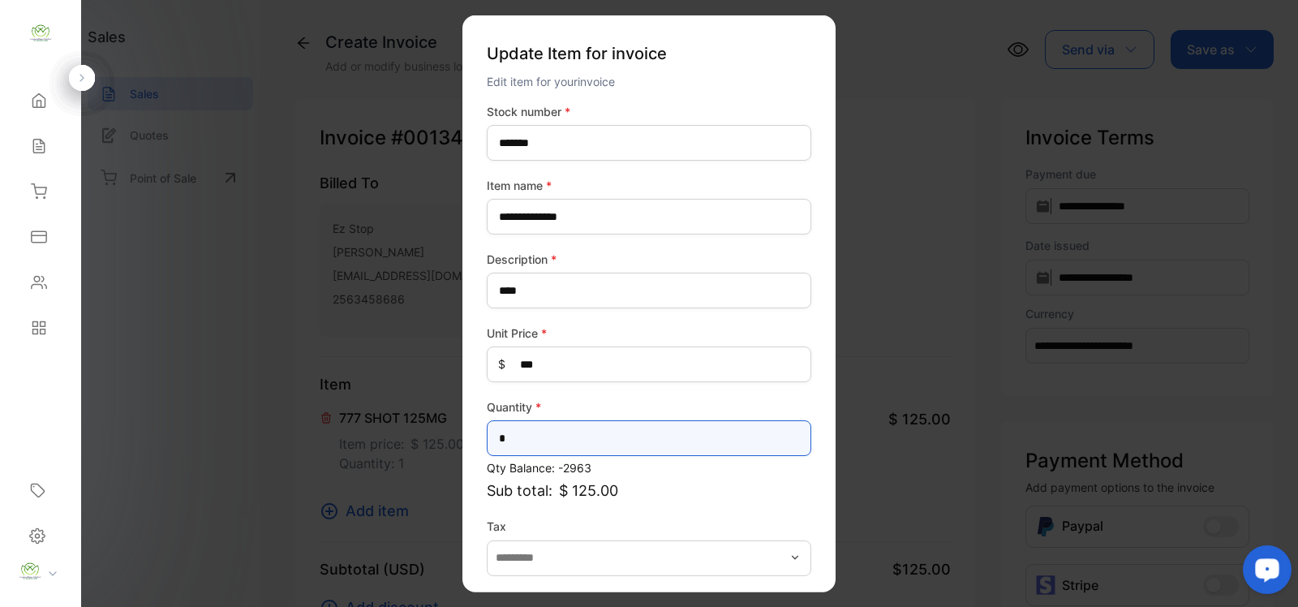
click at [635, 427] on input "*" at bounding box center [649, 438] width 324 height 36
type input "*"
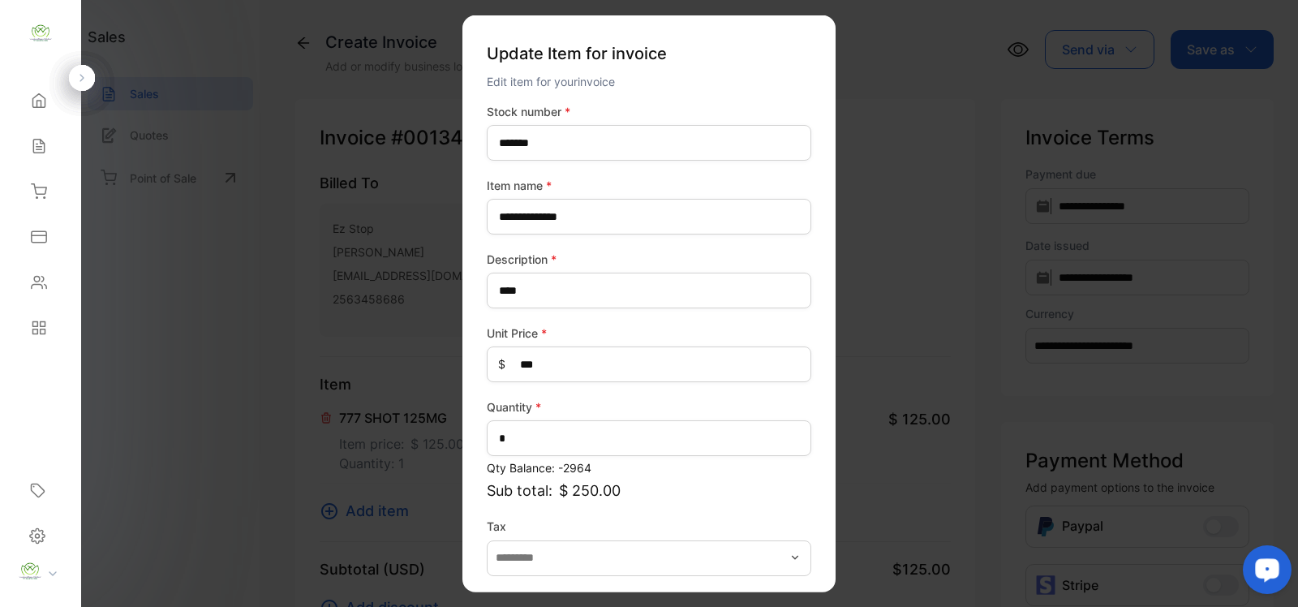
click at [813, 477] on div "**********" at bounding box center [648, 303] width 373 height 577
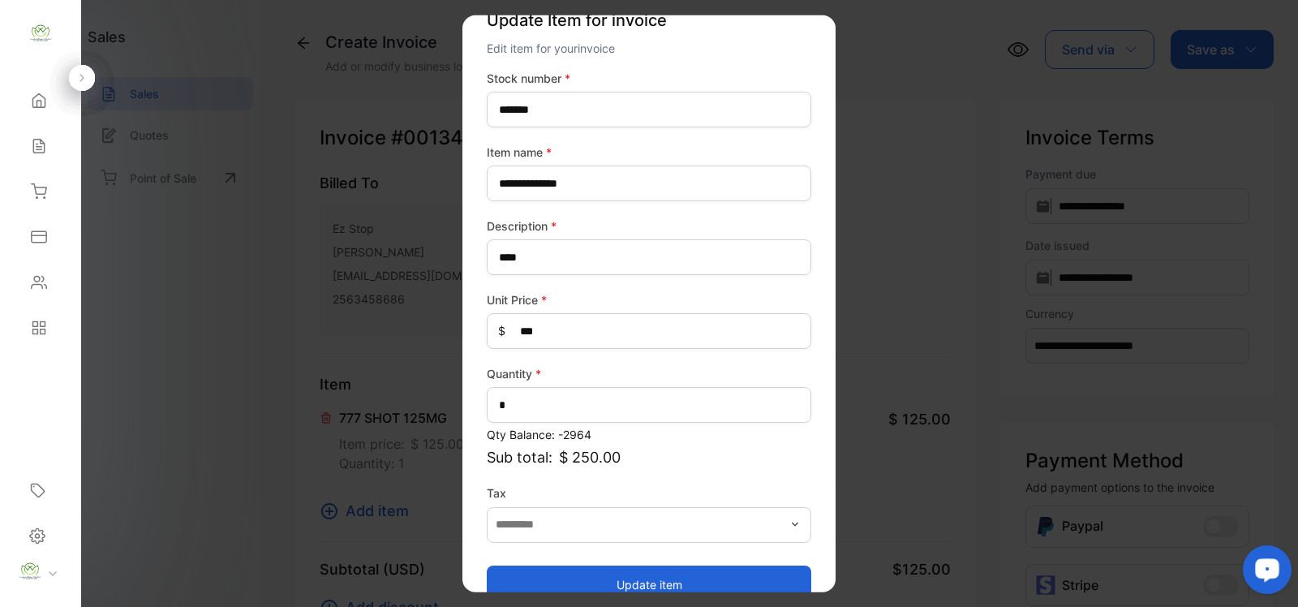
scroll to position [63, 0]
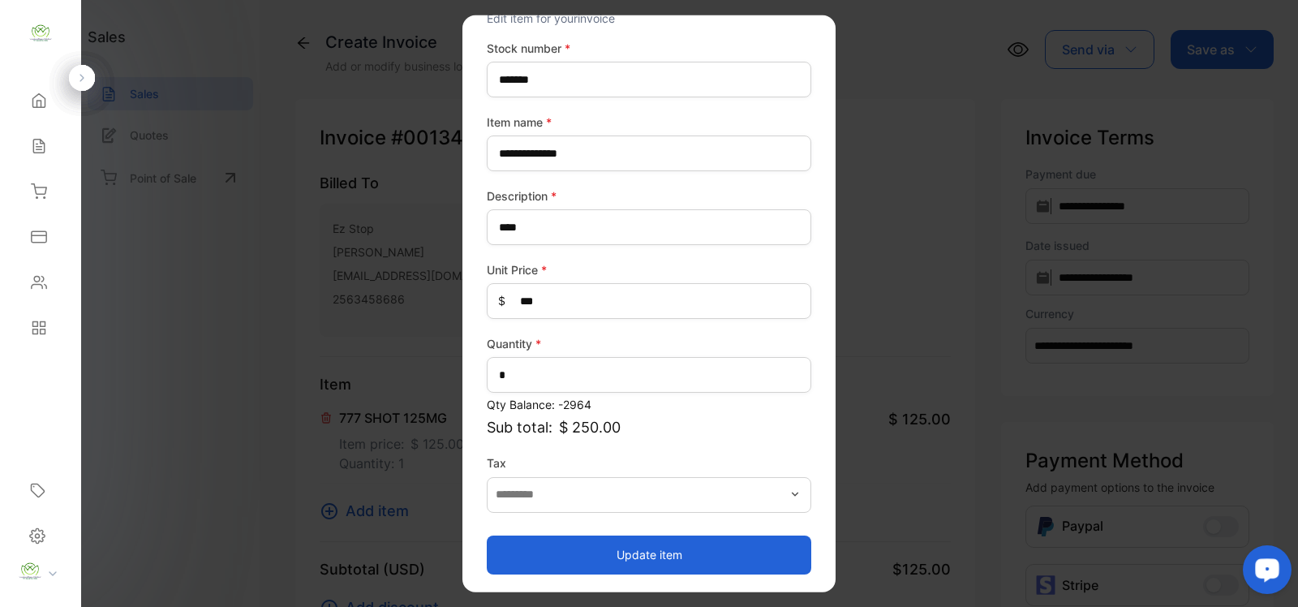
click at [647, 541] on button "Update item" at bounding box center [649, 553] width 324 height 39
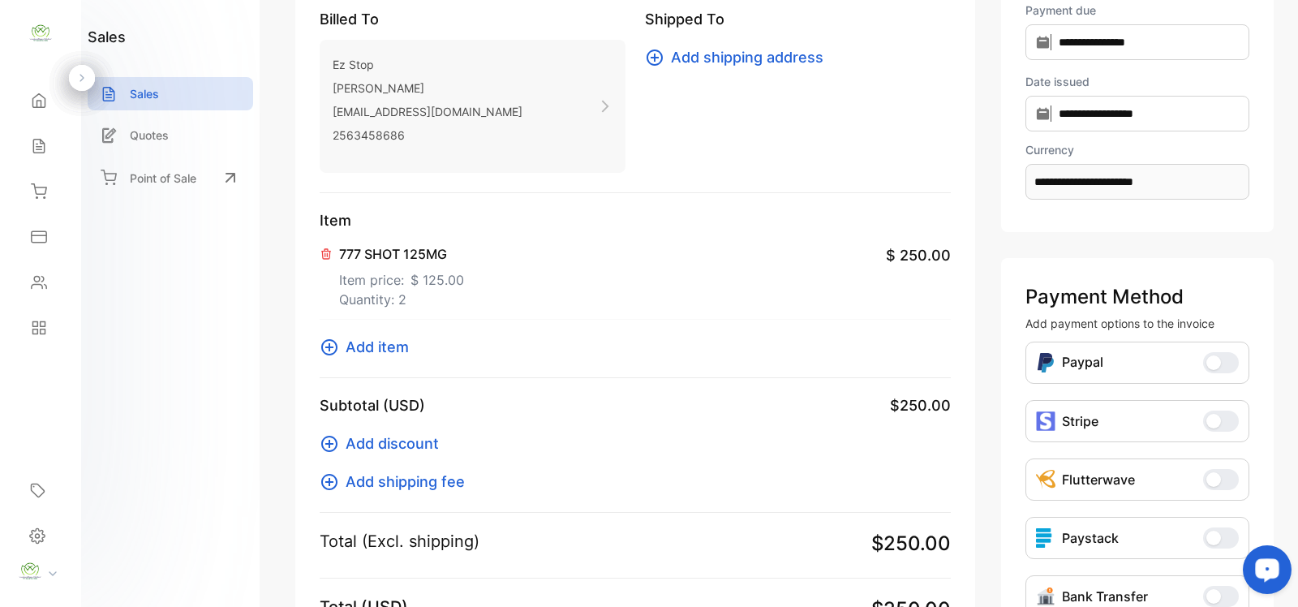
scroll to position [236, 0]
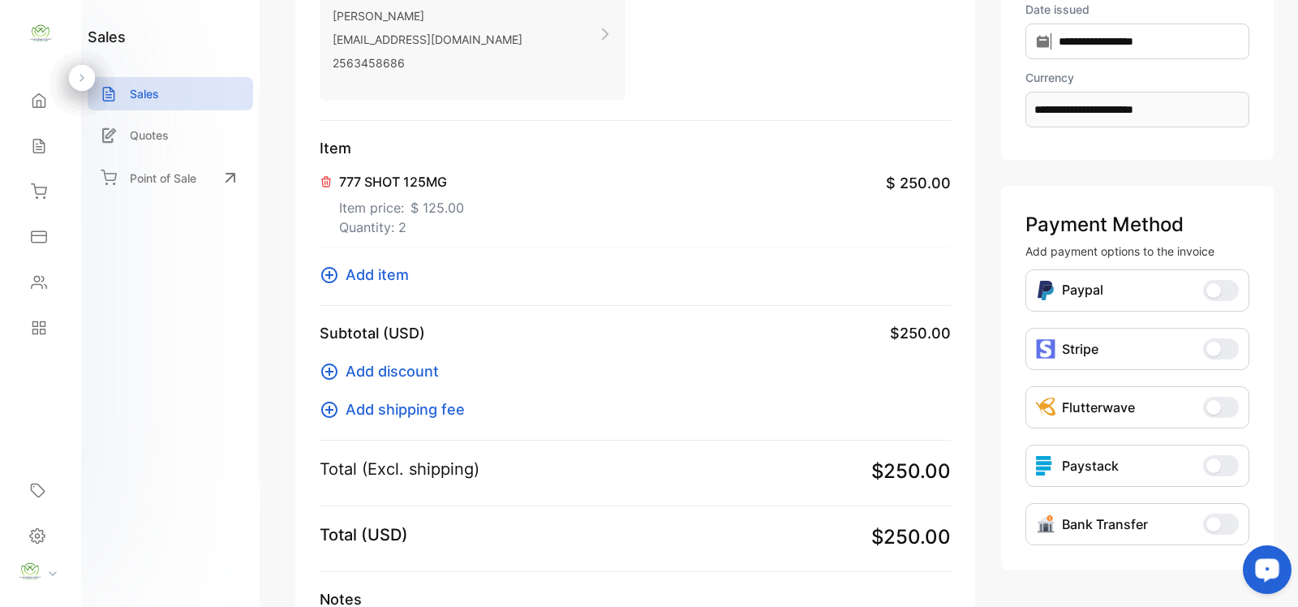
click at [330, 272] on icon at bounding box center [329, 274] width 19 height 19
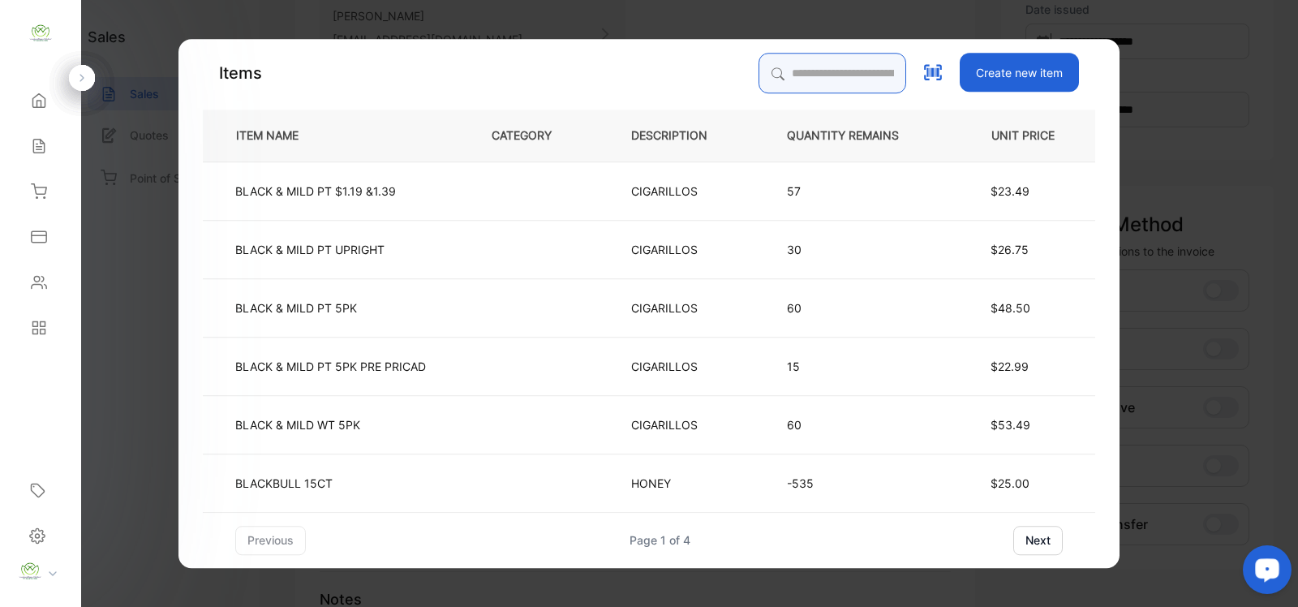
click at [813, 81] on input "search" at bounding box center [832, 73] width 148 height 41
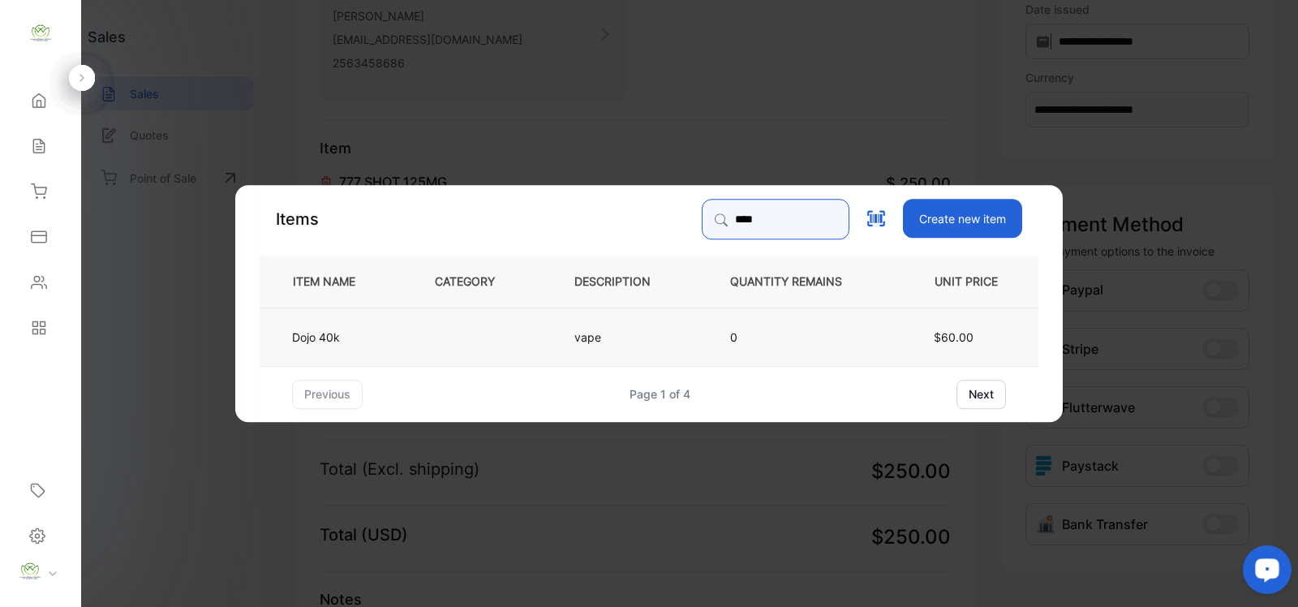
type input "****"
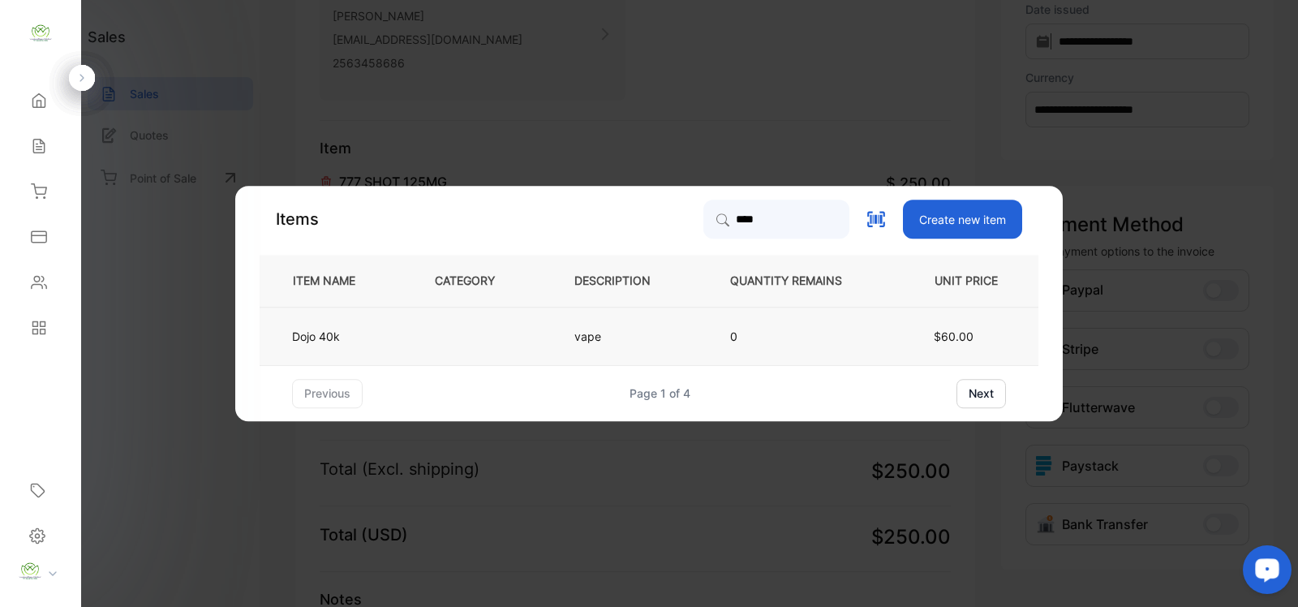
click at [533, 334] on td at bounding box center [477, 336] width 139 height 58
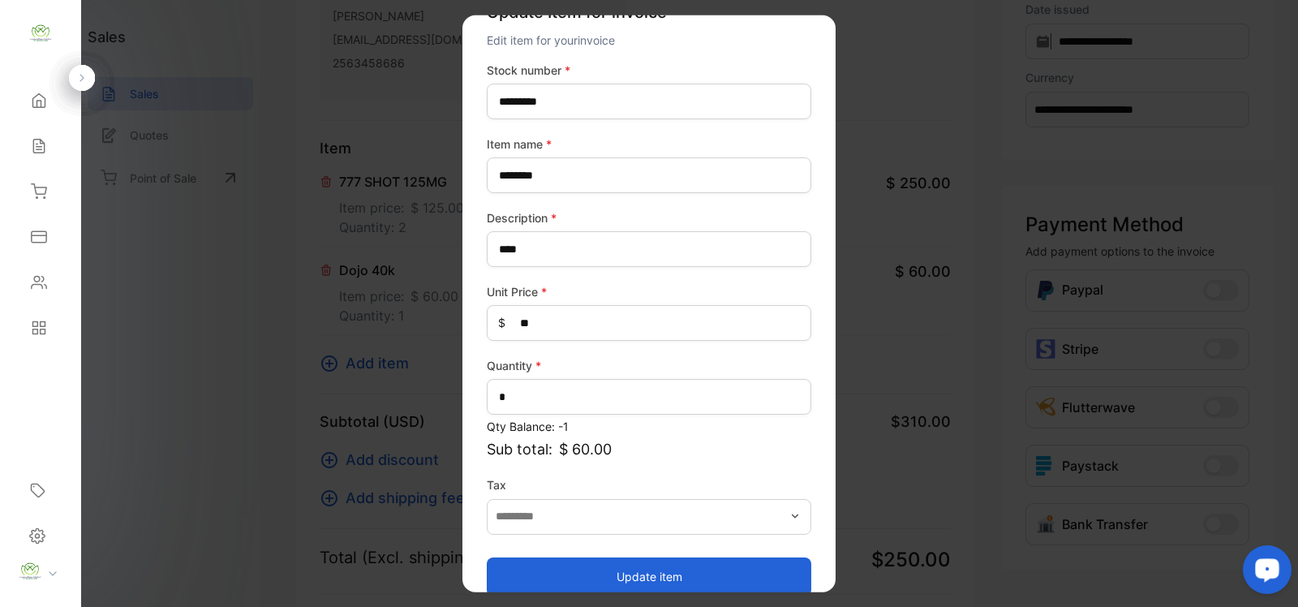
scroll to position [63, 0]
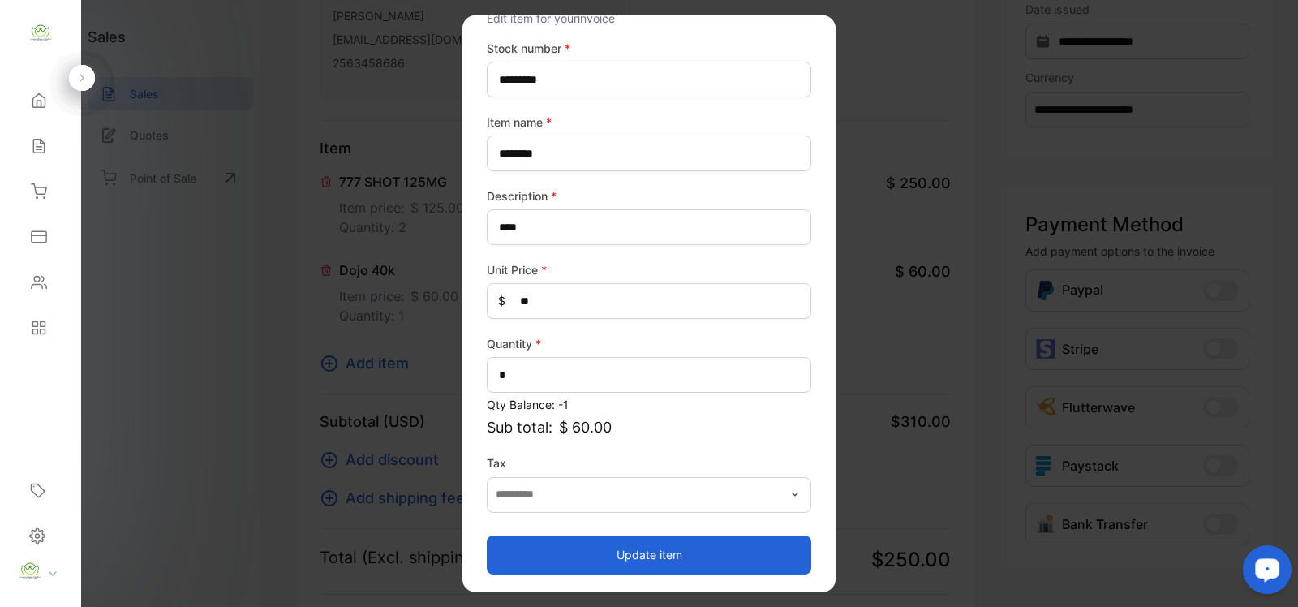
click at [687, 548] on button "Update item" at bounding box center [649, 553] width 324 height 39
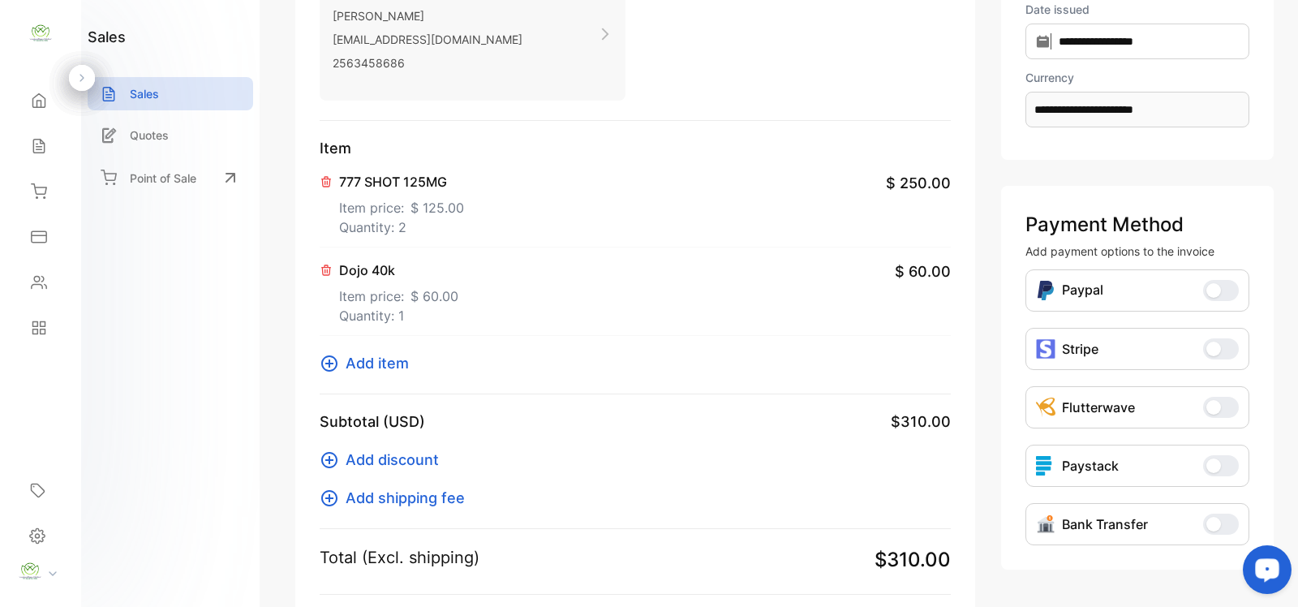
click at [435, 281] on p "Item price: $ 60.00" at bounding box center [398, 293] width 119 height 26
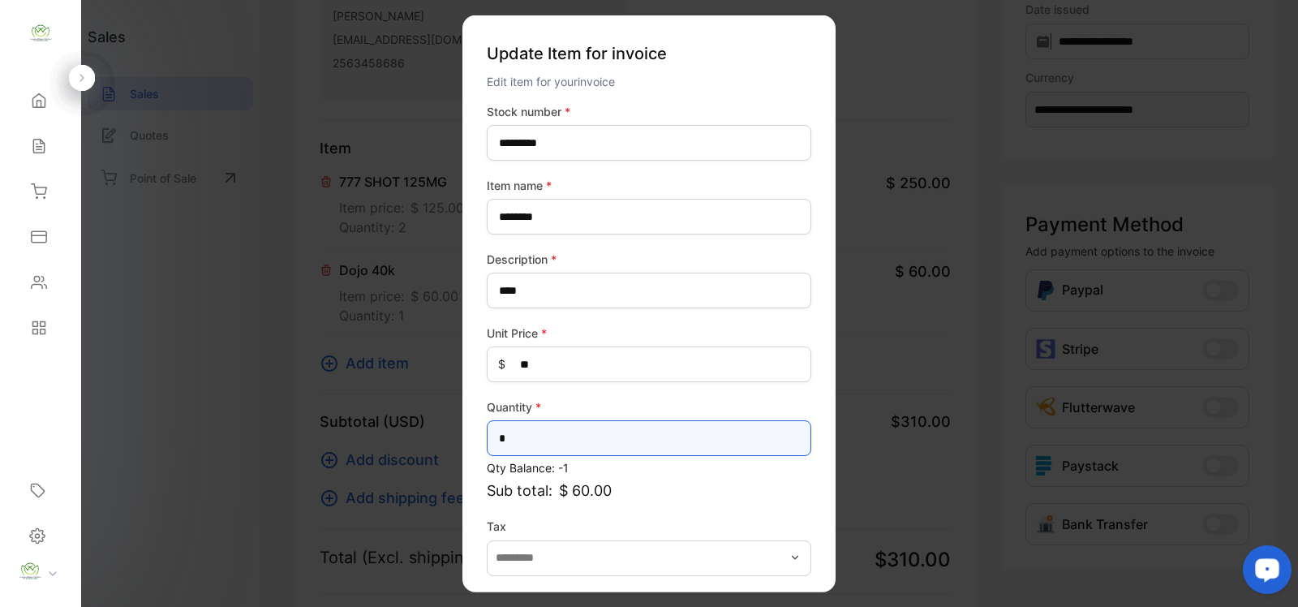
click at [585, 434] on input "*" at bounding box center [649, 438] width 324 height 36
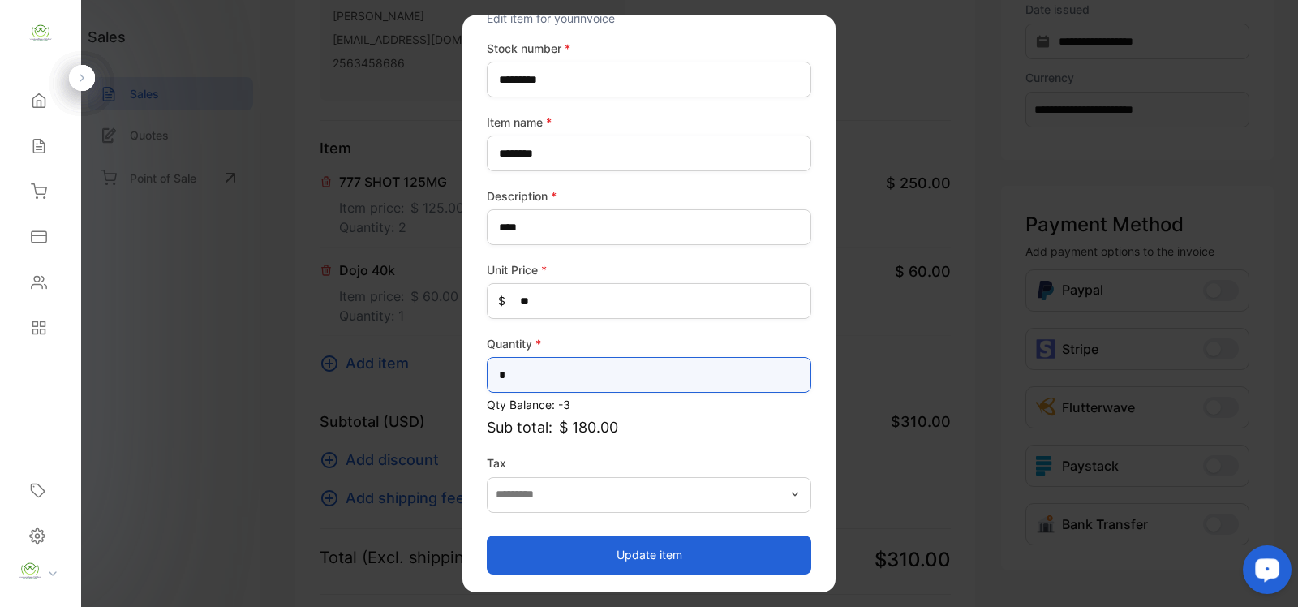
type input "*"
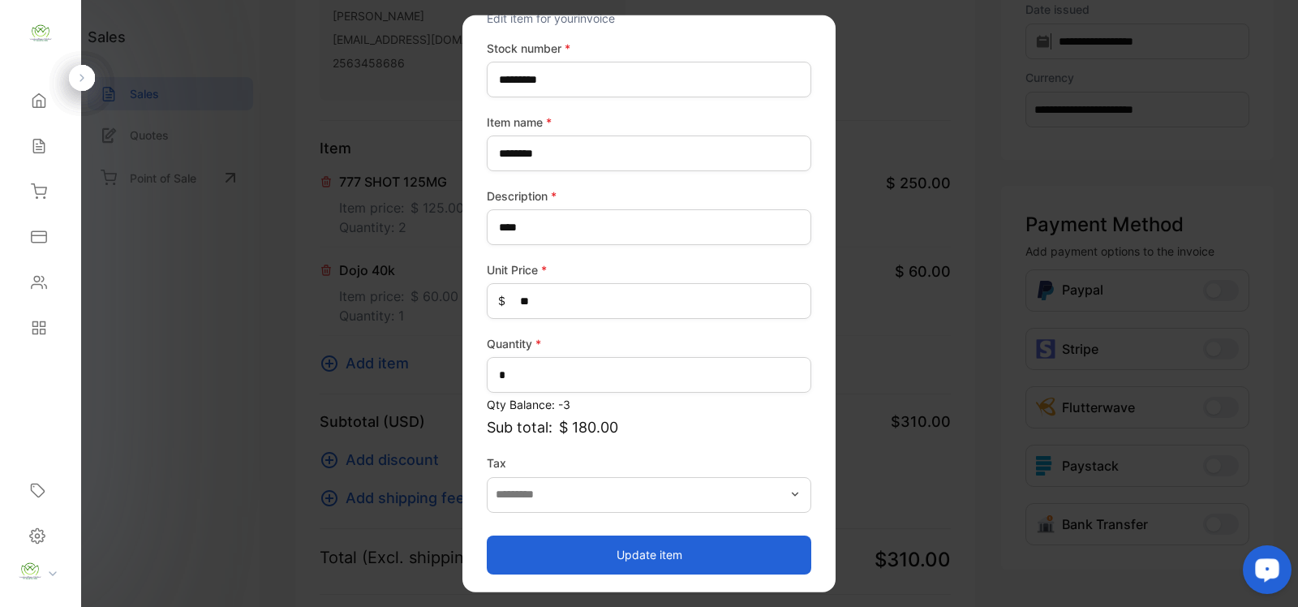
click at [565, 558] on button "Update item" at bounding box center [649, 553] width 324 height 39
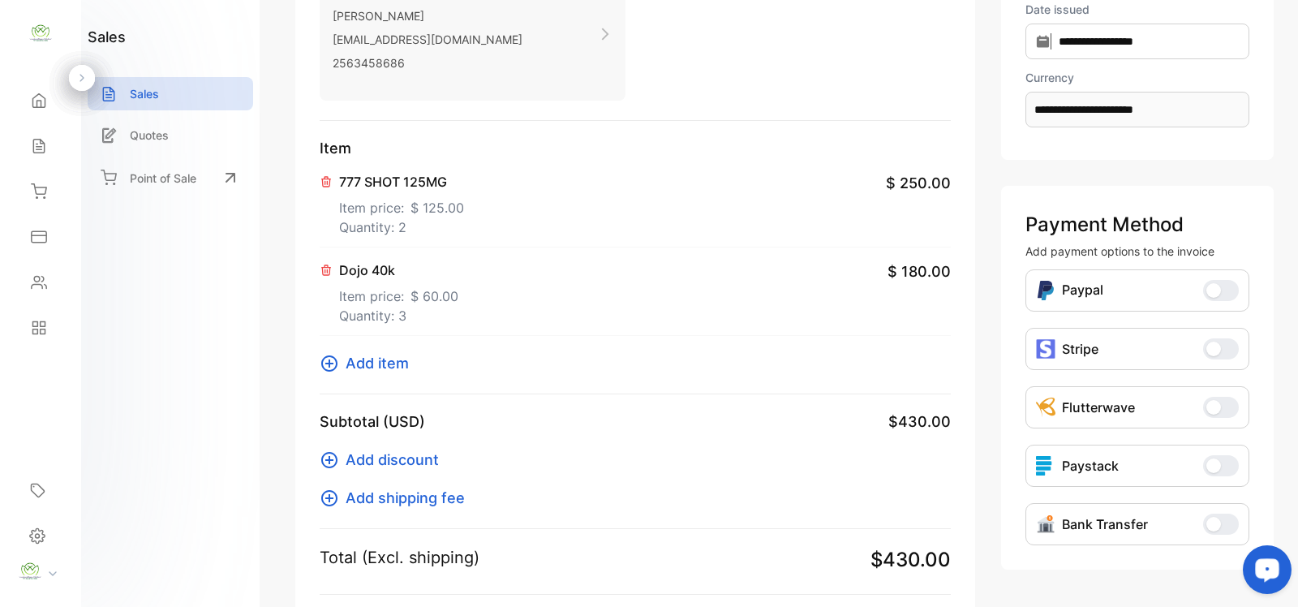
click at [395, 463] on span "Add discount" at bounding box center [391, 459] width 93 height 22
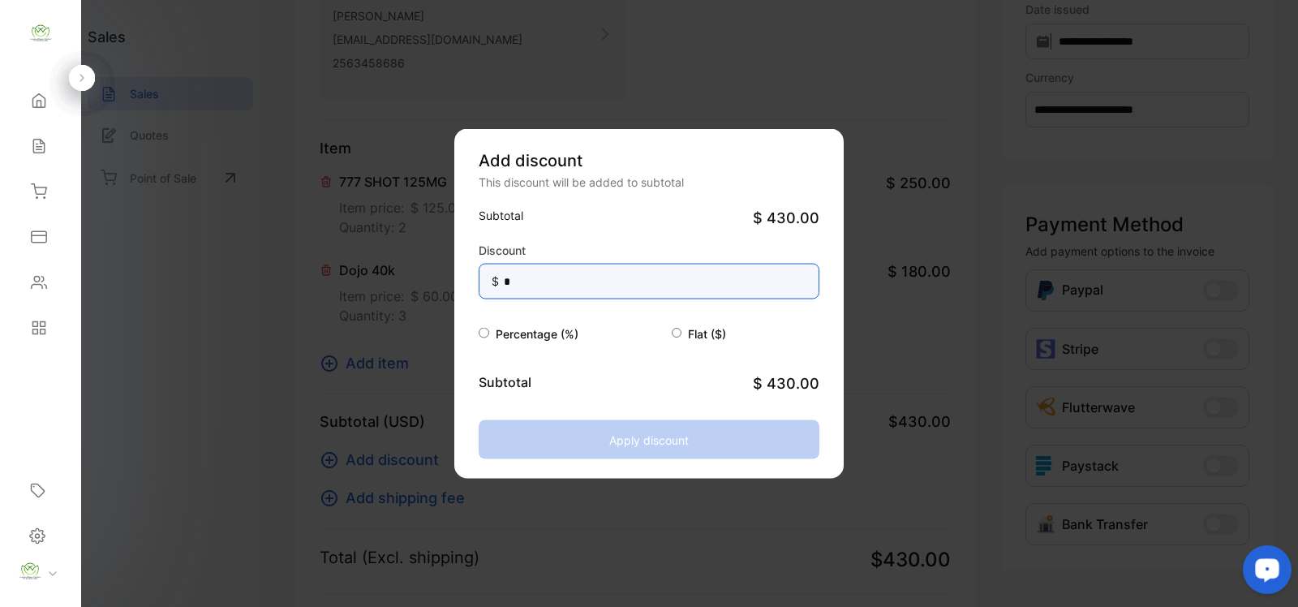
click at [590, 289] on input "*" at bounding box center [648, 282] width 341 height 36
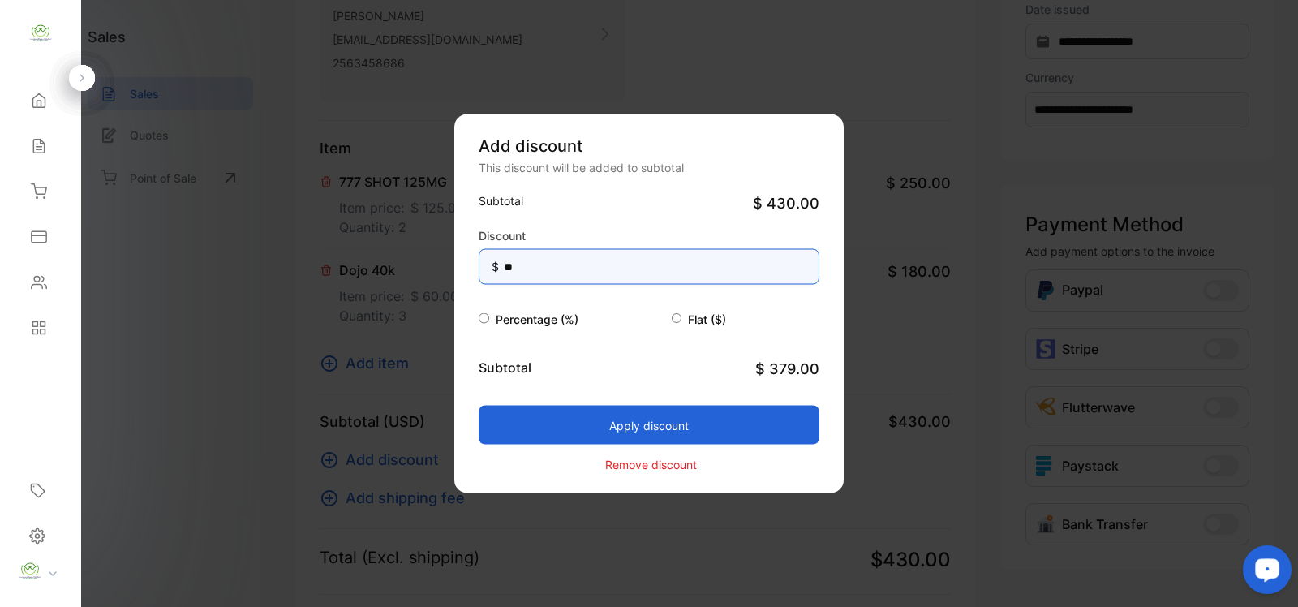
type input "**"
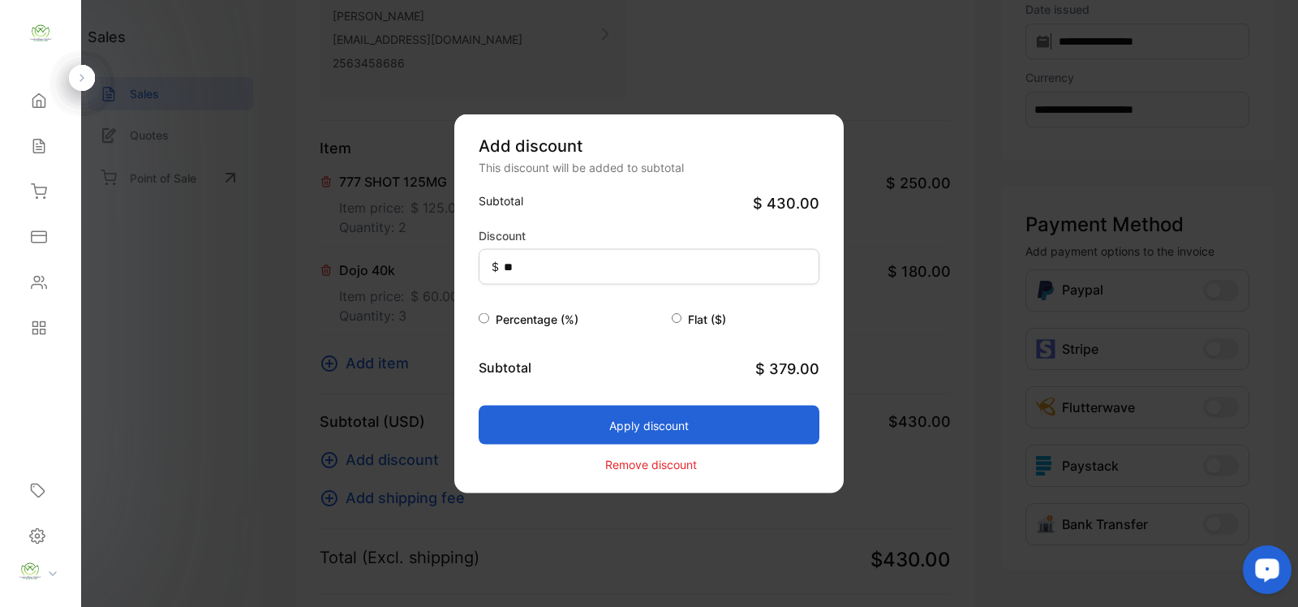
click at [531, 405] on button "Apply discount" at bounding box center [648, 424] width 341 height 39
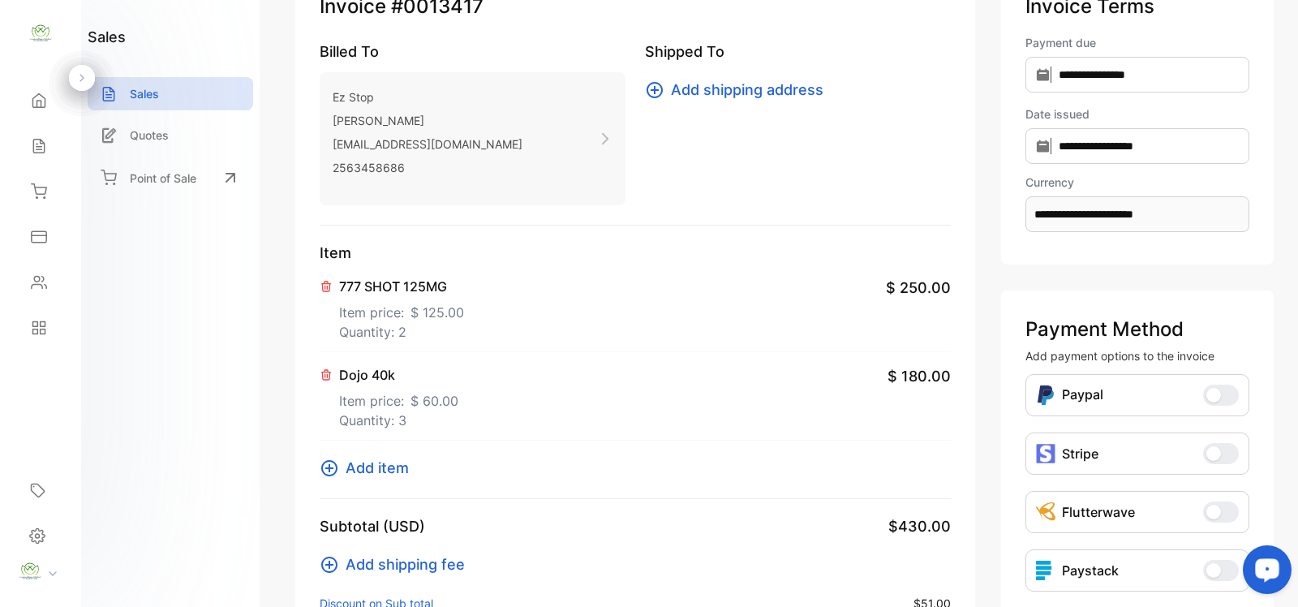
scroll to position [0, 0]
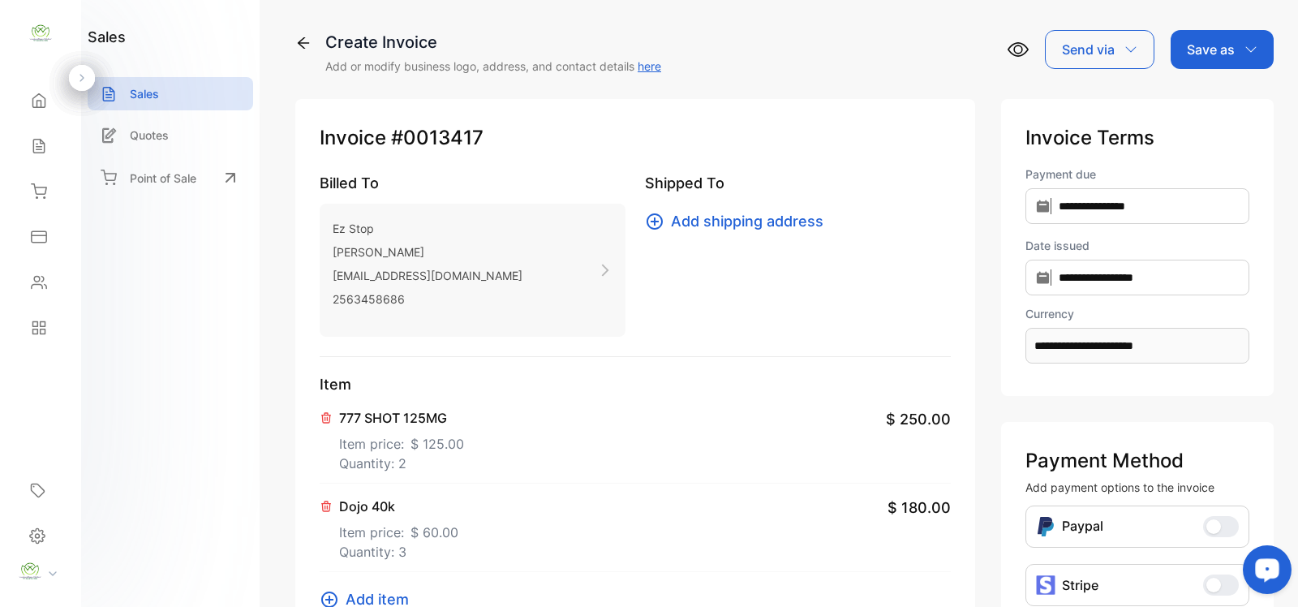
click at [1249, 59] on div "Save as" at bounding box center [1221, 49] width 103 height 39
click at [1208, 97] on div "Invoice" at bounding box center [1217, 103] width 93 height 32
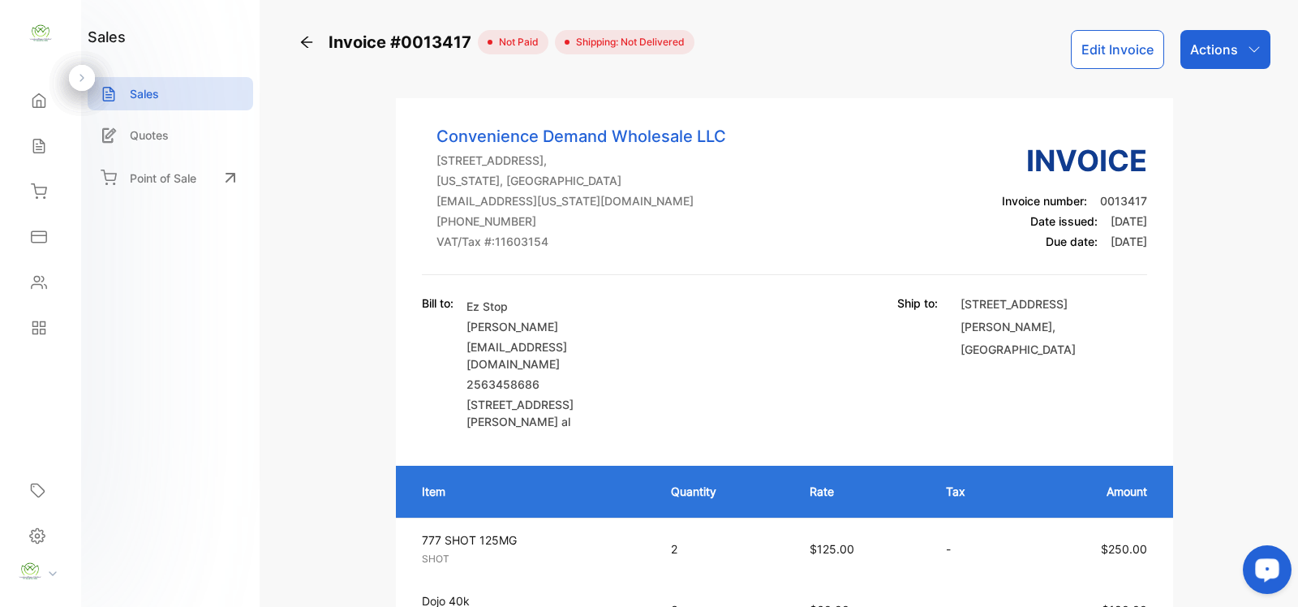
click at [1214, 46] on p "Actions" at bounding box center [1214, 49] width 48 height 19
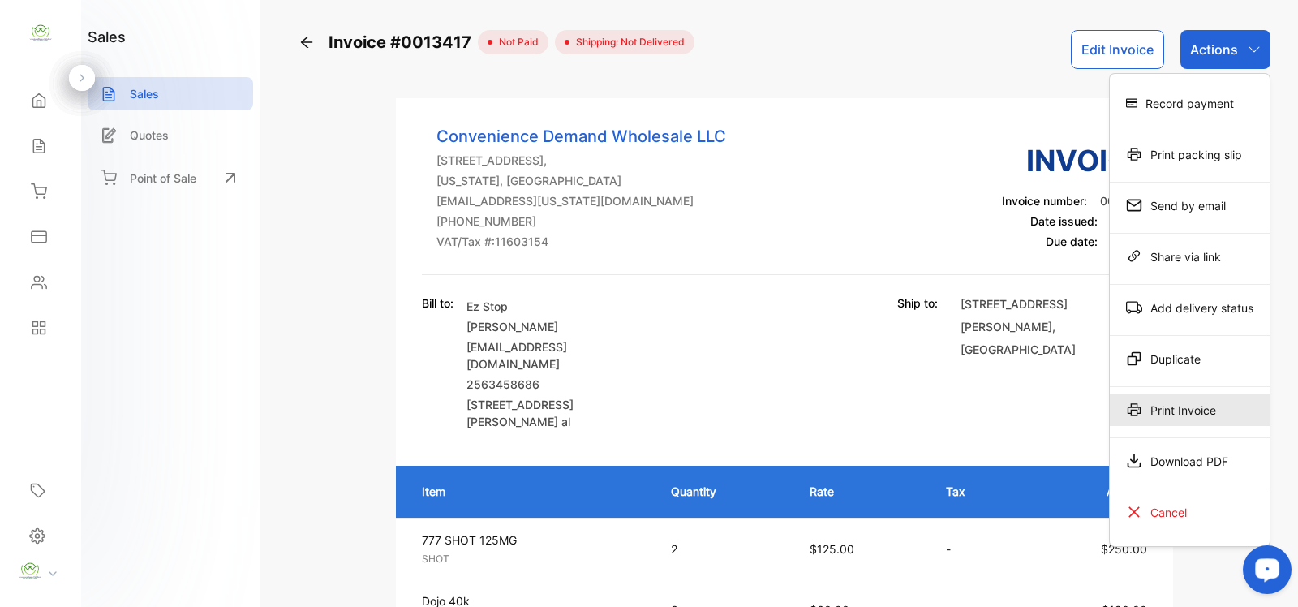
click at [1170, 407] on div "Print Invoice" at bounding box center [1189, 409] width 160 height 32
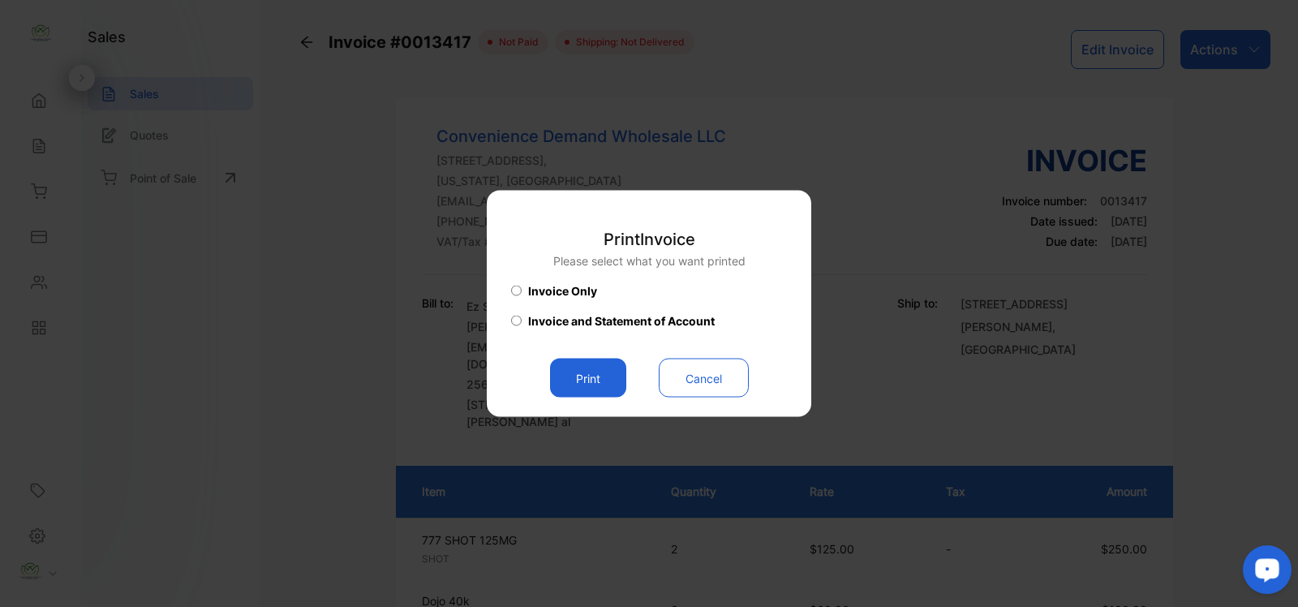
click at [584, 381] on button "Print" at bounding box center [588, 377] width 76 height 39
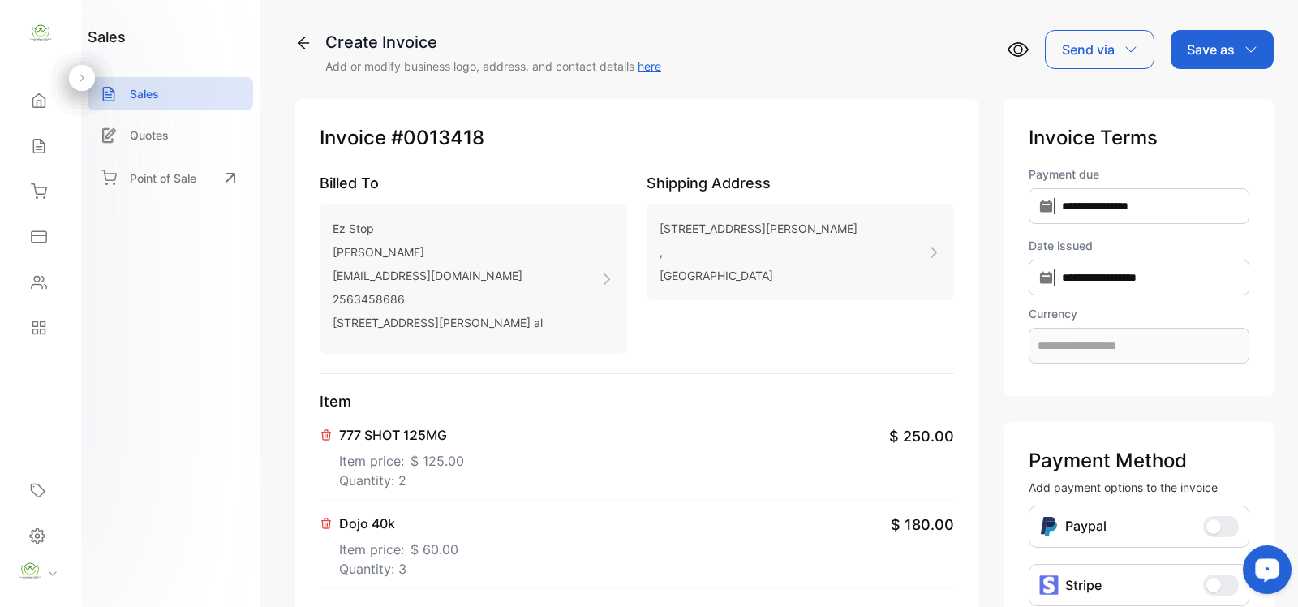
type input "**********"
click at [146, 86] on p "Sales" at bounding box center [144, 93] width 29 height 17
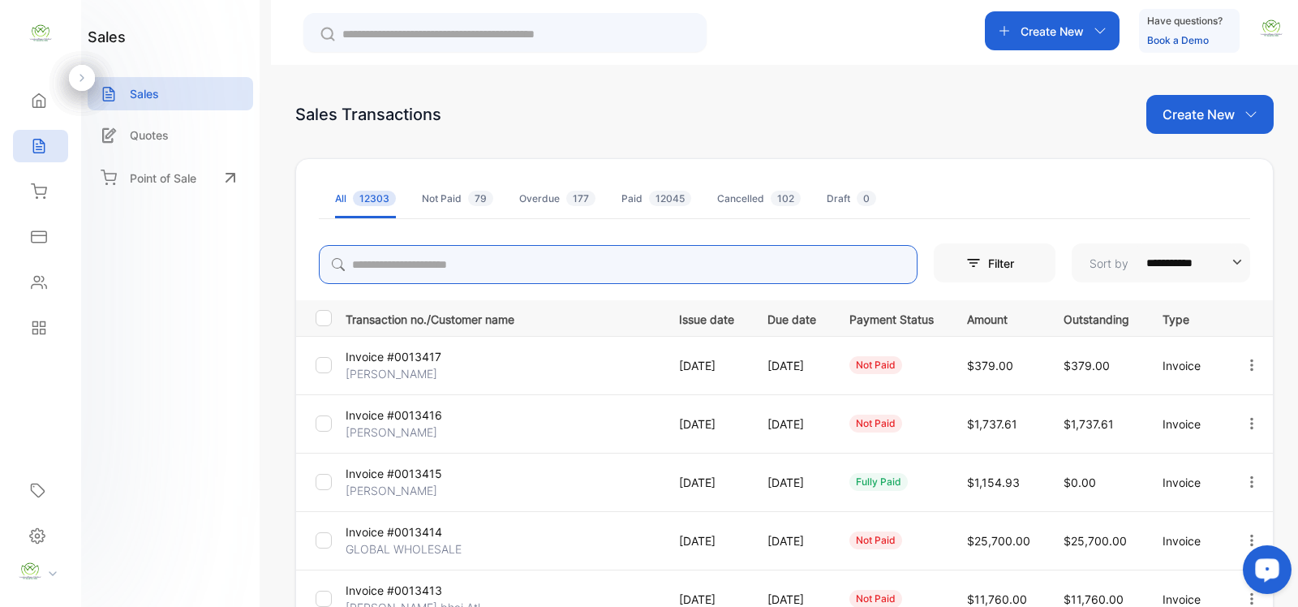
click at [431, 273] on input "search" at bounding box center [618, 264] width 598 height 39
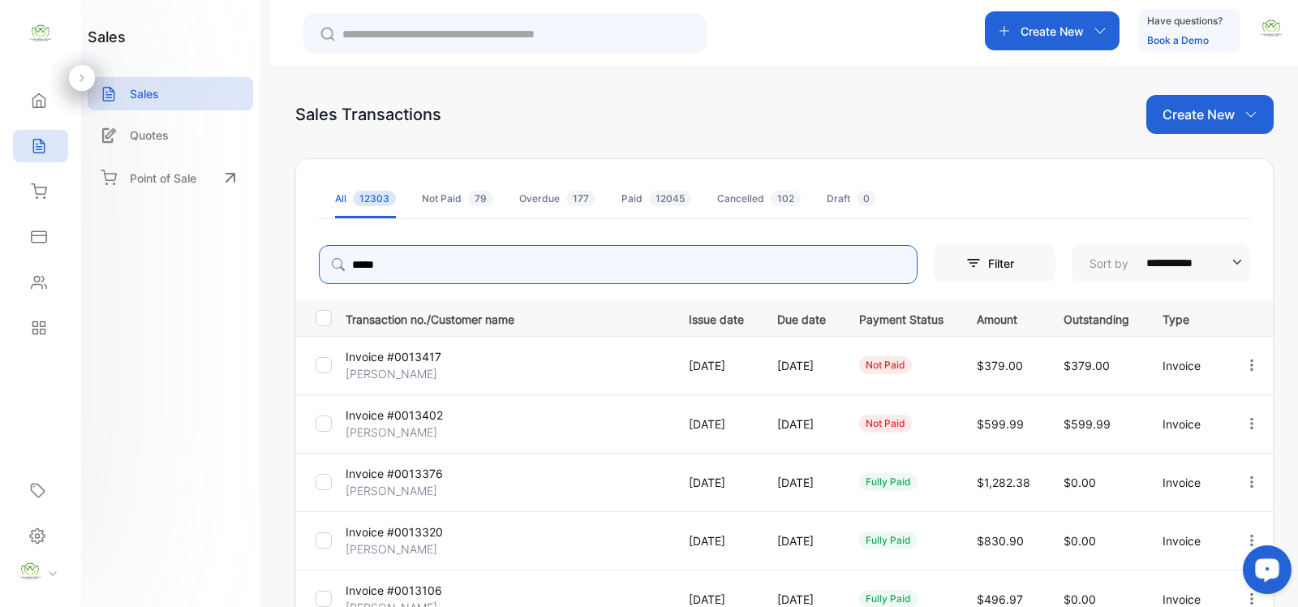
click at [1246, 416] on icon "button" at bounding box center [1251, 423] width 15 height 15
type input "*****"
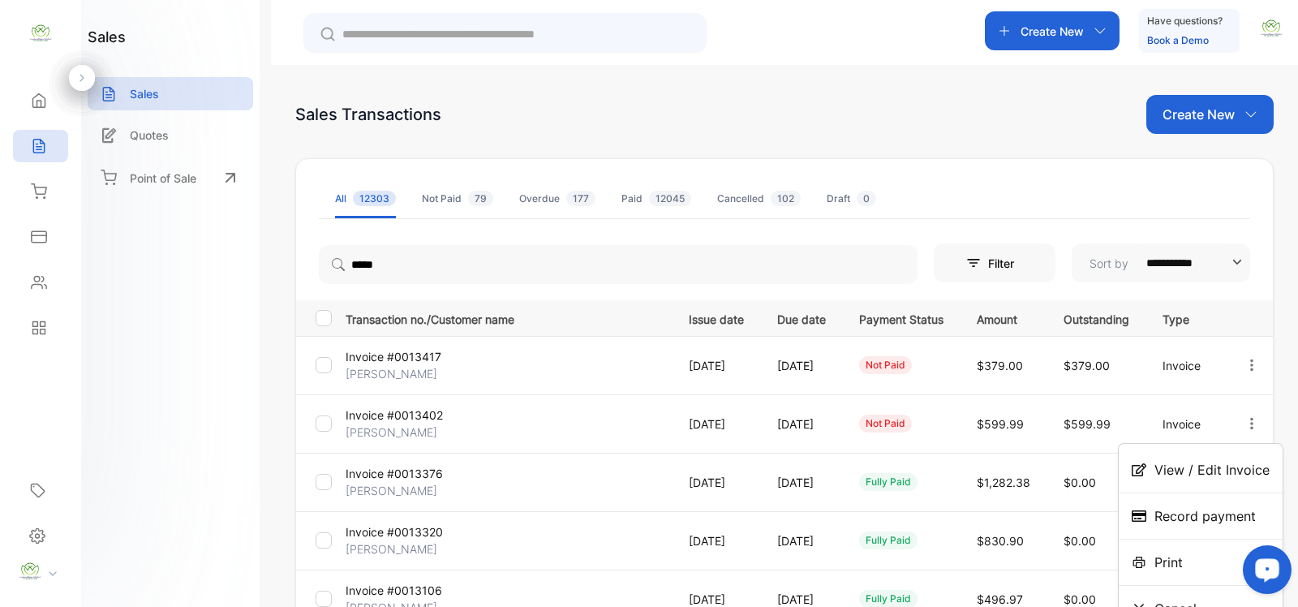
click at [1205, 473] on span "View / Edit Invoice" at bounding box center [1211, 469] width 115 height 19
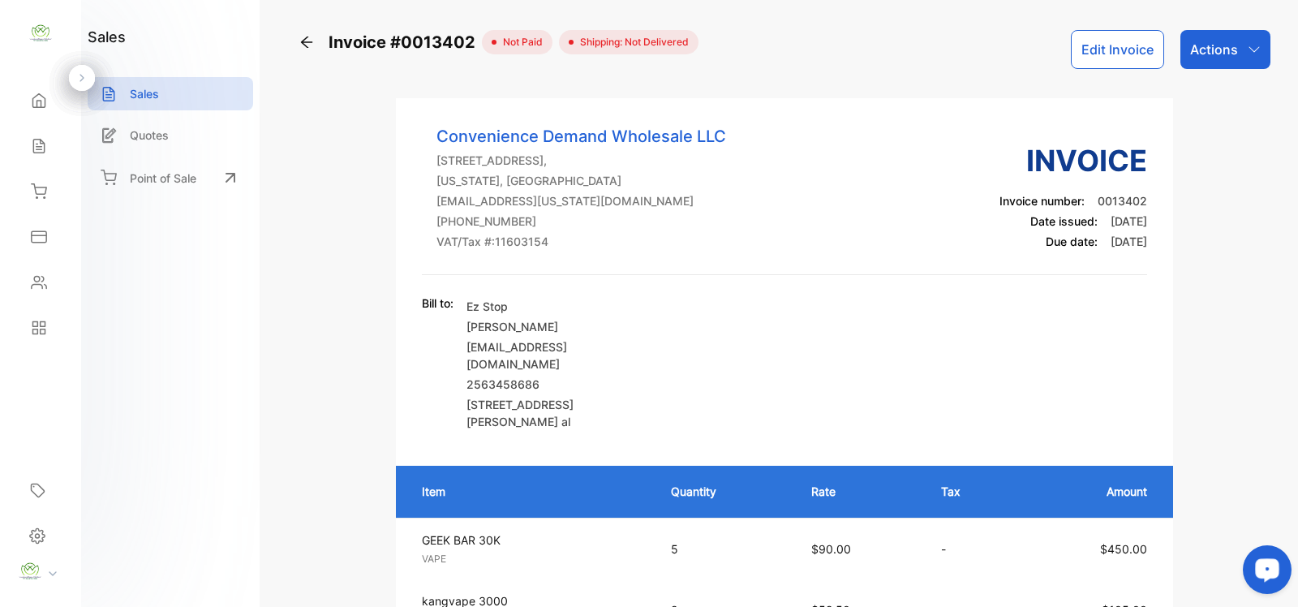
click at [1213, 41] on p "Actions" at bounding box center [1214, 49] width 48 height 19
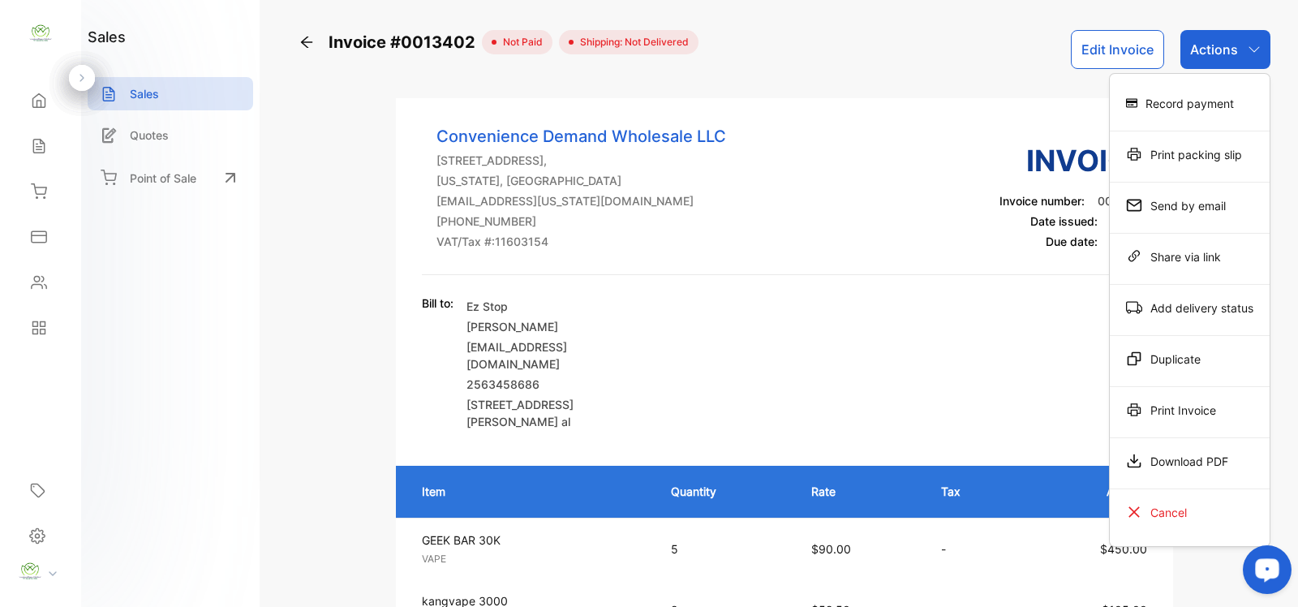
click at [1186, 415] on div "Print Invoice" at bounding box center [1189, 409] width 160 height 32
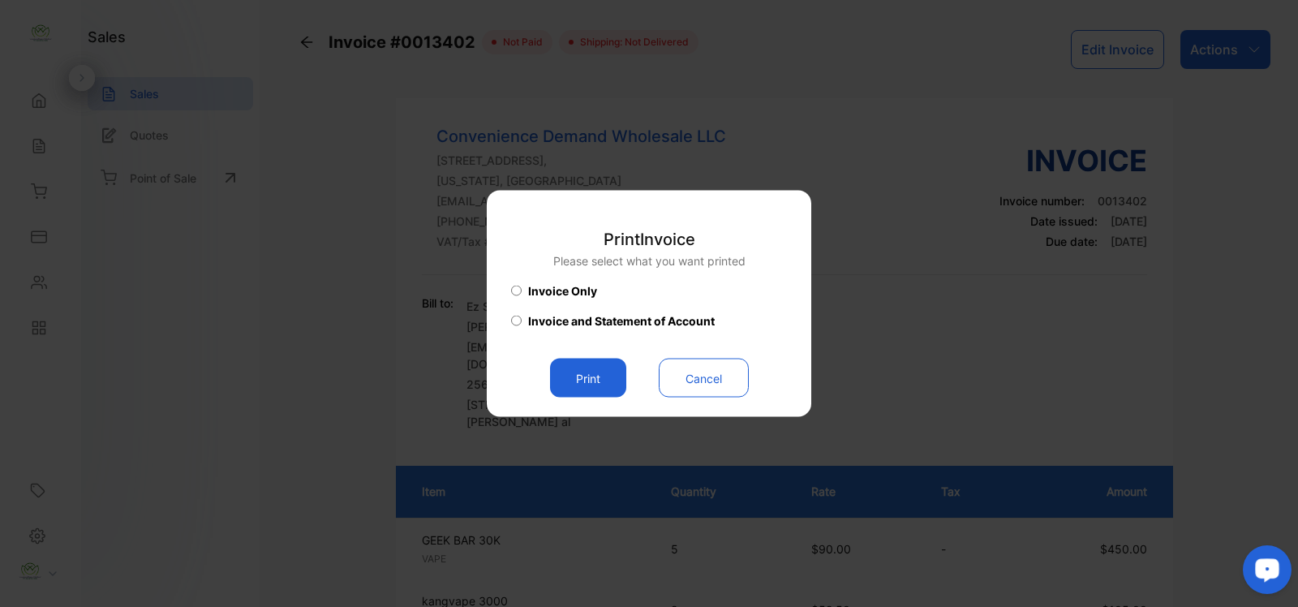
click at [585, 389] on button "Print" at bounding box center [588, 377] width 76 height 39
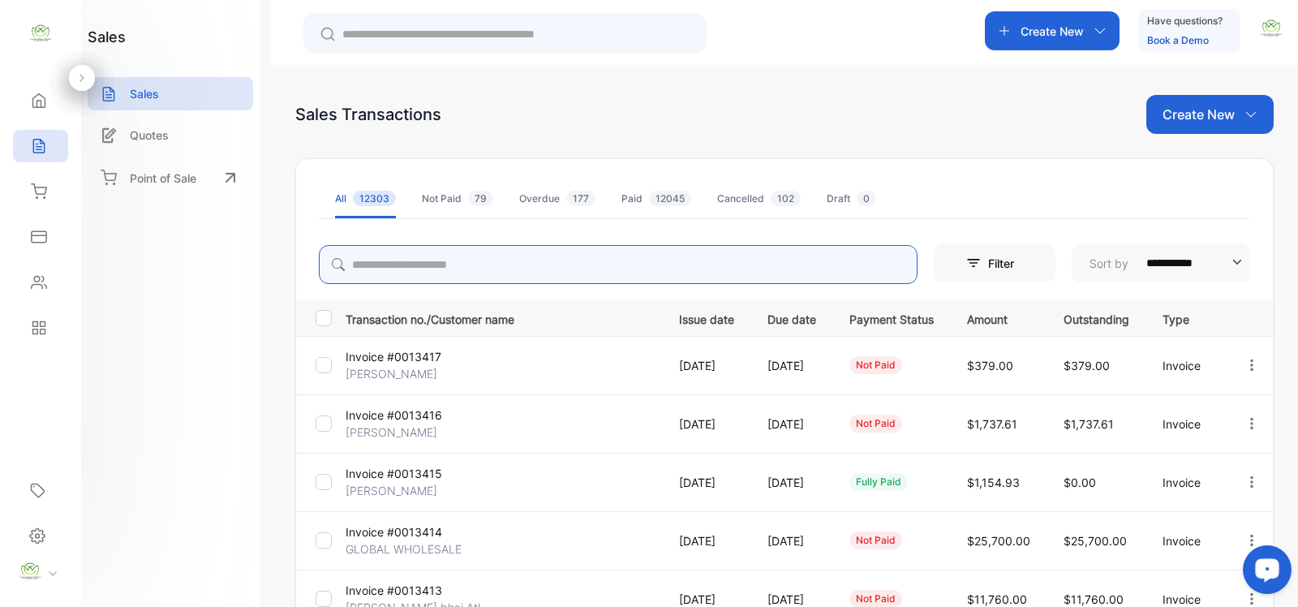
click at [562, 266] on input "search" at bounding box center [618, 264] width 598 height 39
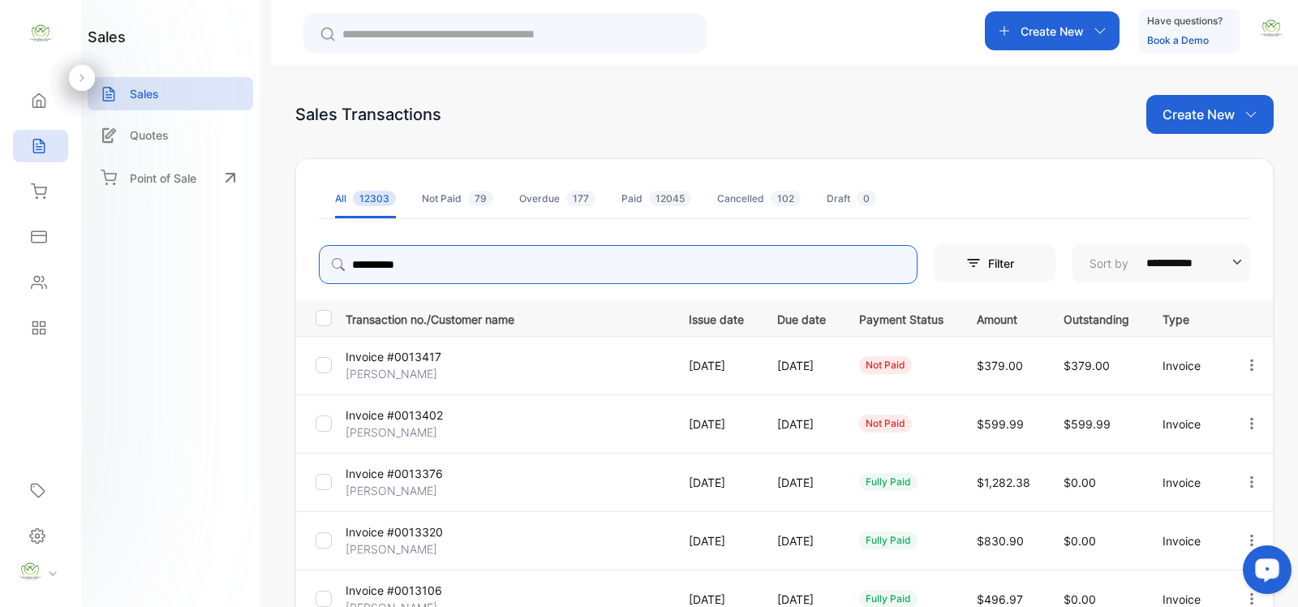
type input "**********"
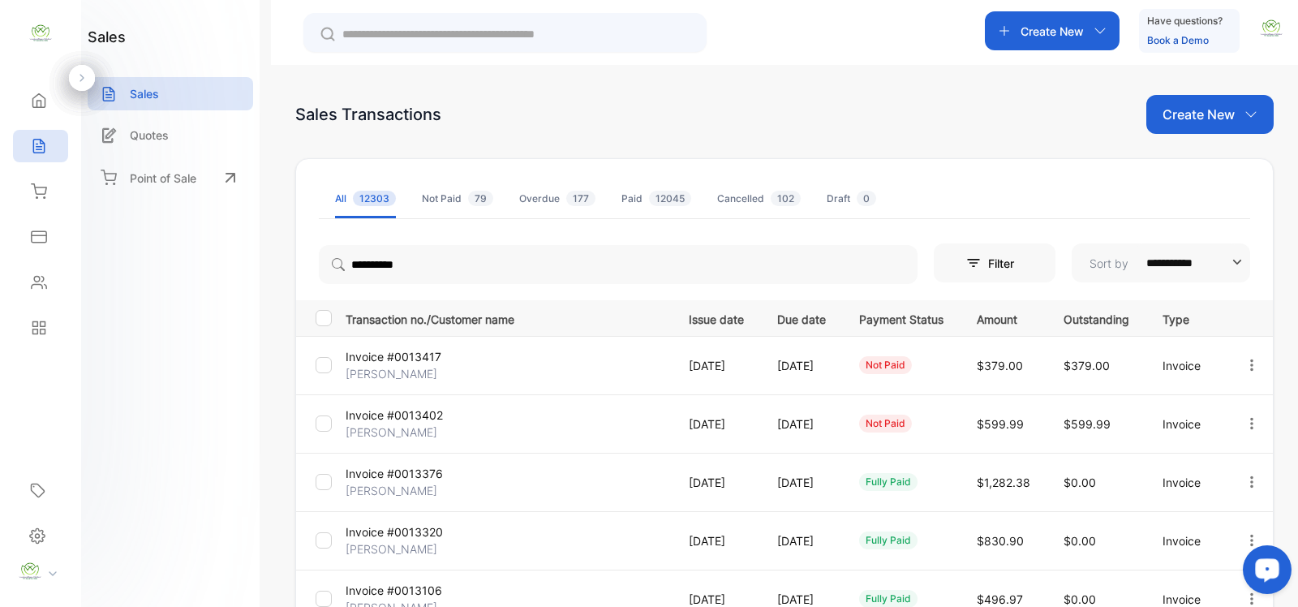
click at [983, 420] on span "$599.99" at bounding box center [999, 424] width 47 height 14
click at [431, 420] on p "Invoice #0013402" at bounding box center [399, 414] width 108 height 17
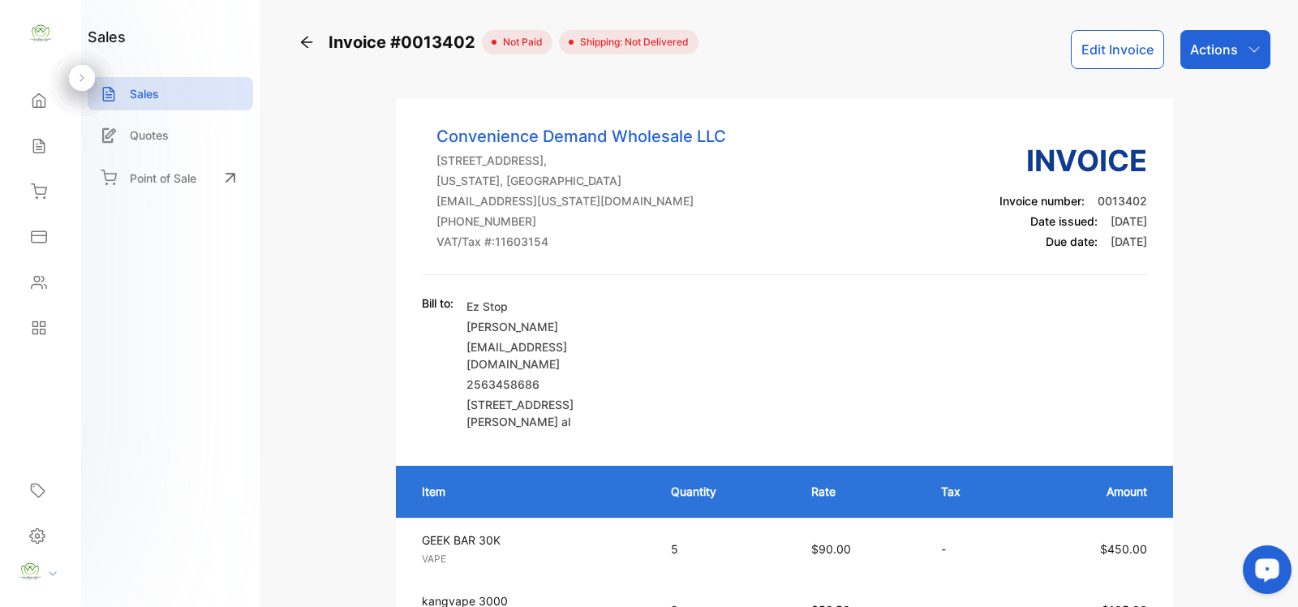
click at [1115, 51] on button "Edit Invoice" at bounding box center [1116, 49] width 93 height 39
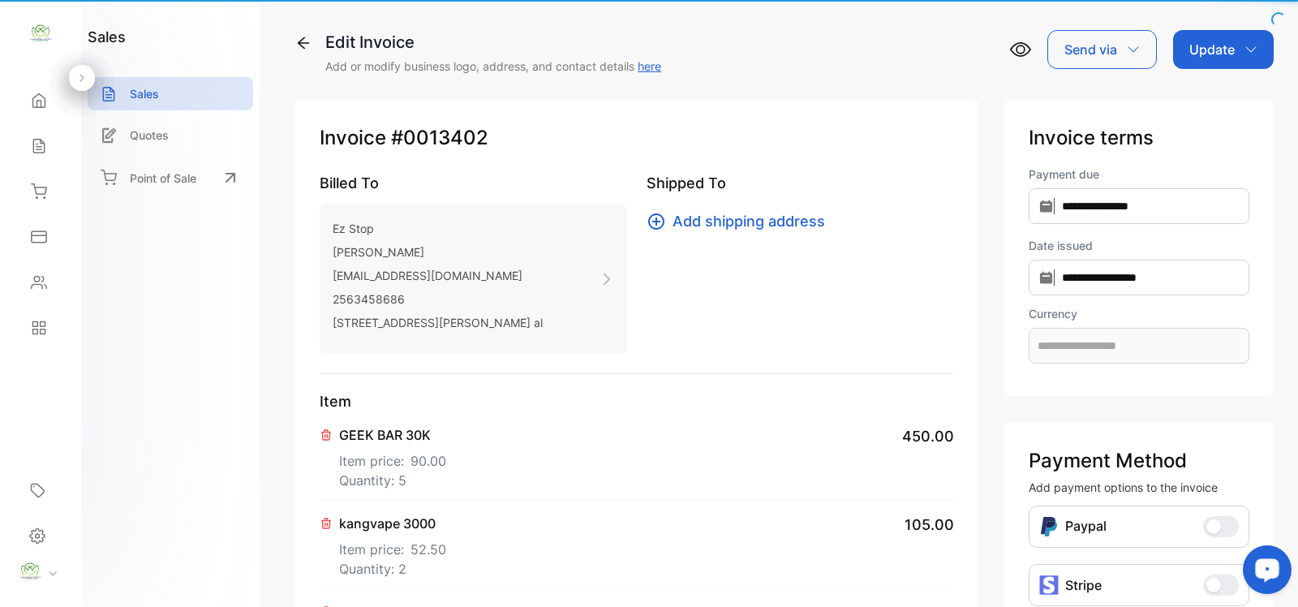
type input "**********"
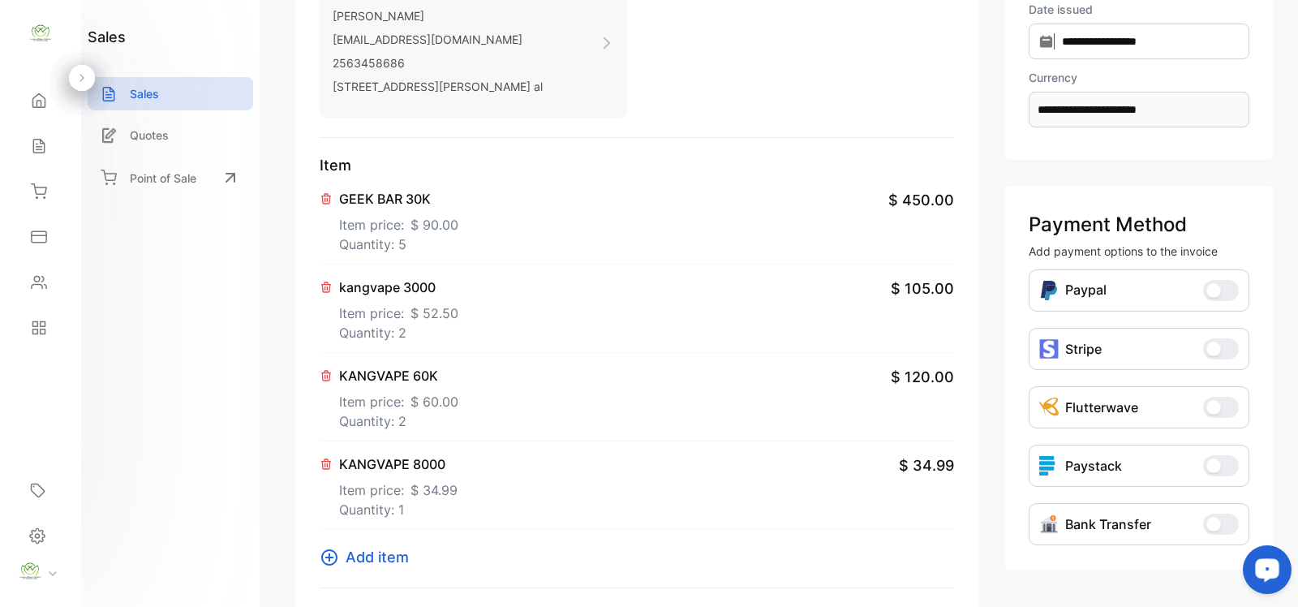
scroll to position [473, 0]
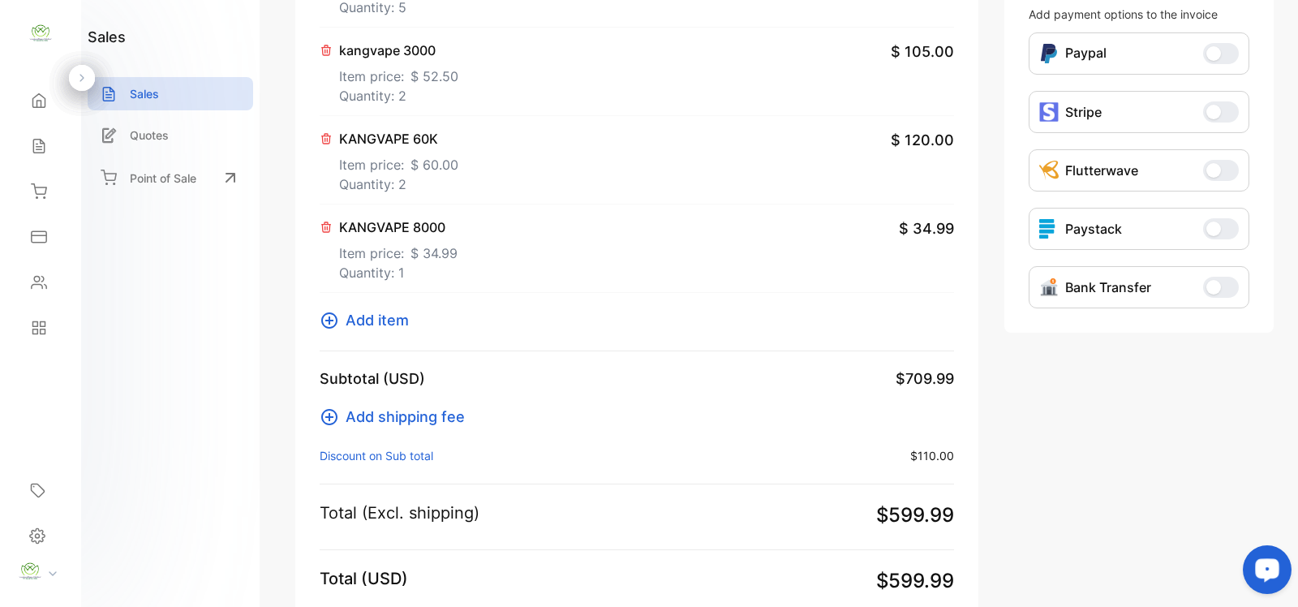
click at [397, 453] on p "Discount on Sub total :" at bounding box center [377, 455] width 114 height 17
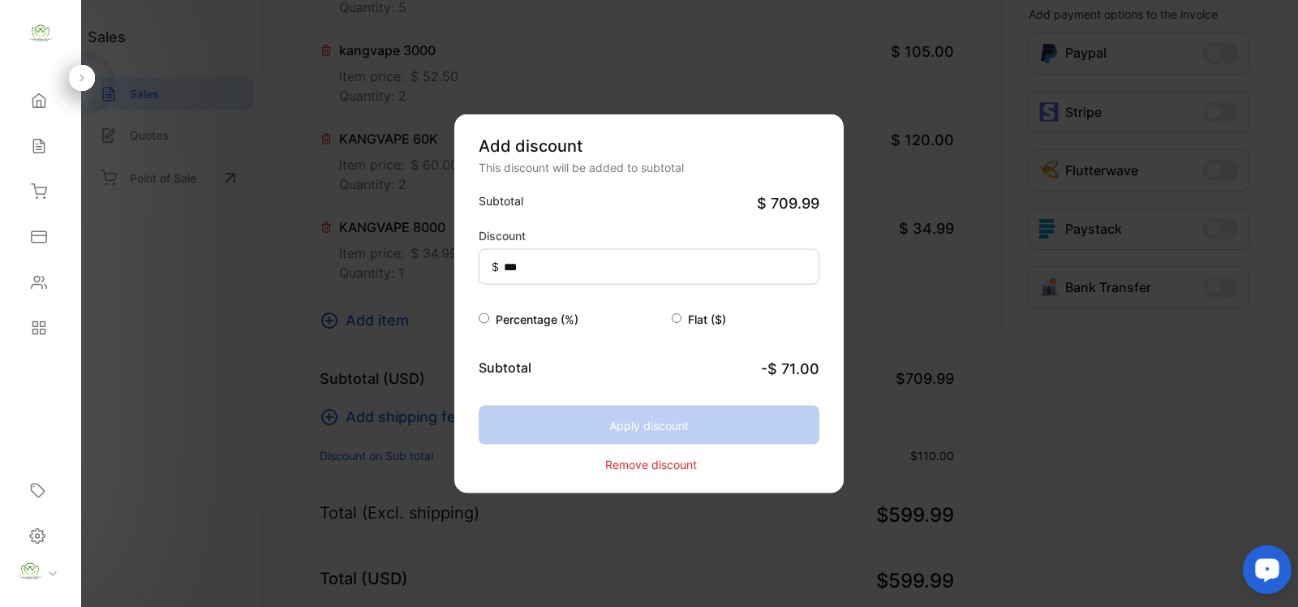
click at [633, 466] on p "Remove discount" at bounding box center [651, 463] width 92 height 17
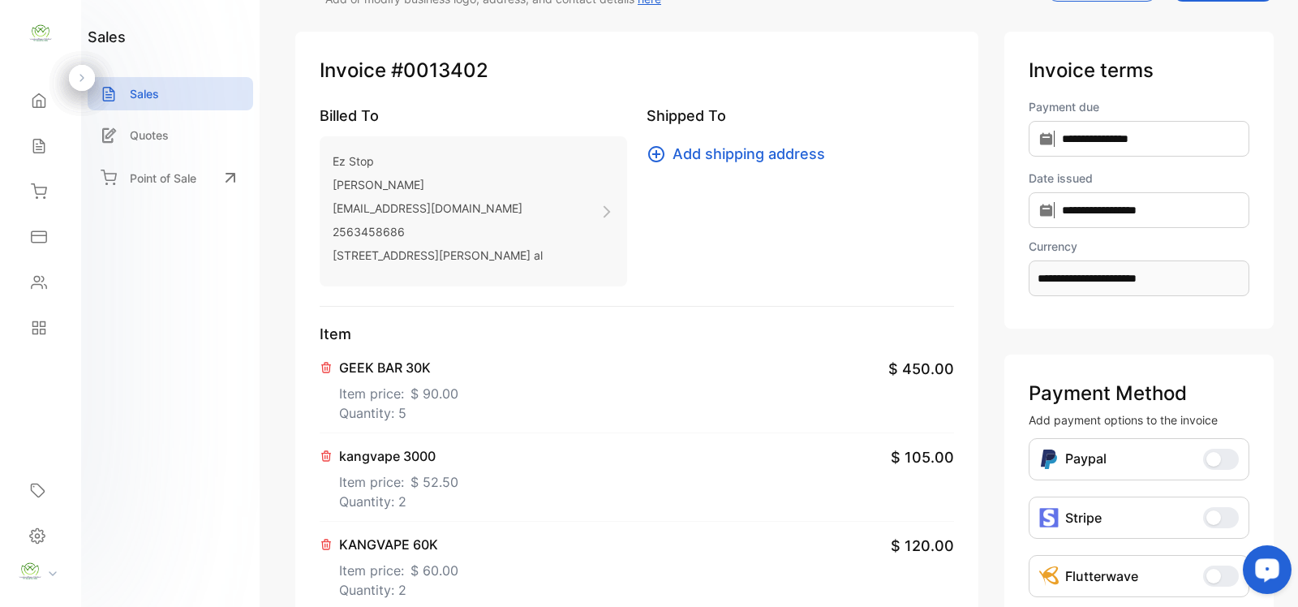
scroll to position [0, 0]
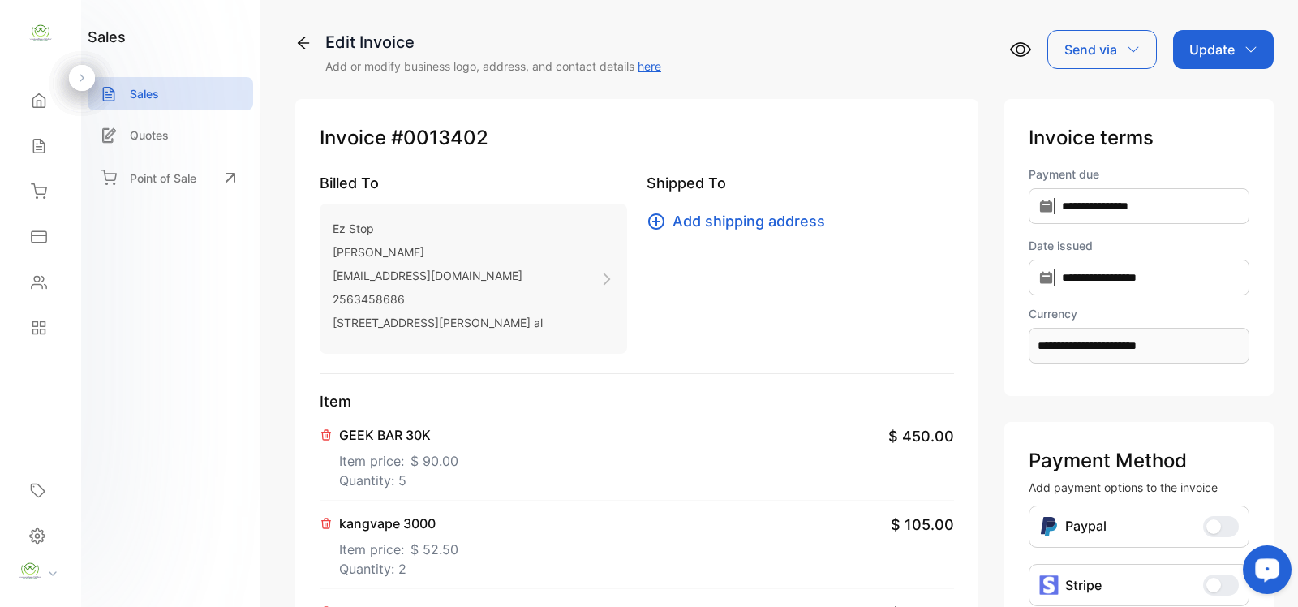
click at [1217, 49] on p "Update" at bounding box center [1211, 49] width 45 height 19
click at [1196, 99] on div "Invoice" at bounding box center [1225, 103] width 93 height 32
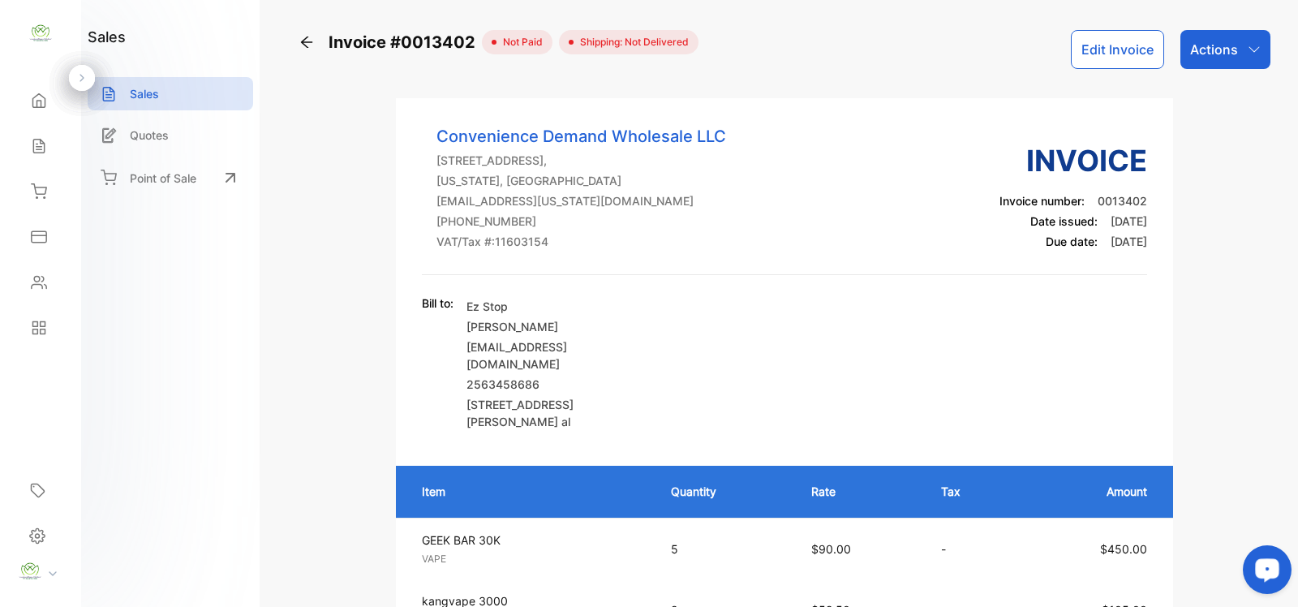
click at [1219, 41] on p "Actions" at bounding box center [1214, 49] width 48 height 19
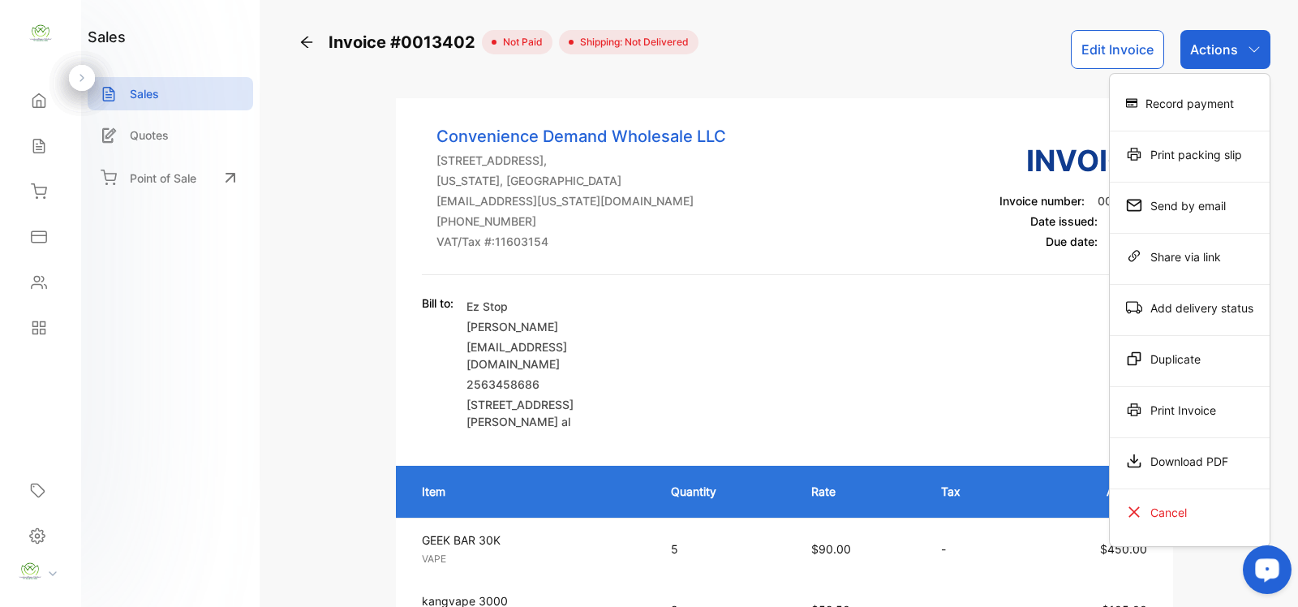
click at [1144, 402] on div "Print Invoice" at bounding box center [1189, 409] width 160 height 32
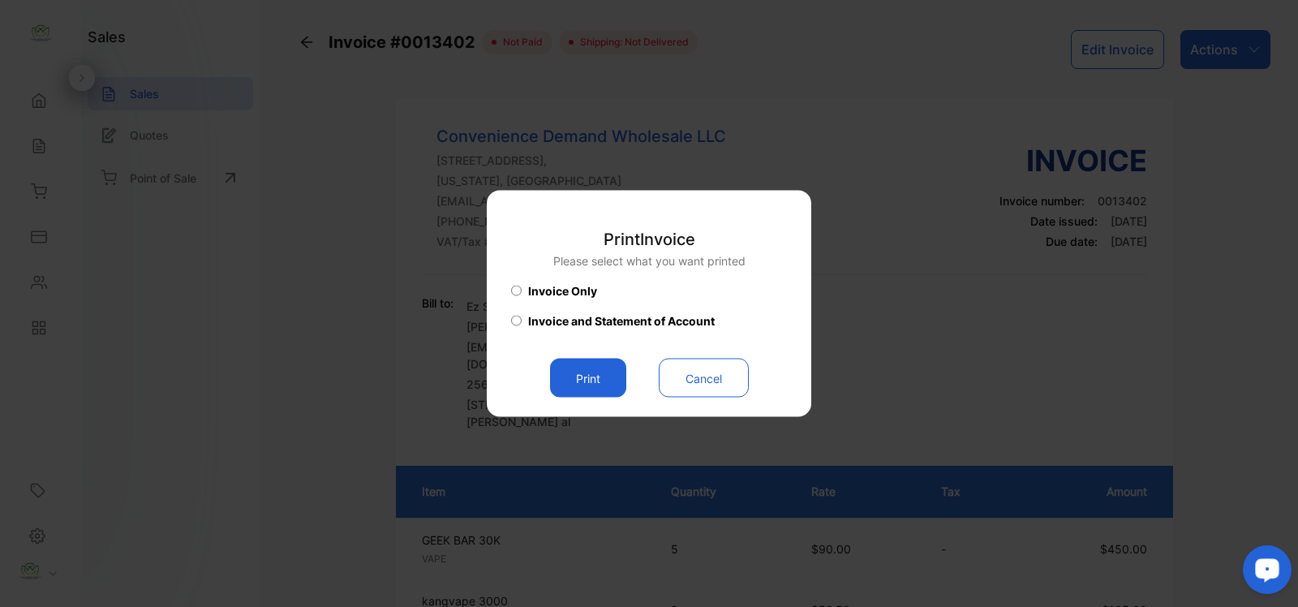
click at [560, 371] on button "Print" at bounding box center [588, 377] width 76 height 39
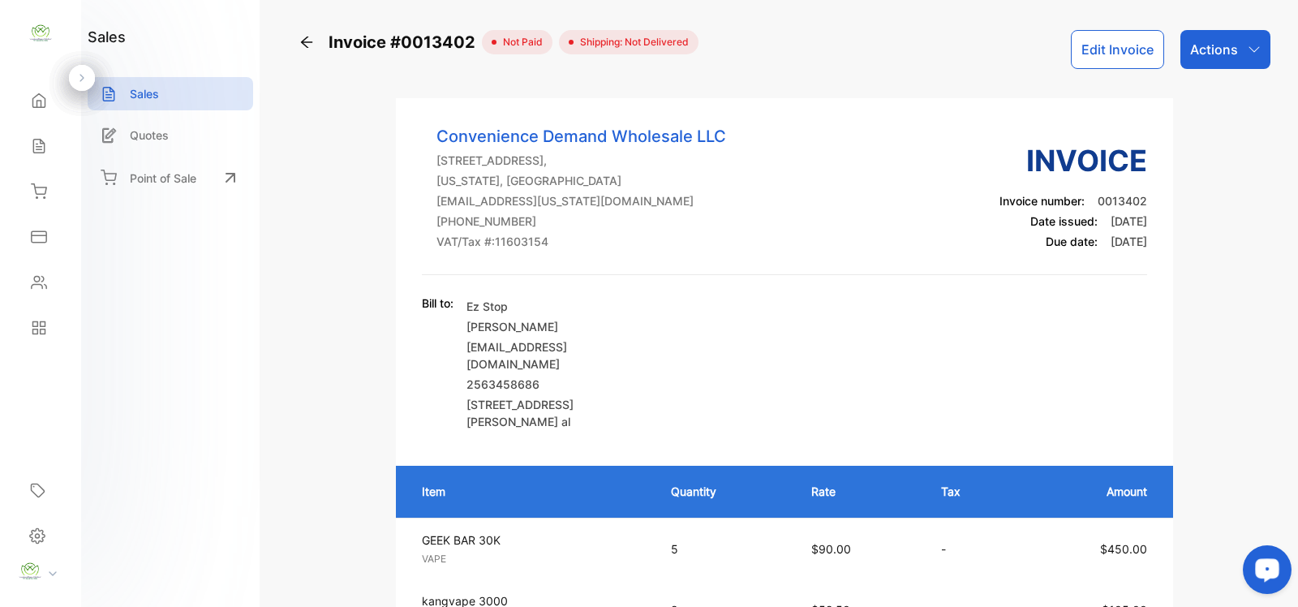
click at [41, 98] on icon at bounding box center [39, 100] width 16 height 16
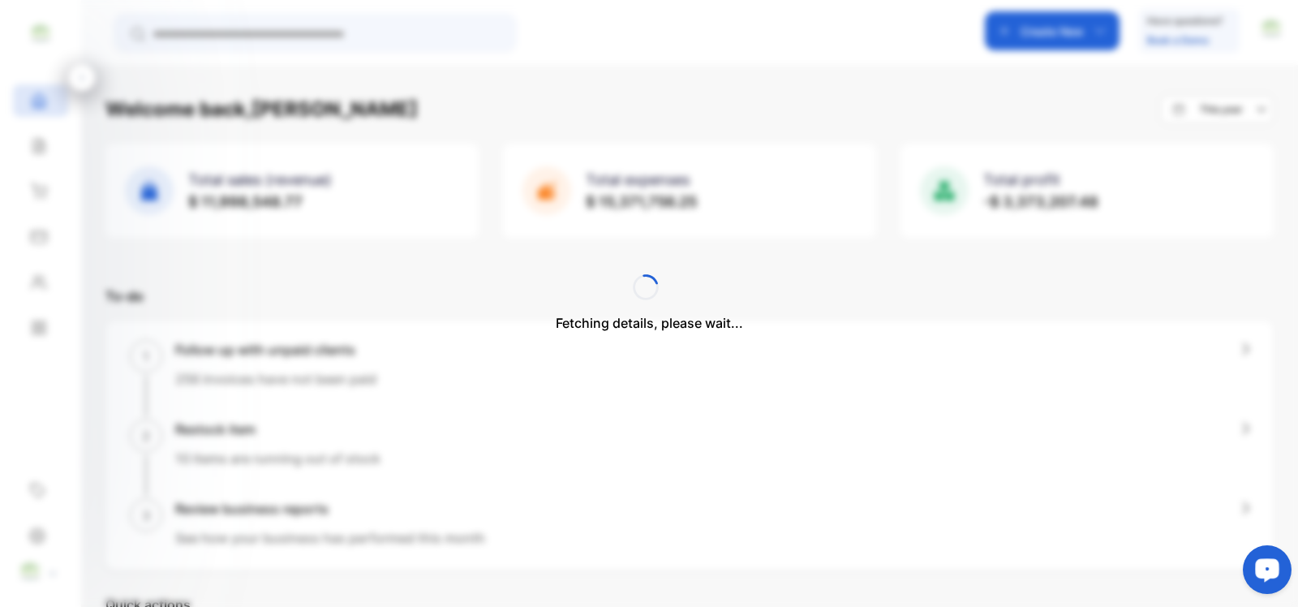
click at [383, 38] on div "Fetching details, please wait..." at bounding box center [649, 303] width 1298 height 607
click at [383, 38] on input "text" at bounding box center [326, 34] width 348 height 17
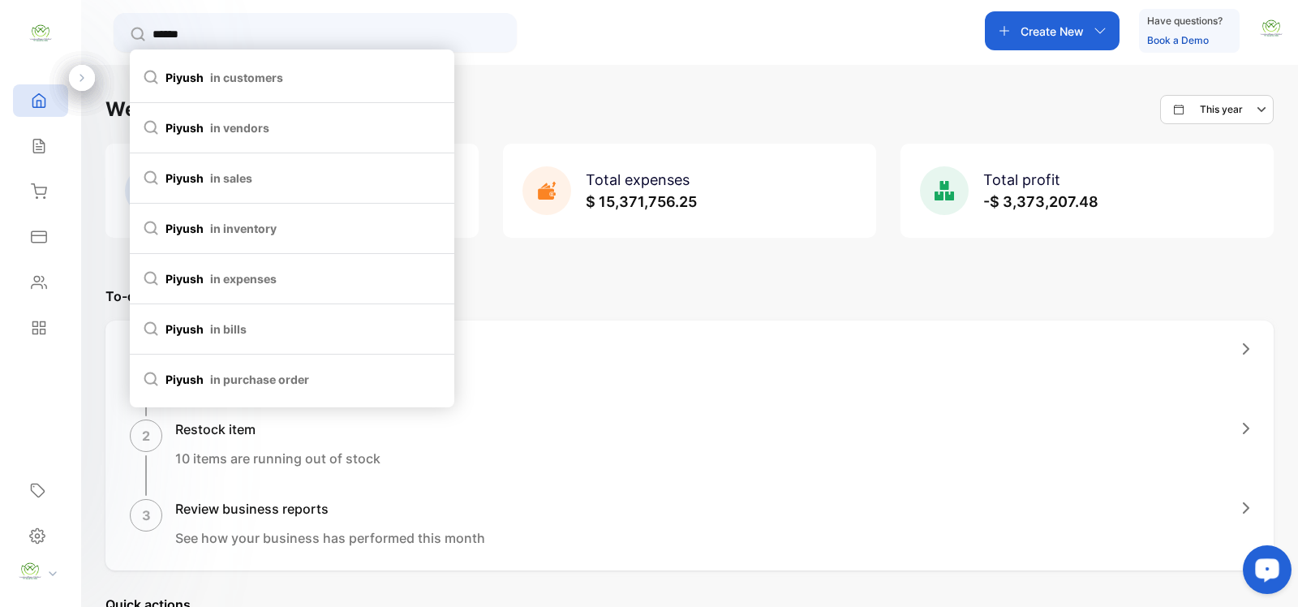
type input "******"
click at [357, 65] on li "piyush in customers" at bounding box center [292, 78] width 324 height 50
type input "******"
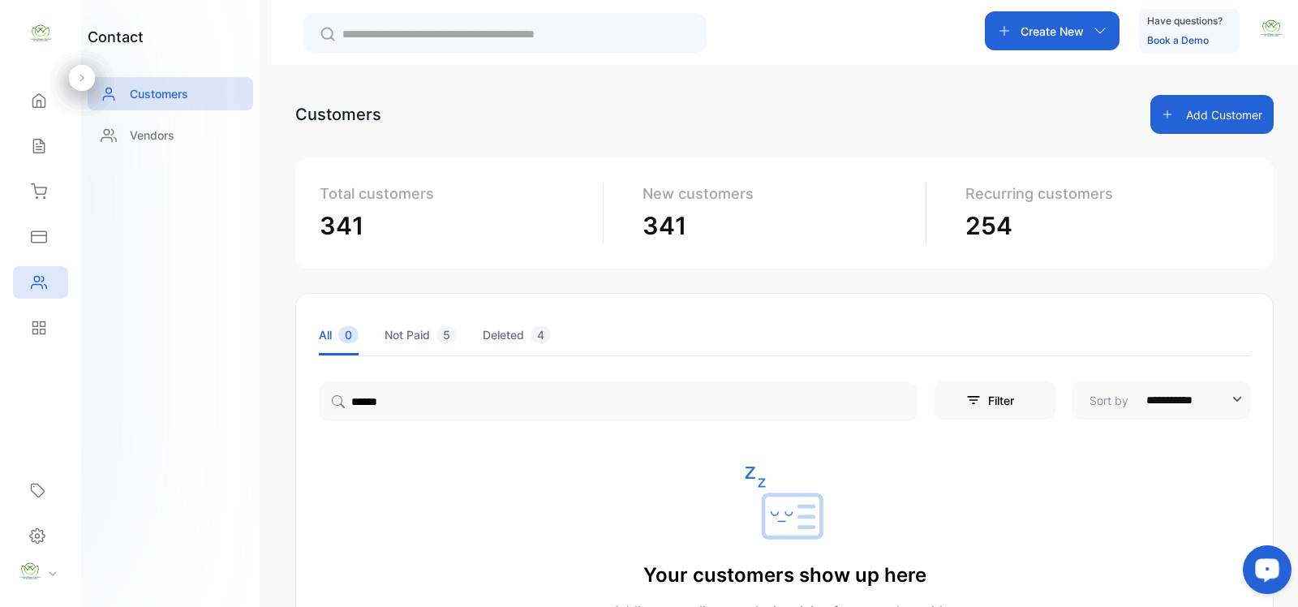
click at [39, 139] on icon at bounding box center [39, 146] width 16 height 16
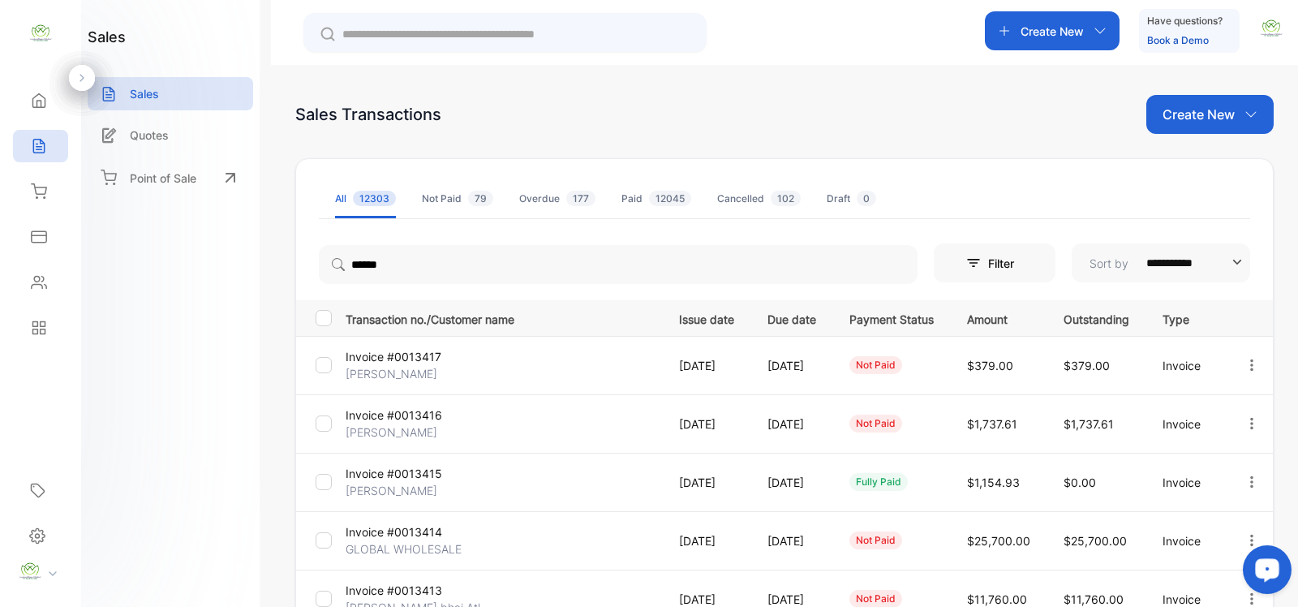
click at [444, 367] on p "Hirenkumar Mansukhbhai" at bounding box center [397, 373] width 105 height 17
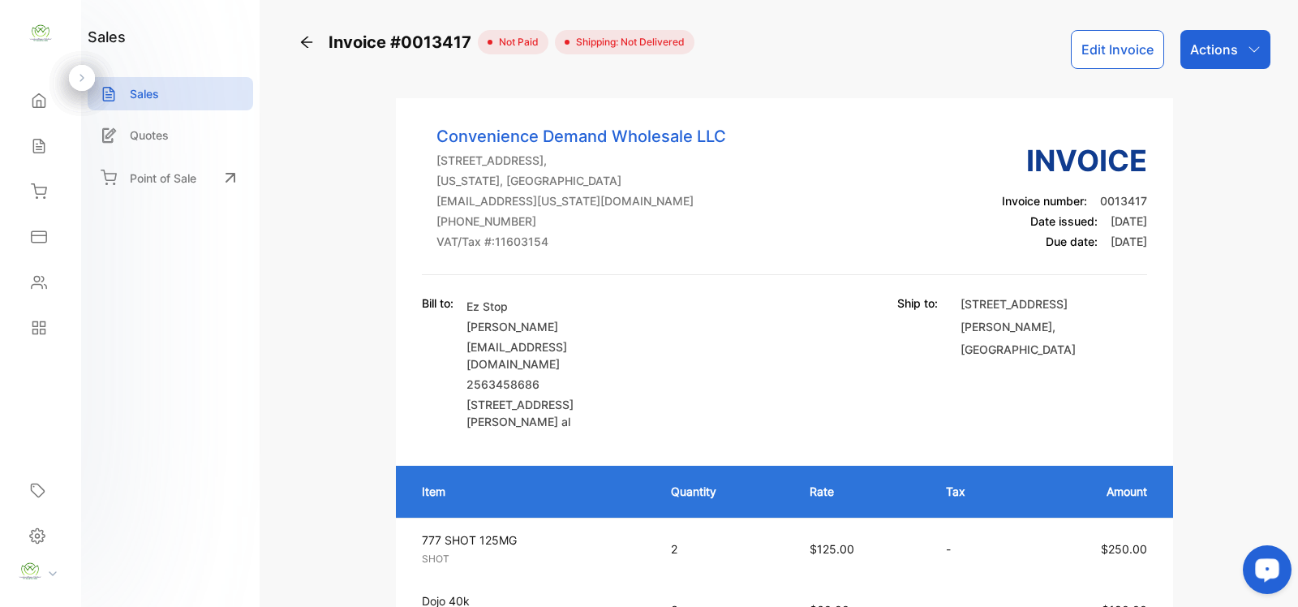
click at [22, 183] on div "Inventory" at bounding box center [40, 191] width 55 height 32
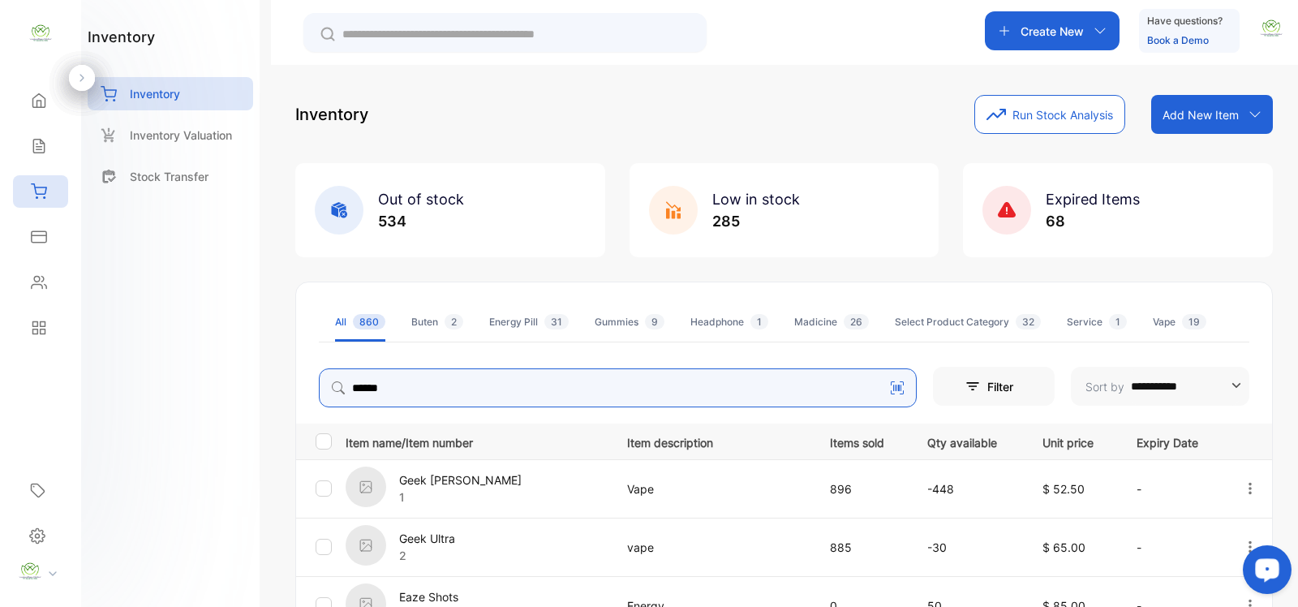
click at [436, 393] on input "******" at bounding box center [618, 387] width 598 height 39
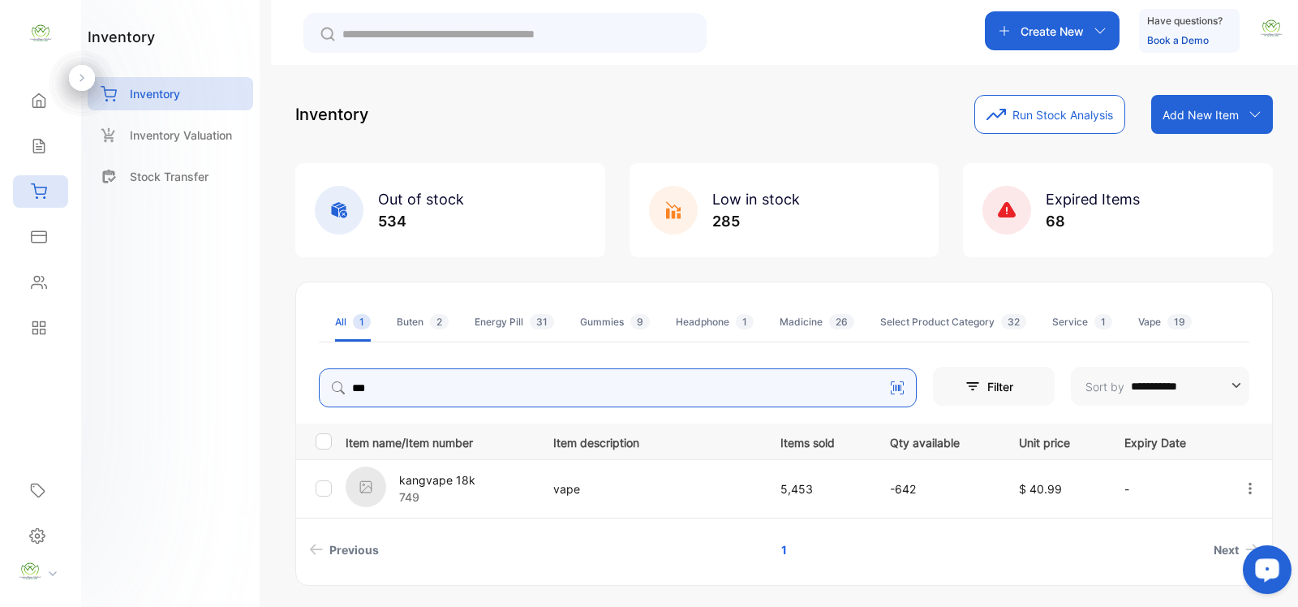
type input "***"
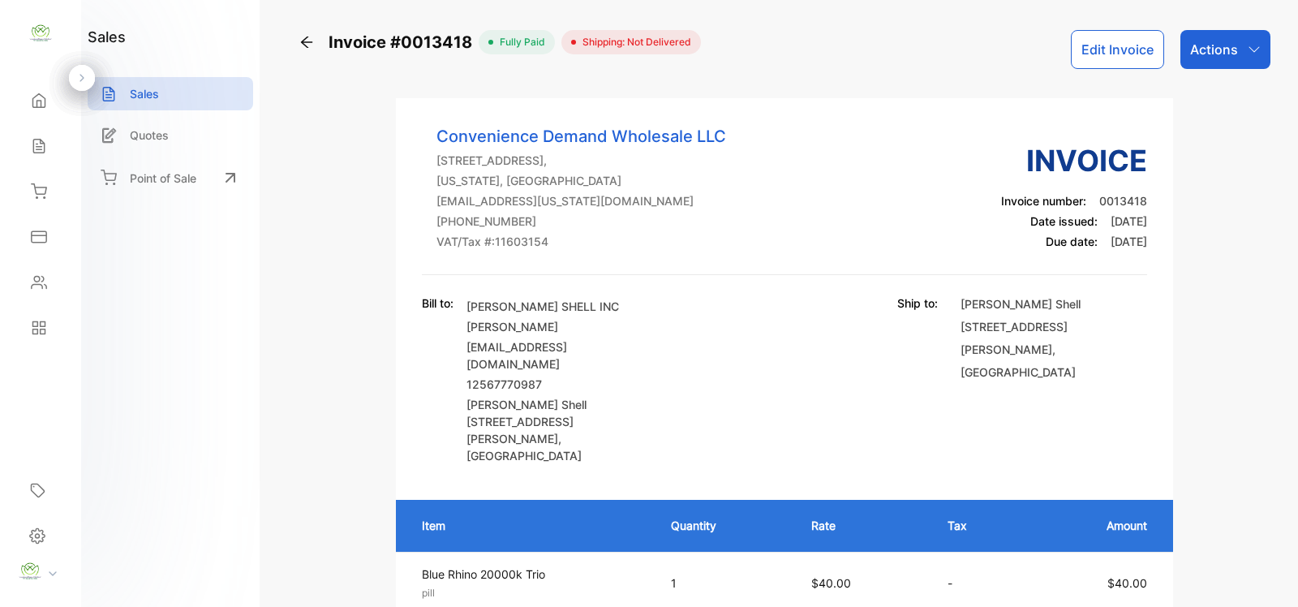
click at [1211, 49] on p "Actions" at bounding box center [1214, 49] width 48 height 19
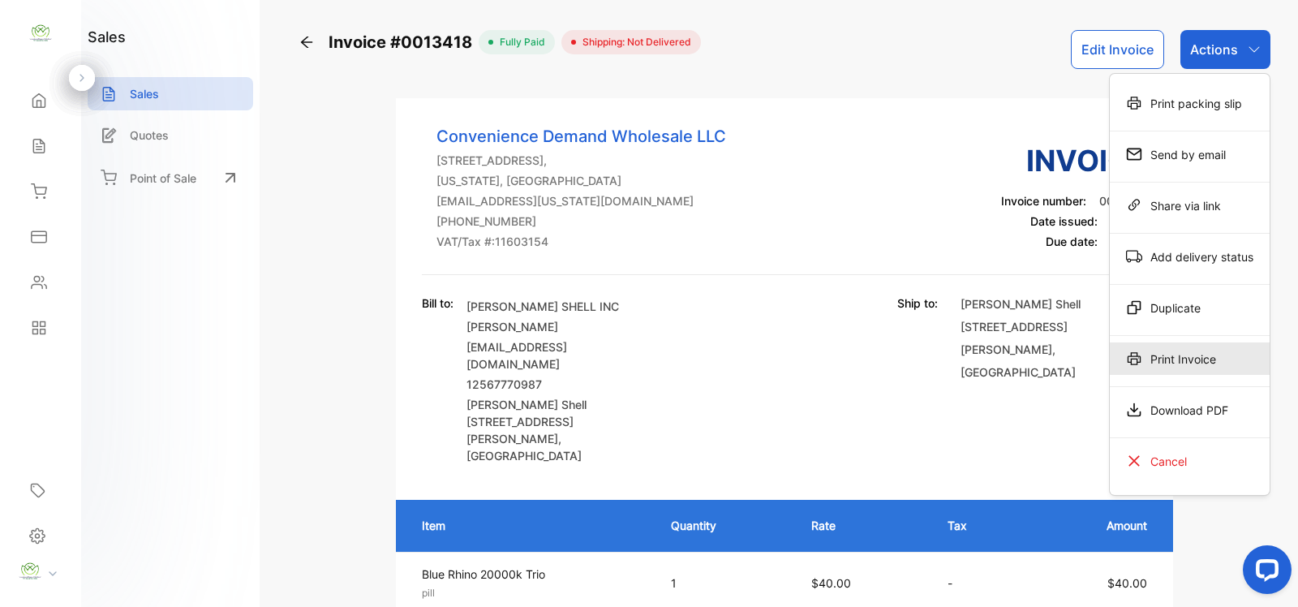
click at [1188, 357] on div "Print Invoice" at bounding box center [1189, 358] width 160 height 32
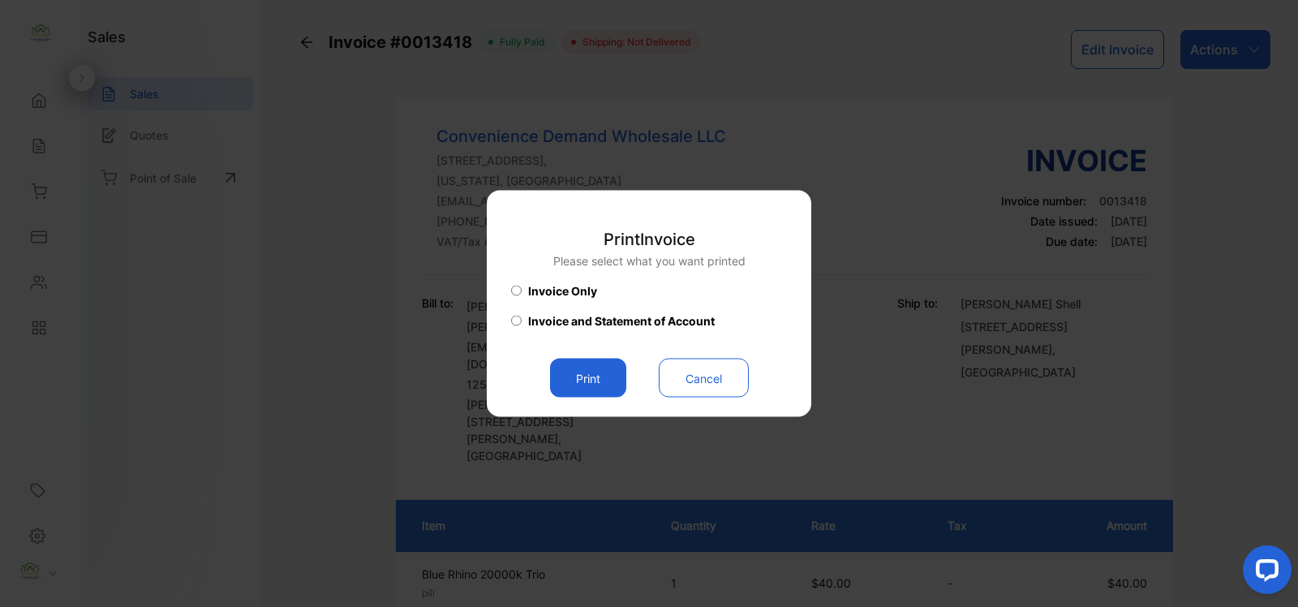
click at [596, 374] on button "Print" at bounding box center [588, 377] width 76 height 39
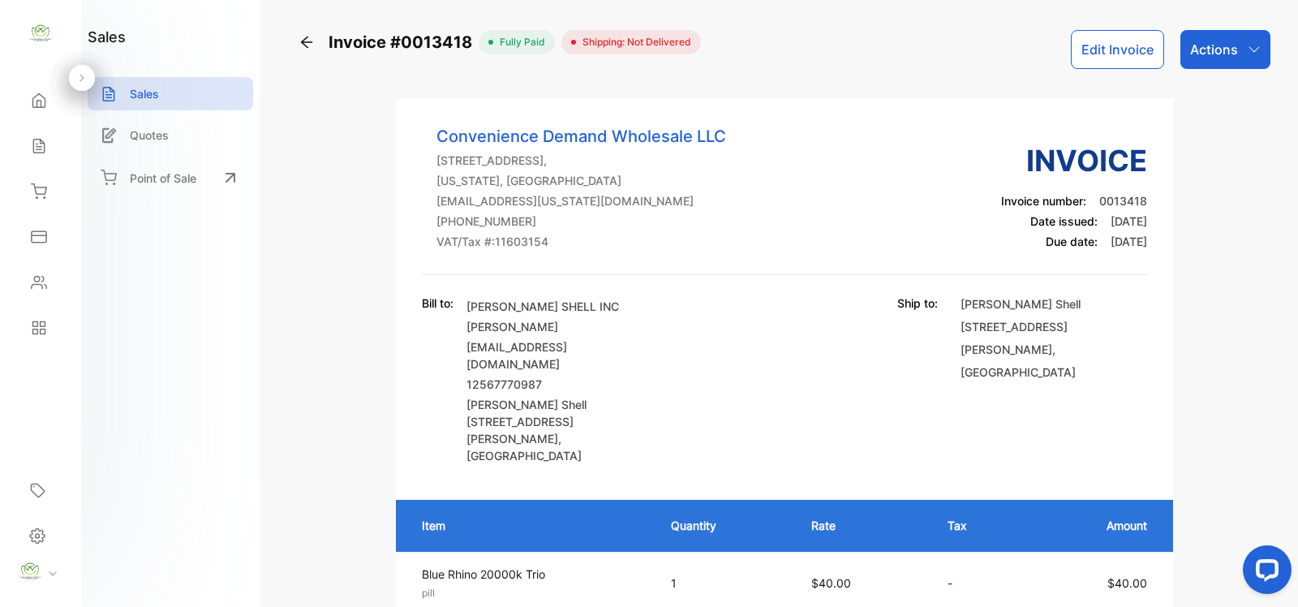
click at [31, 104] on icon at bounding box center [39, 100] width 16 height 16
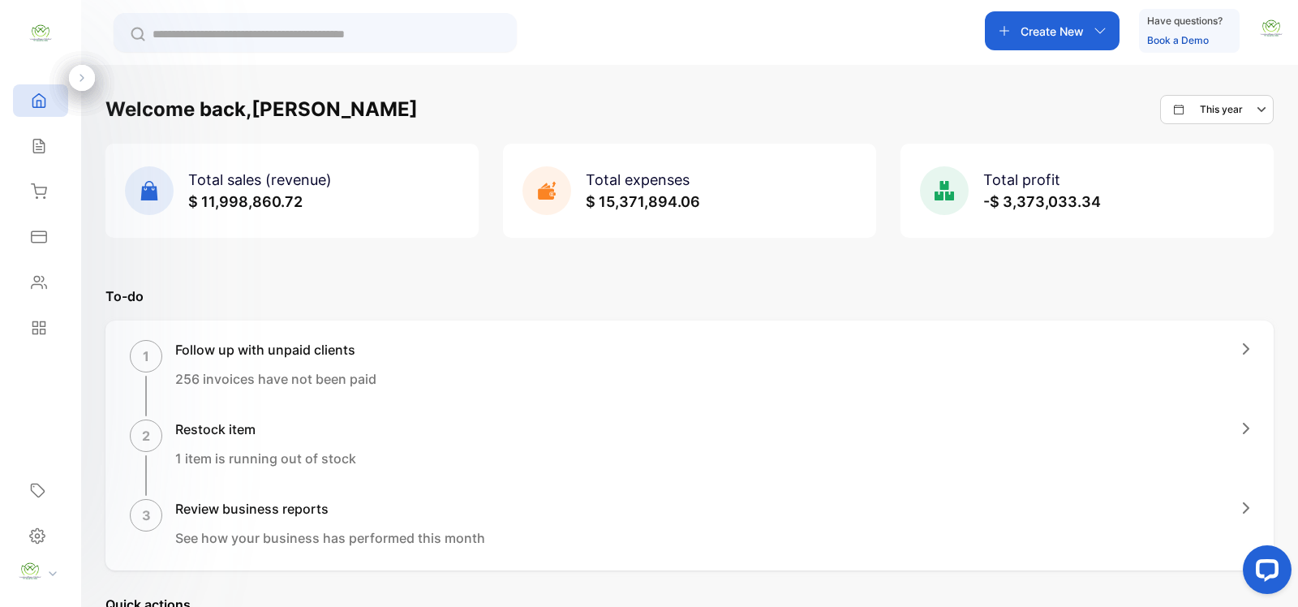
click at [215, 37] on input "text" at bounding box center [326, 34] width 348 height 17
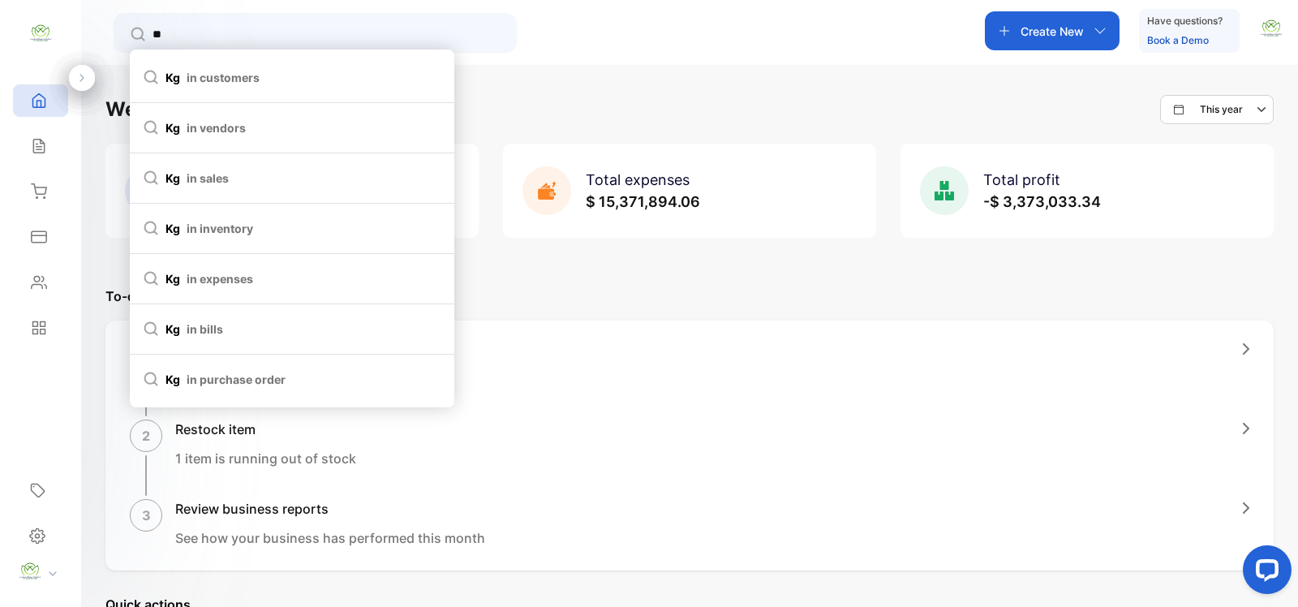
click at [197, 61] on li "kg in customers" at bounding box center [292, 78] width 324 height 50
type input "**"
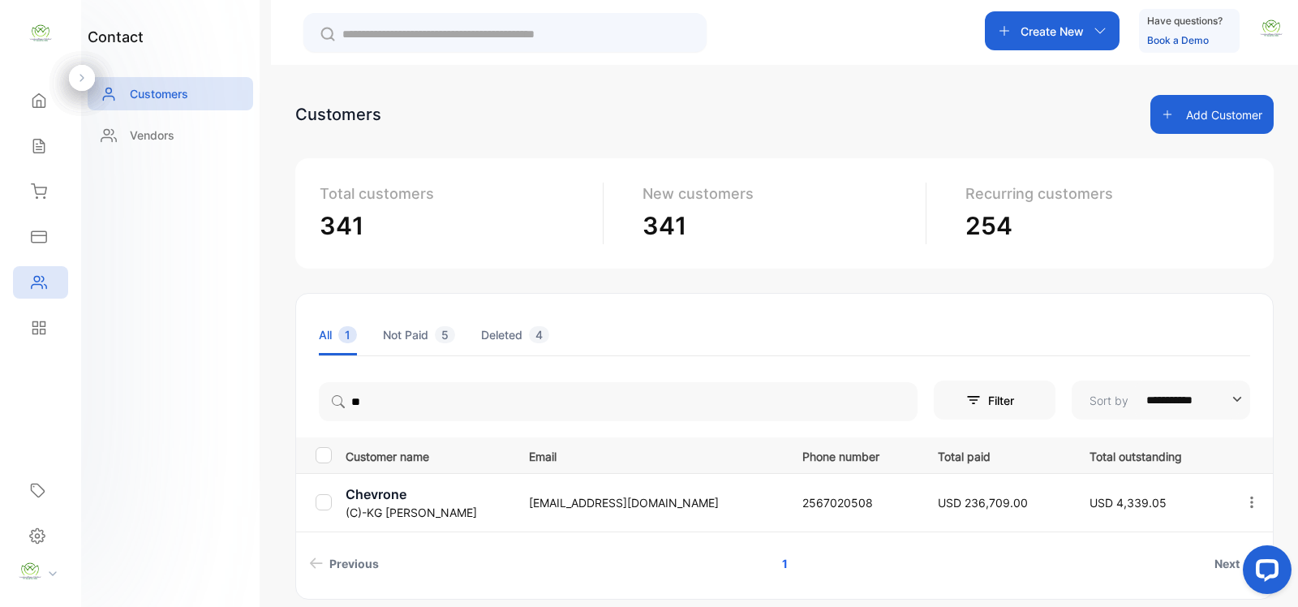
click at [403, 505] on p "(C)-[PERSON_NAME]" at bounding box center [426, 512] width 163 height 17
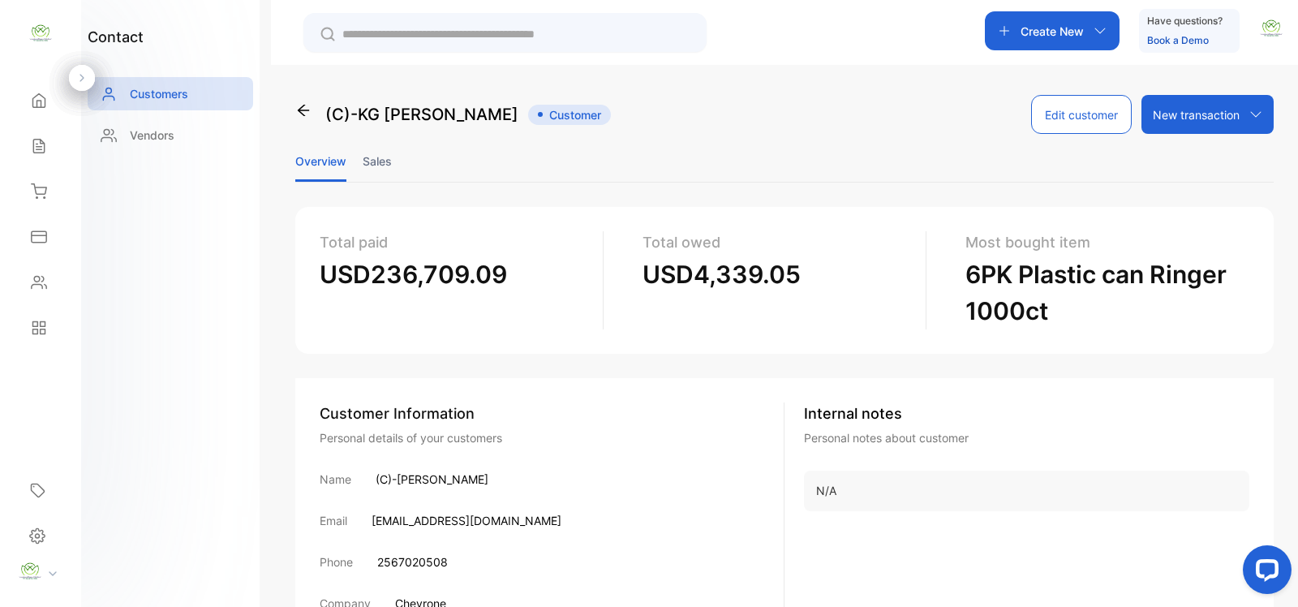
click at [386, 151] on li "Sales" at bounding box center [377, 160] width 29 height 41
